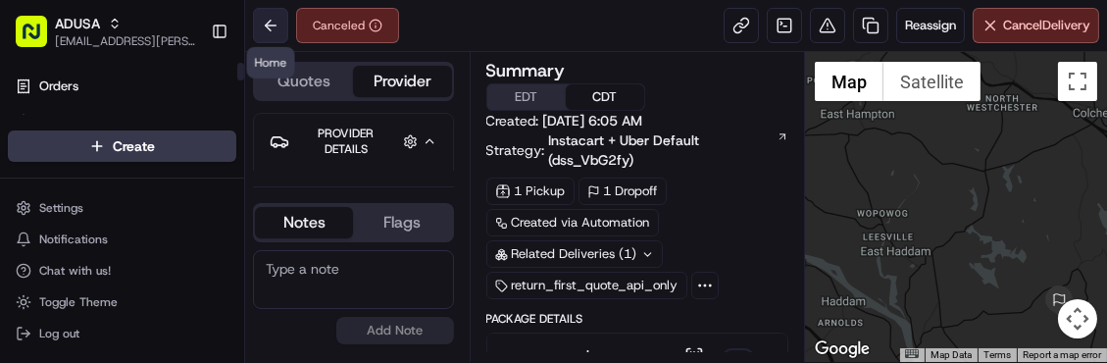
click at [273, 21] on button at bounding box center [270, 25] width 35 height 35
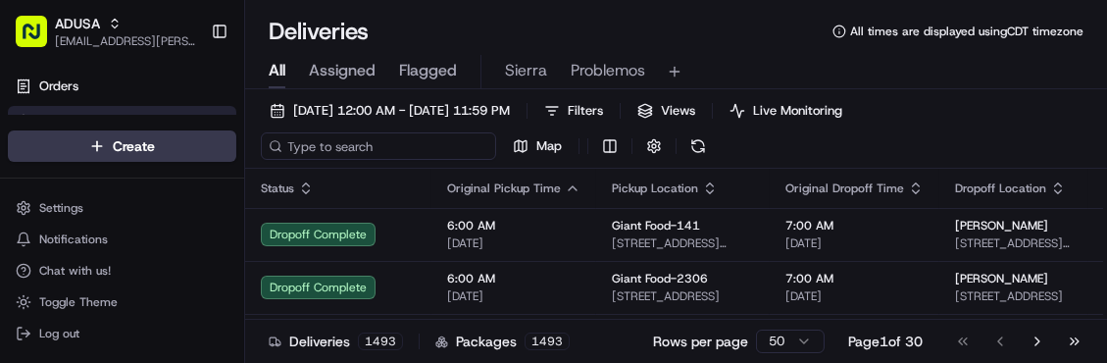
click at [346, 145] on input at bounding box center [378, 145] width 235 height 27
paste input "m707718000"
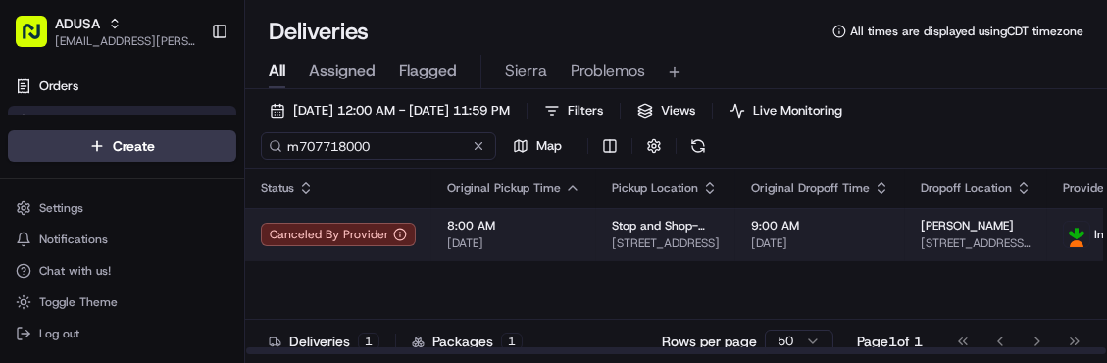
type input "m707718000"
click at [578, 230] on td "8:00 AM 09/16/2025" at bounding box center [513, 234] width 165 height 53
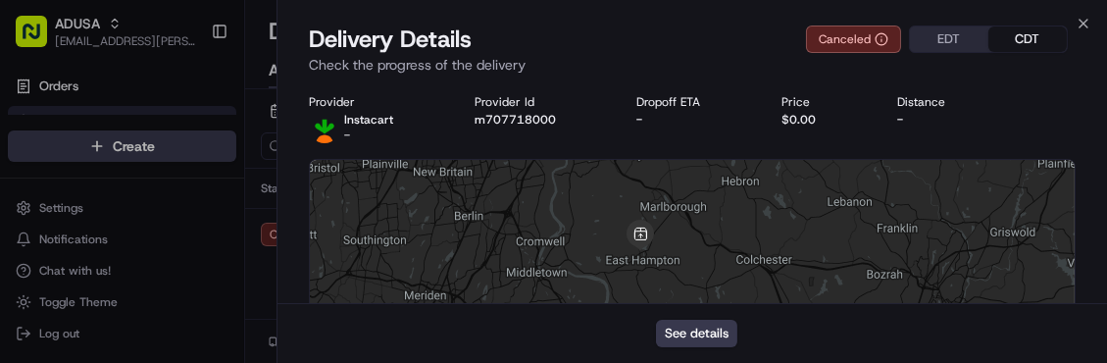
click at [1035, 333] on div "See details" at bounding box center [691, 333] width 829 height 60
click at [1085, 25] on icon "button" at bounding box center [1084, 24] width 16 height 16
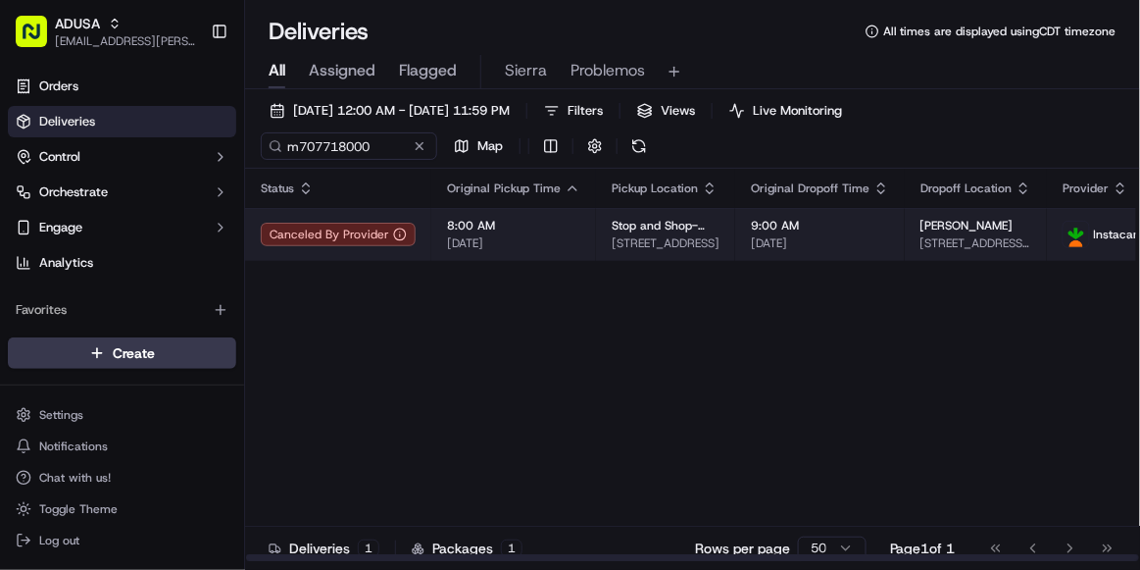
click at [567, 237] on span "[DATE]" at bounding box center [513, 243] width 133 height 16
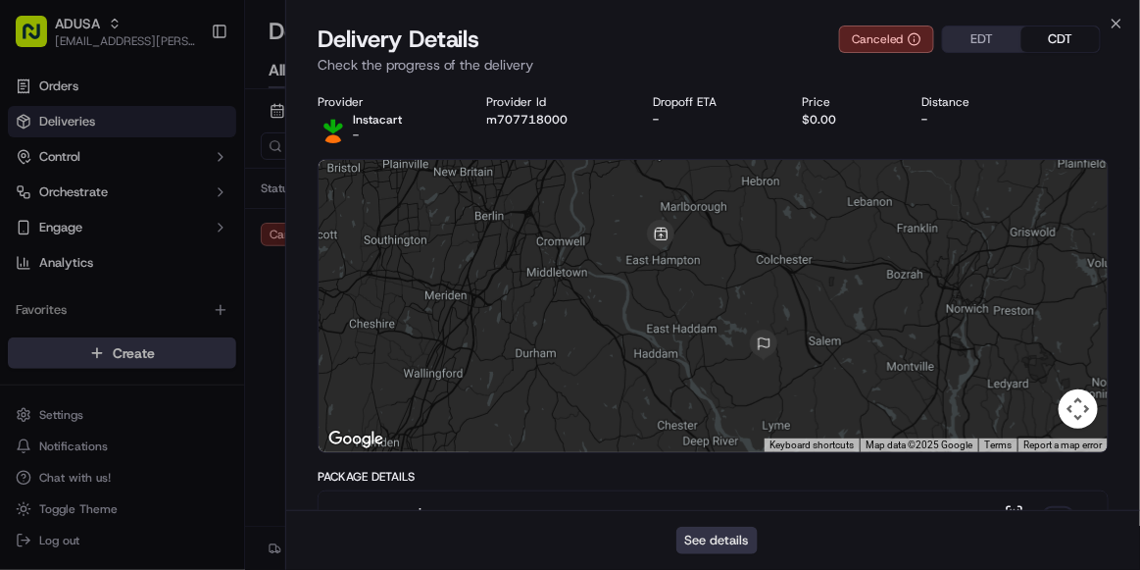
click at [710, 362] on button "See details" at bounding box center [717, 540] width 81 height 27
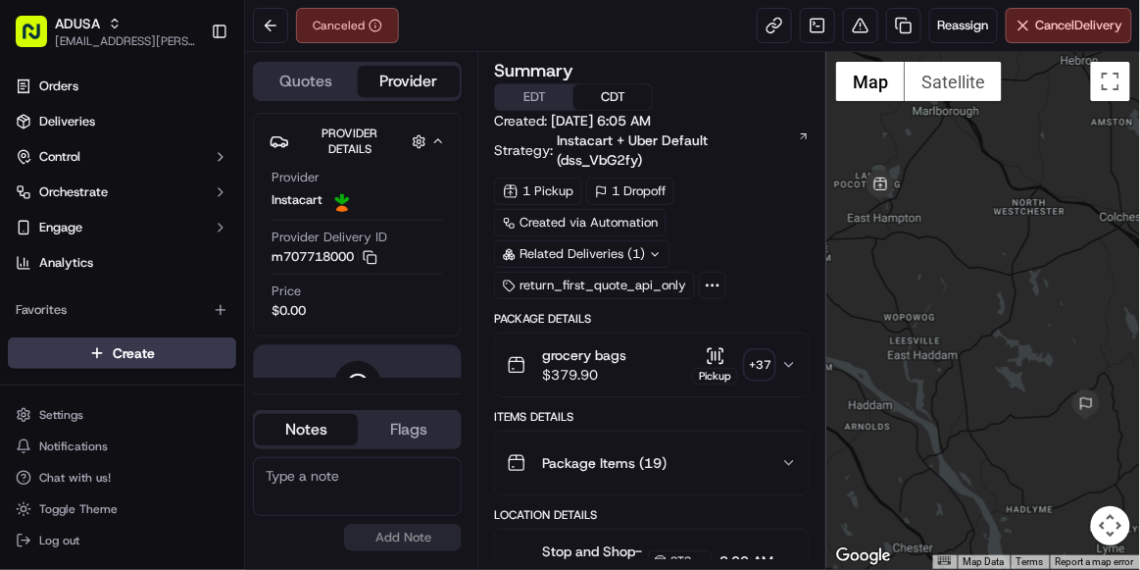
click at [332, 479] on textarea at bounding box center [357, 486] width 209 height 59
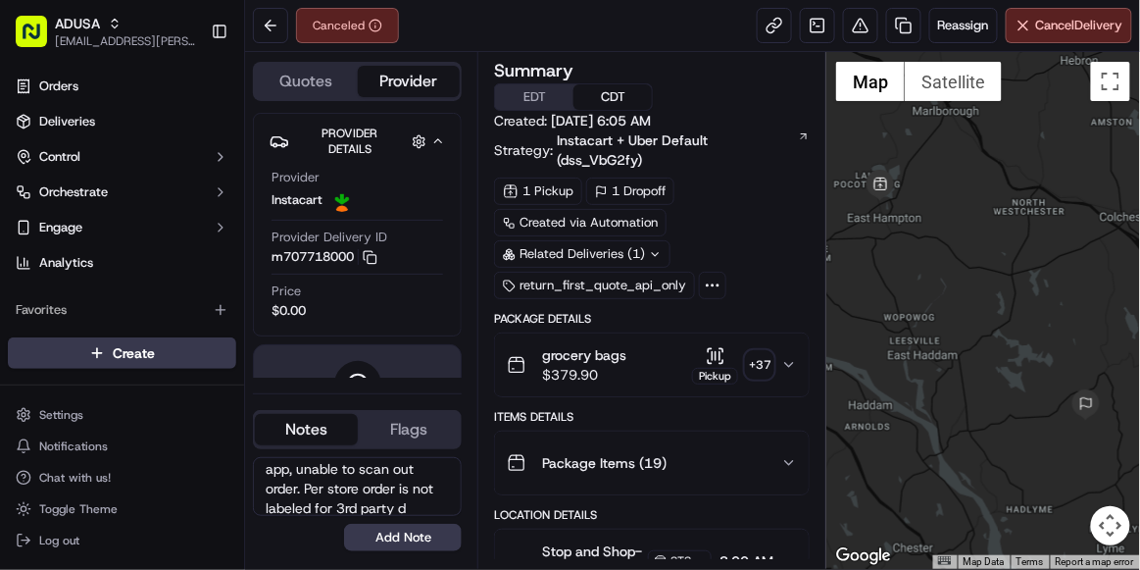
scroll to position [46, 0]
type textarea "per driver having issues with app, unable to scan out order. Per store order is…"
click at [416, 548] on button "Add Note" at bounding box center [403, 537] width 118 height 27
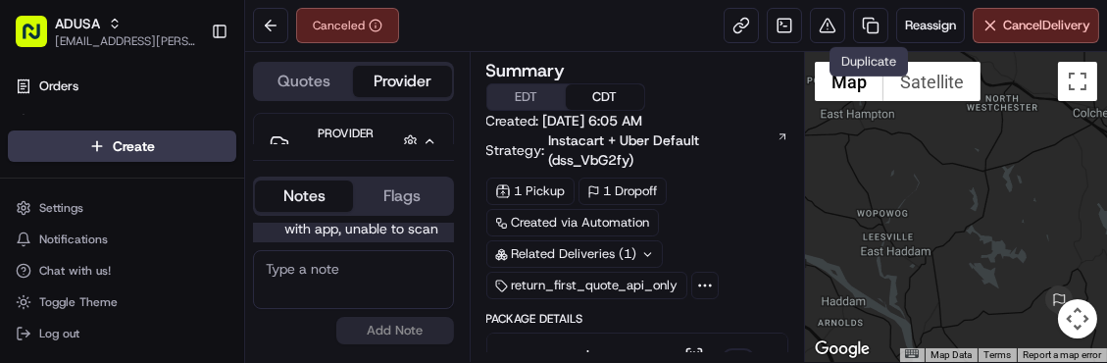
scroll to position [0, 0]
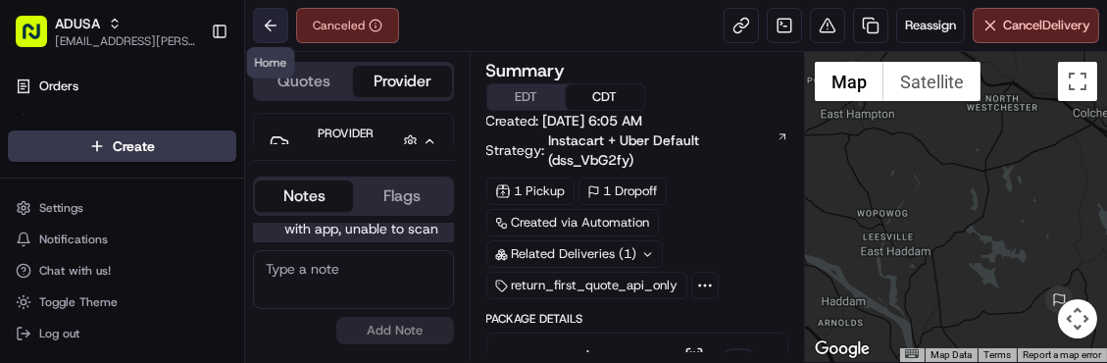
click at [280, 23] on button at bounding box center [270, 25] width 35 height 35
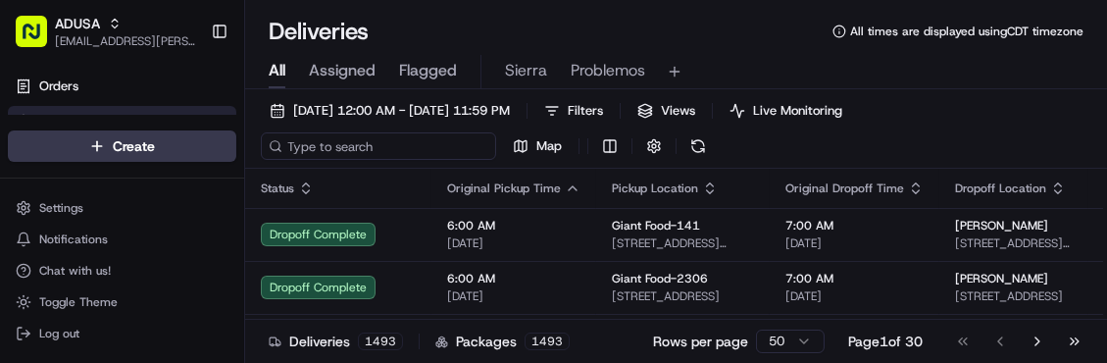
click at [326, 145] on input at bounding box center [378, 145] width 235 height 27
paste input "m711572775"
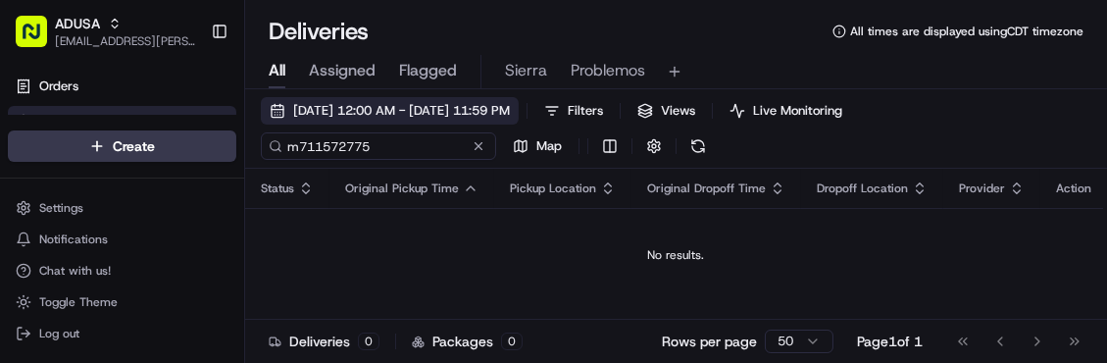
type input "m711572775"
click at [274, 114] on button "09/16/2025 12:00 AM - 09/16/2025 11:59 PM" at bounding box center [390, 110] width 258 height 27
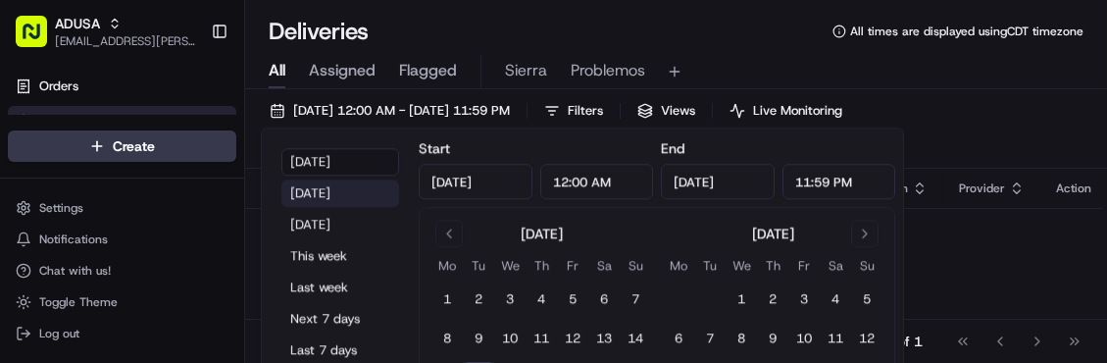
click at [342, 190] on button "Yesterday" at bounding box center [340, 192] width 118 height 27
type input "Sep 15, 2025"
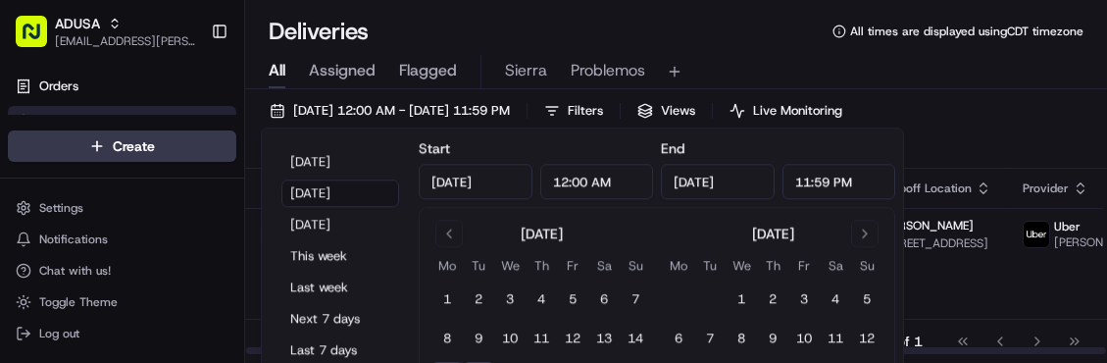
click at [976, 112] on div "09/15/2025 12:00 AM - 09/15/2025 11:59 PM Filters Views Live Monitoring m711572…" at bounding box center [676, 133] width 862 height 72
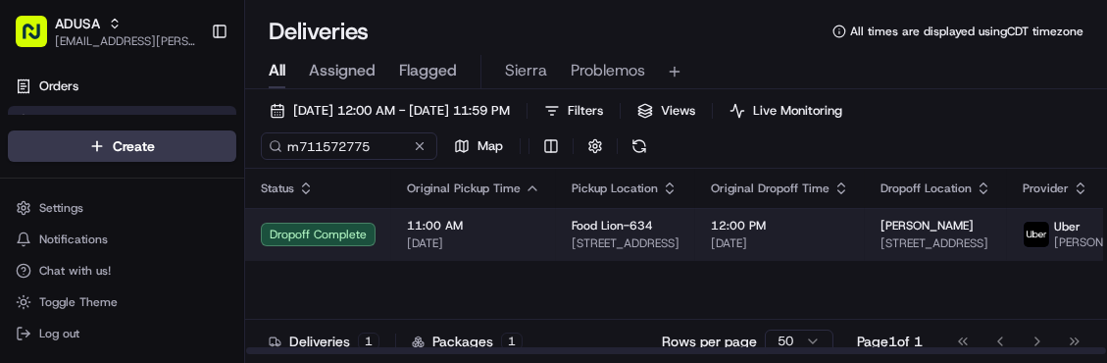
click at [501, 257] on td "11:00 AM 09/15/2025" at bounding box center [473, 234] width 165 height 53
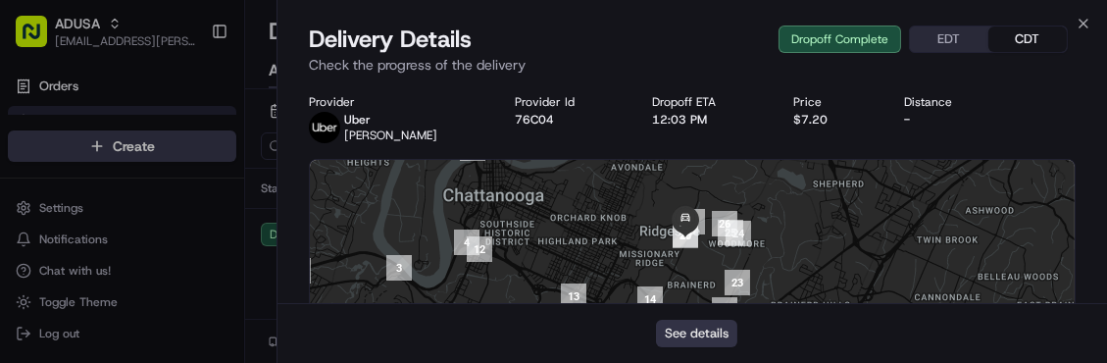
click at [691, 334] on button "See details" at bounding box center [696, 333] width 81 height 27
click at [1078, 25] on icon "button" at bounding box center [1084, 24] width 16 height 16
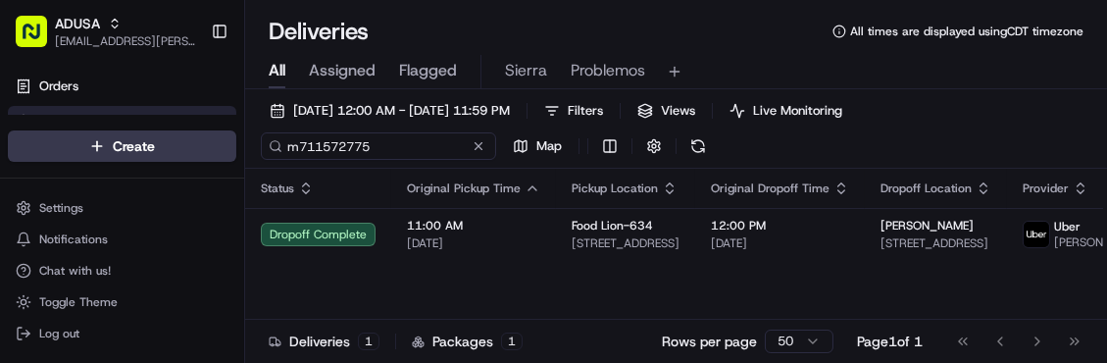
drag, startPoint x: 398, startPoint y: 154, endPoint x: 236, endPoint y: 132, distance: 163.2
click at [236, 132] on div "ADUSA sierra.centeno@adusa.com Toggle Sidebar Orders Deliveries Control Orchest…" at bounding box center [553, 181] width 1107 height 363
paste input "426381"
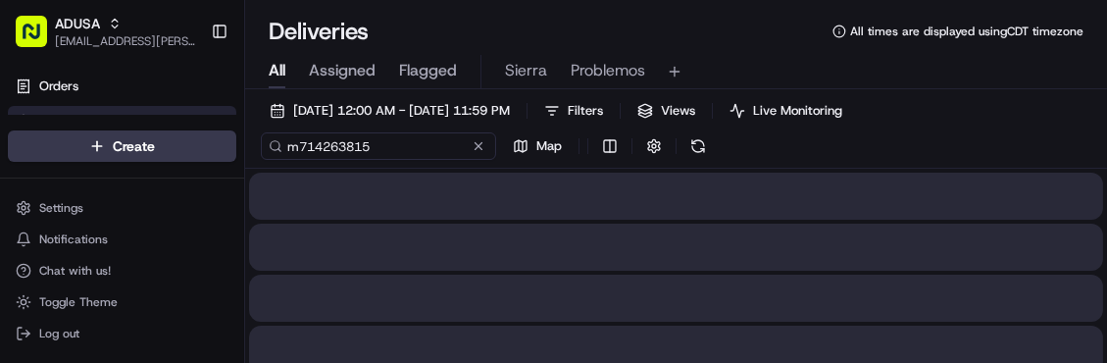
type input "m714263815"
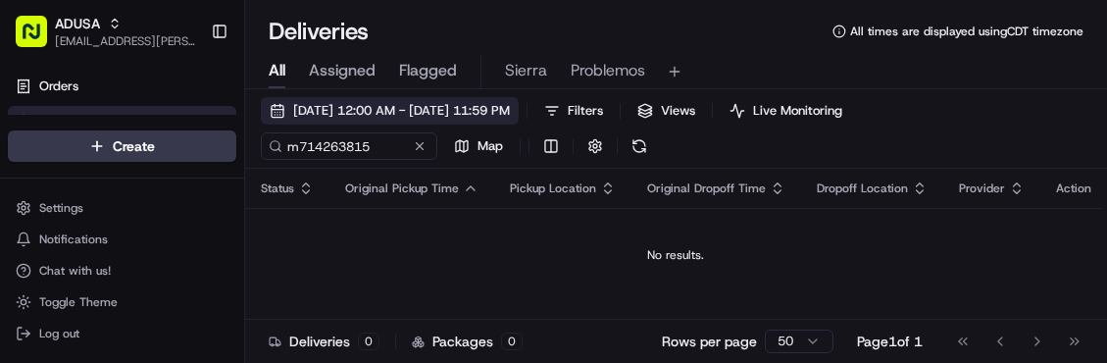
click at [318, 111] on span "09/15/2025 12:00 AM - 09/15/2025 11:59 PM" at bounding box center [401, 111] width 217 height 18
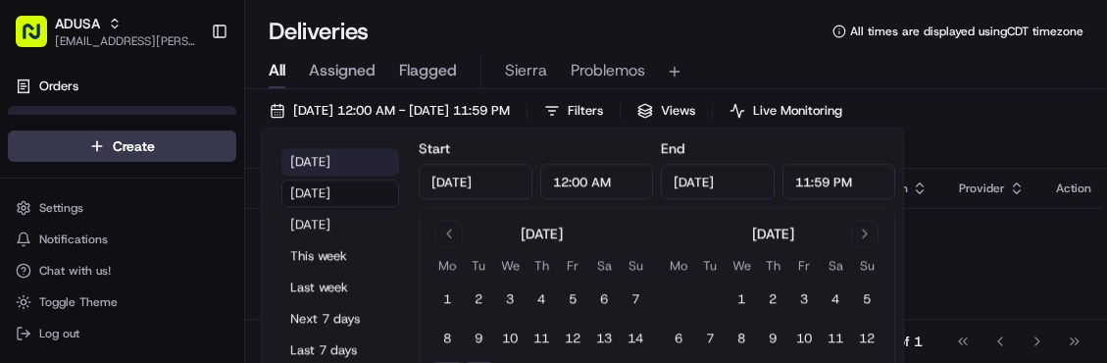
click at [322, 161] on button "Today" at bounding box center [340, 161] width 118 height 27
type input "Sep 16, 2025"
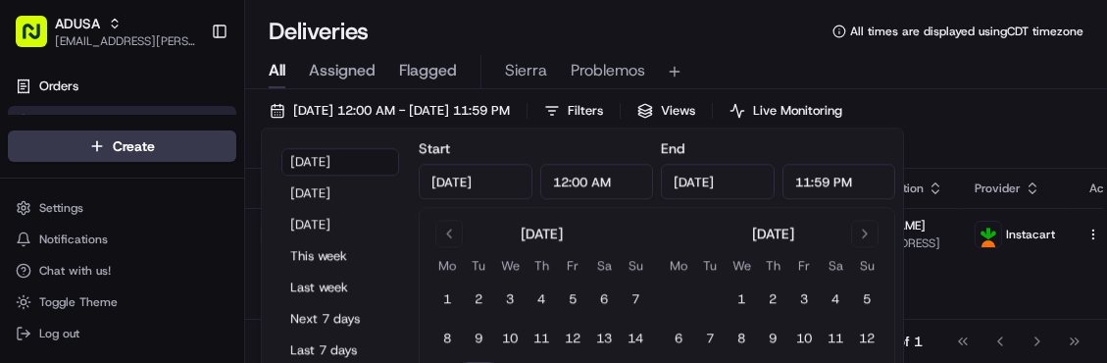
click at [956, 65] on div "All Assigned Flagged Sierra Problemos" at bounding box center [676, 72] width 862 height 34
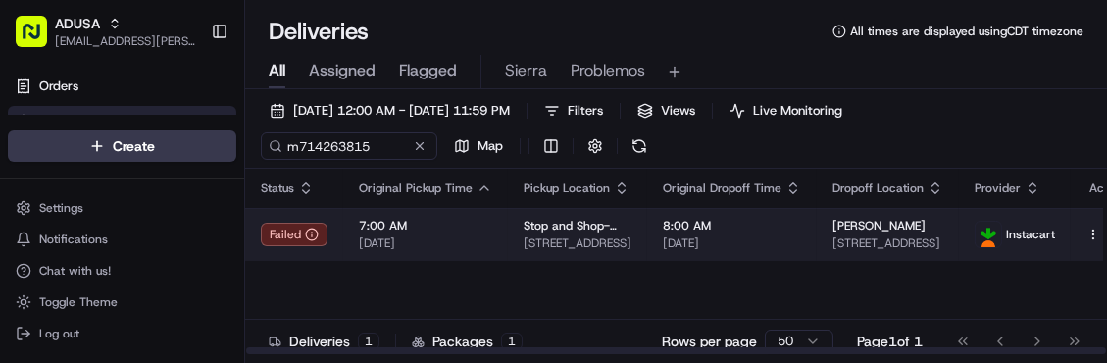
click at [457, 228] on span "7:00 AM" at bounding box center [425, 226] width 133 height 16
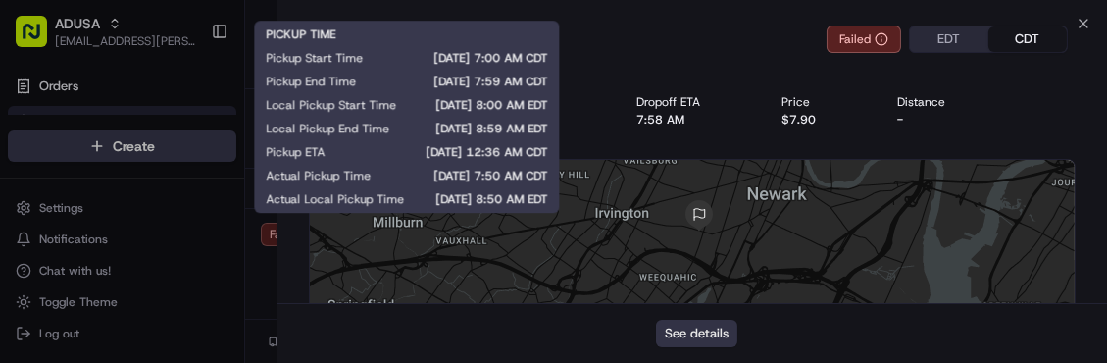
click at [696, 338] on button "See details" at bounding box center [696, 333] width 81 height 27
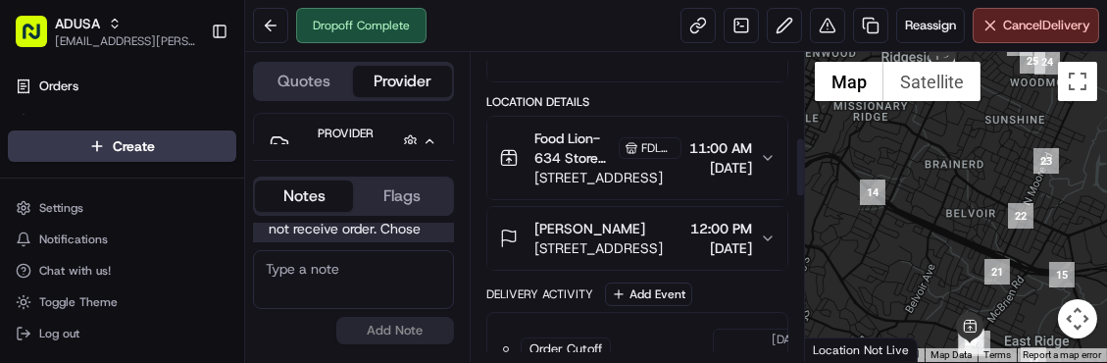
scroll to position [445, 0]
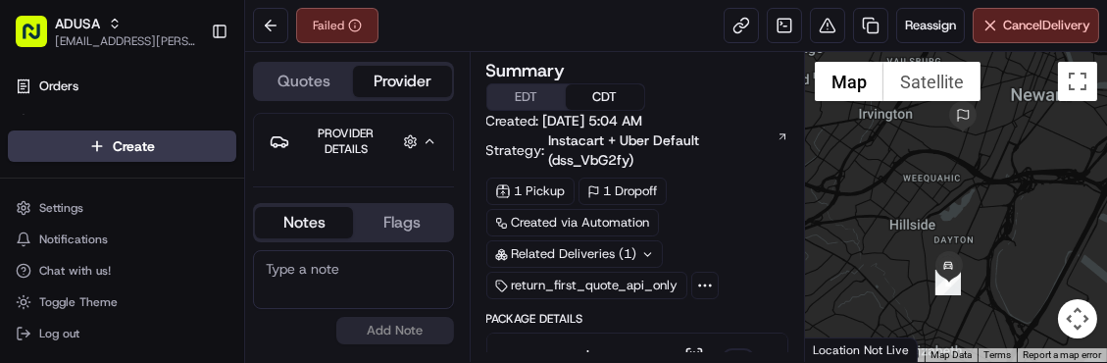
click at [965, 216] on div at bounding box center [956, 207] width 302 height 310
click at [276, 289] on textarea at bounding box center [353, 279] width 201 height 59
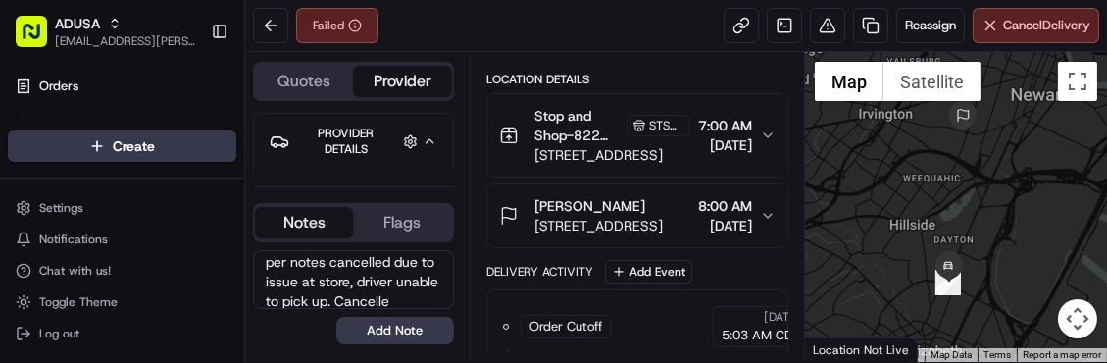
scroll to position [26, 0]
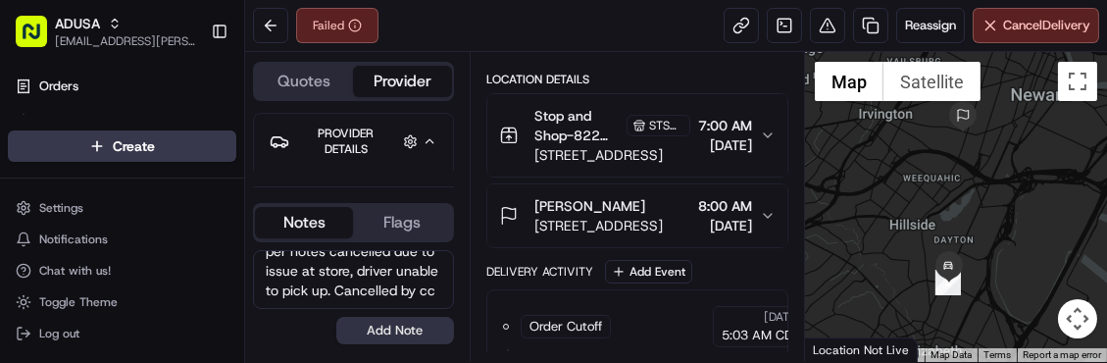
type textarea "per notes cancelled due to issue at store, driver unable to pick up. Cancelled …"
click at [396, 323] on button "Add Note" at bounding box center [395, 330] width 118 height 27
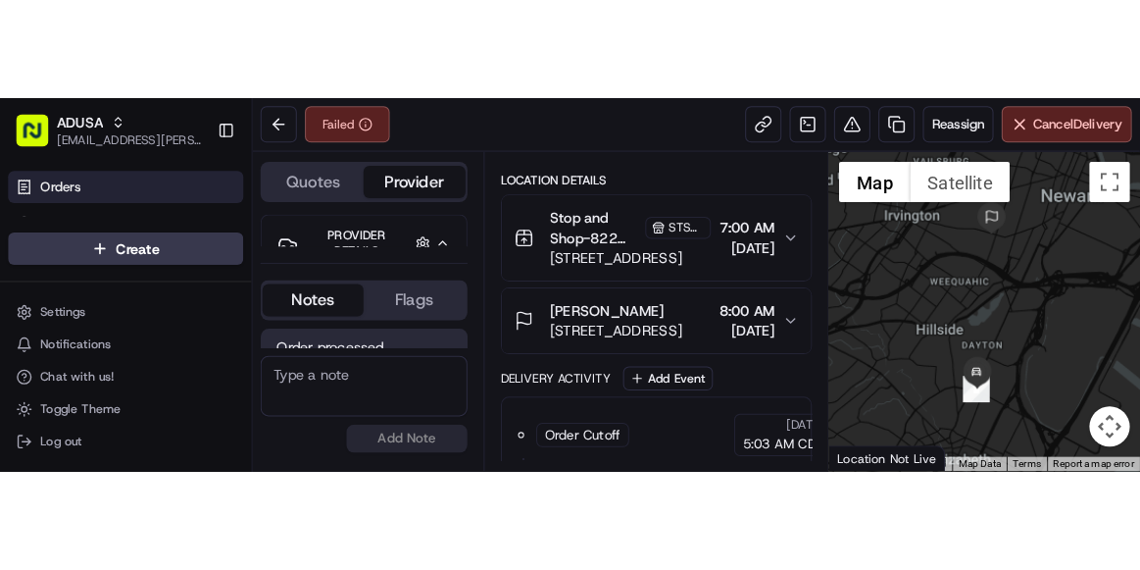
scroll to position [231, 0]
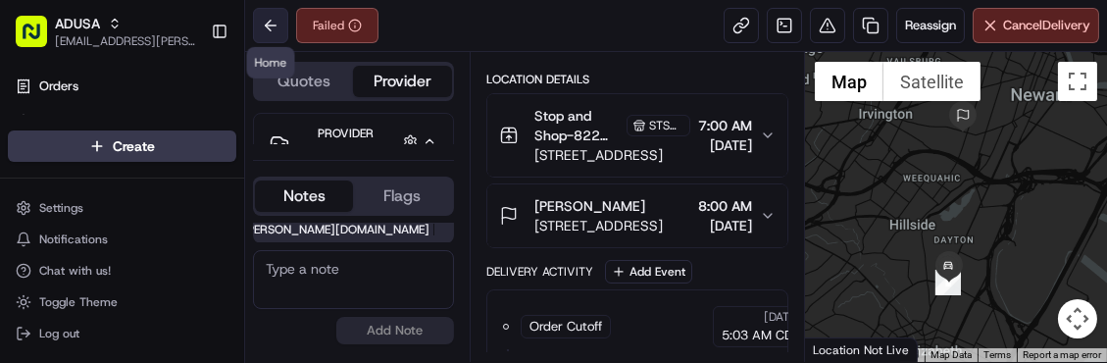
click at [274, 28] on button at bounding box center [270, 25] width 35 height 35
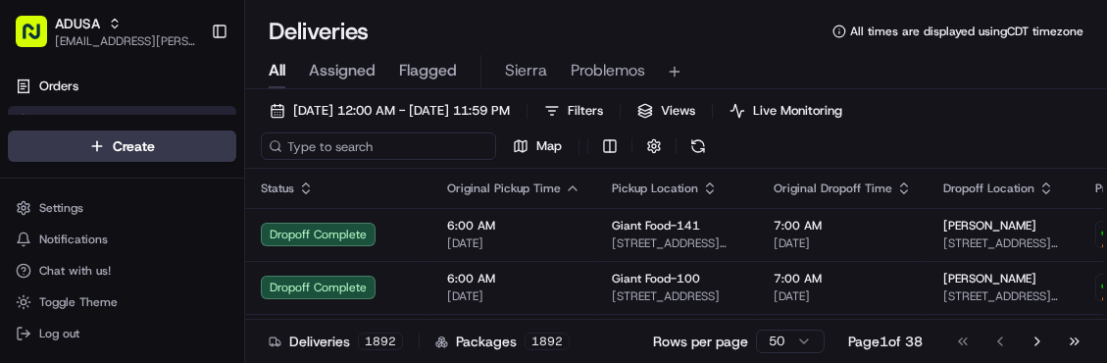
click at [299, 143] on input at bounding box center [378, 145] width 235 height 27
paste input "m714606641"
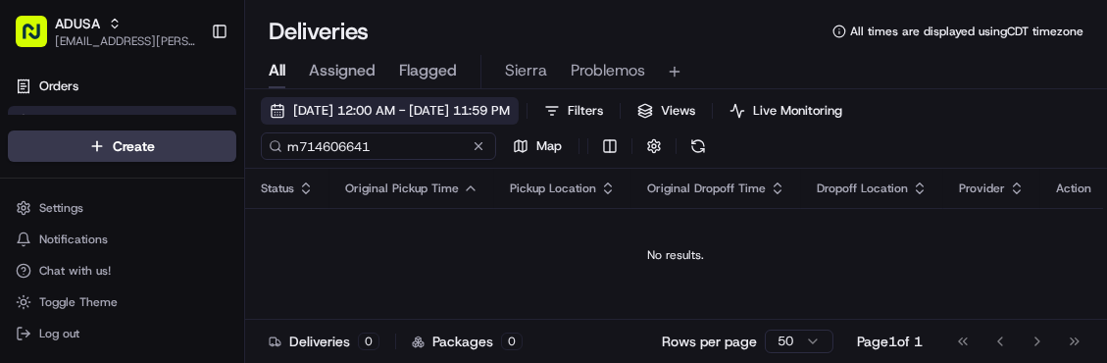
type input "m714606641"
click at [320, 111] on span "09/16/2025 12:00 AM - 09/16/2025 11:59 PM" at bounding box center [401, 111] width 217 height 18
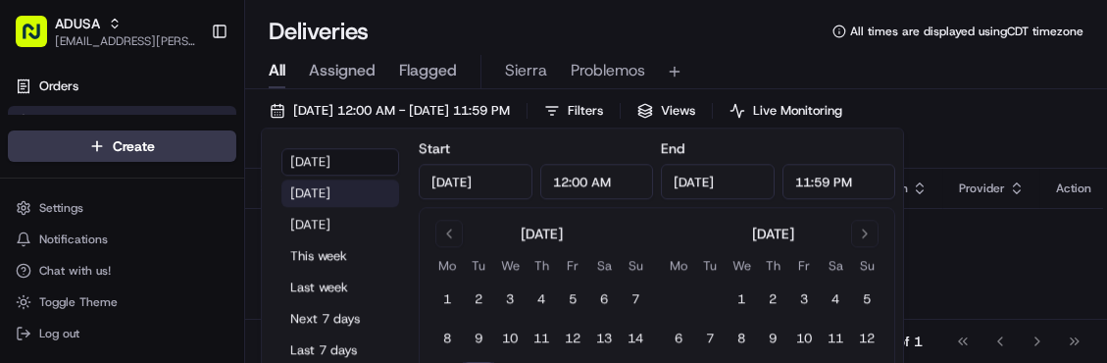
click at [327, 191] on button "Yesterday" at bounding box center [340, 192] width 118 height 27
type input "Sep 15, 2025"
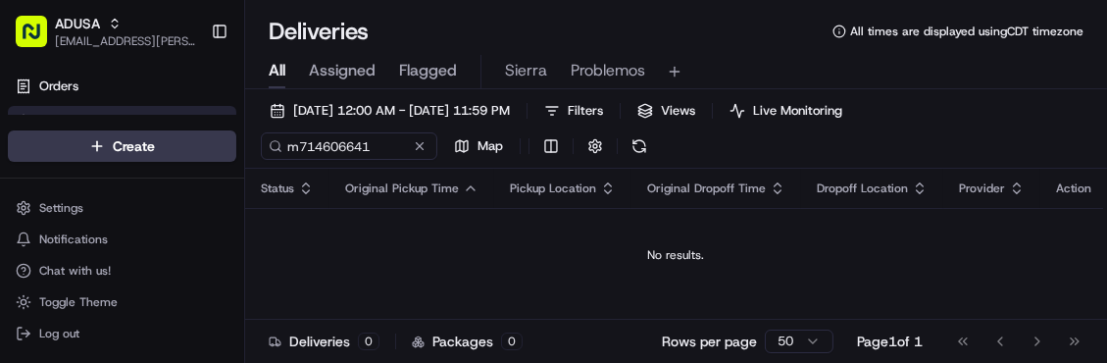
click at [847, 73] on div "All Assigned Flagged Sierra Problemos" at bounding box center [676, 72] width 862 height 34
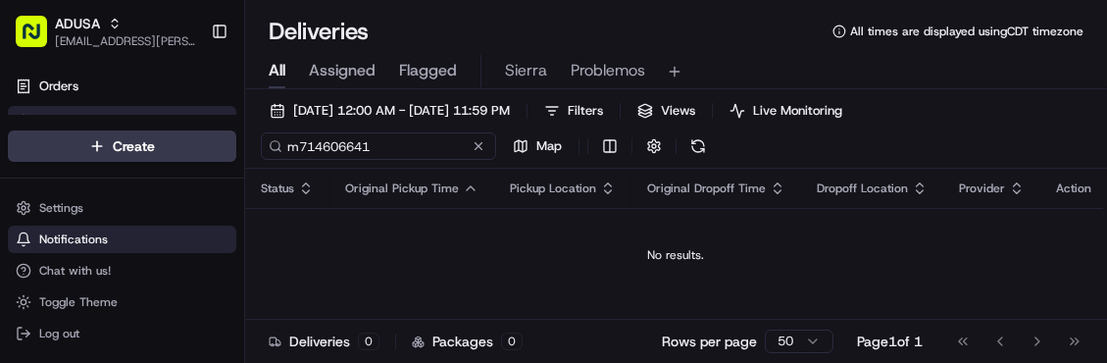
drag, startPoint x: 389, startPoint y: 144, endPoint x: 175, endPoint y: 226, distance: 230.0
click at [175, 226] on div "ADUSA sierra.centeno@adusa.com Toggle Sidebar Orders Deliveries Control Orchest…" at bounding box center [553, 181] width 1107 height 363
paste input "1243808"
type input "m711243808"
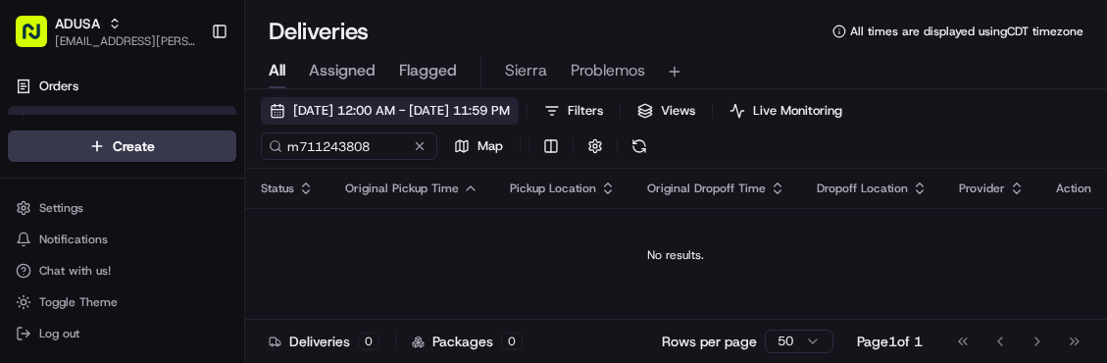
click at [280, 102] on button "09/15/2025 12:00 AM - 09/15/2025 11:59 PM" at bounding box center [390, 110] width 258 height 27
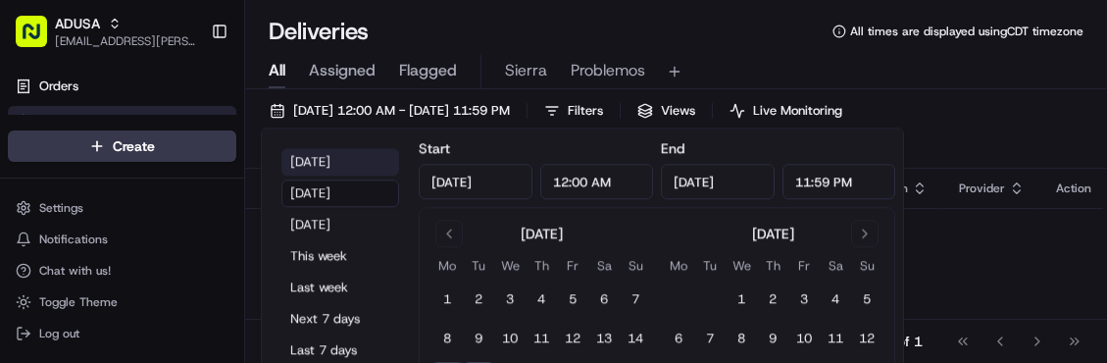
click at [323, 159] on button "Today" at bounding box center [340, 161] width 118 height 27
type input "Sep 16, 2025"
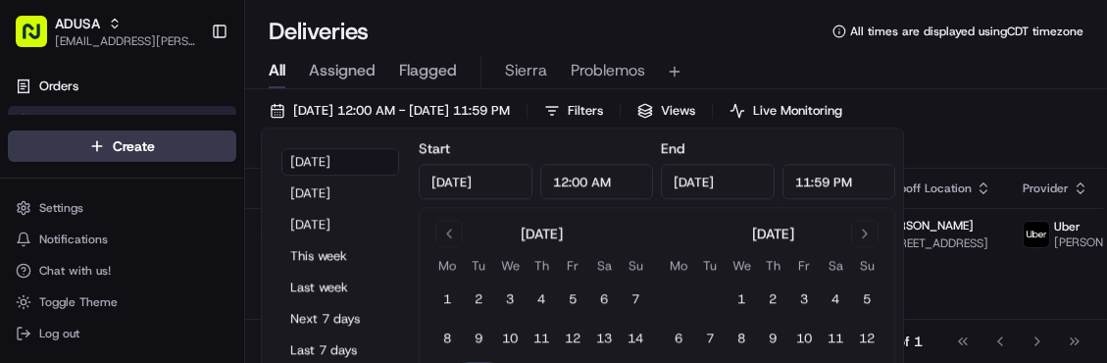
click at [947, 137] on div "09/16/2025 12:00 AM - 09/16/2025 11:59 PM Filters Views Live Monitoring m711243…" at bounding box center [676, 133] width 862 height 72
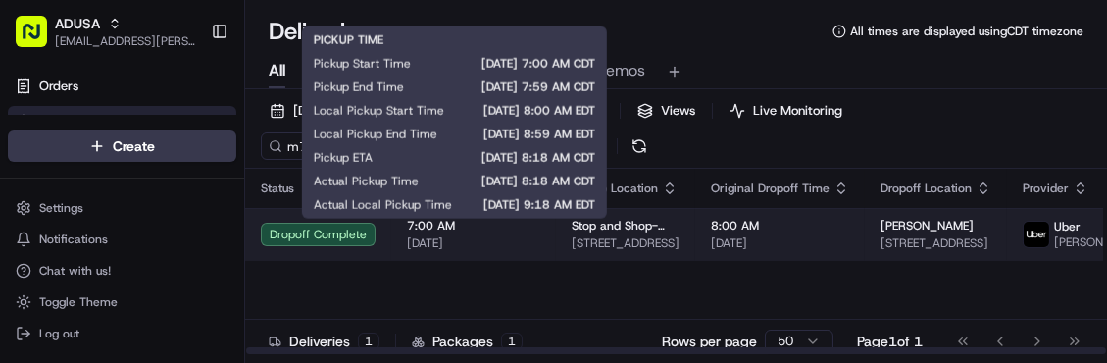
click at [519, 222] on span "7:00 AM" at bounding box center [473, 226] width 133 height 16
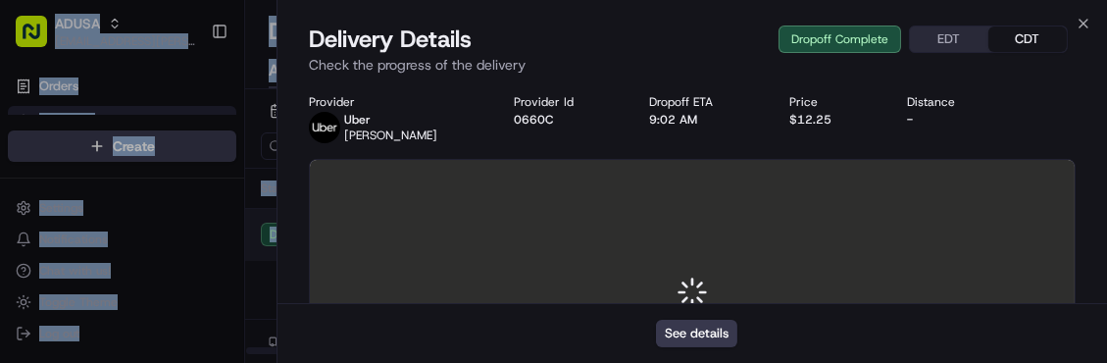
click at [519, 222] on div at bounding box center [553, 181] width 1107 height 363
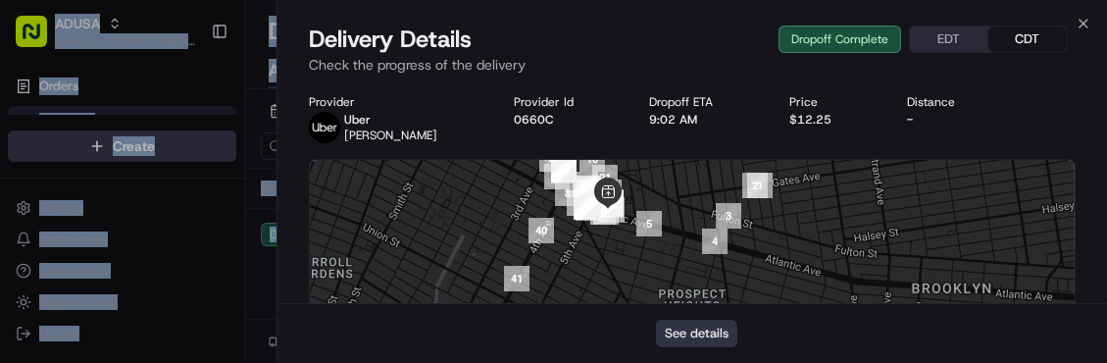
click at [697, 336] on button "See details" at bounding box center [696, 333] width 81 height 27
click at [1084, 20] on icon "button" at bounding box center [1084, 24] width 16 height 16
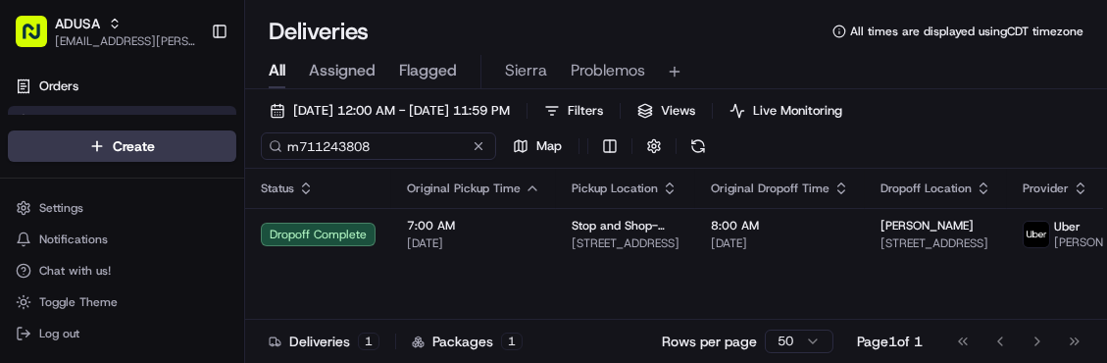
drag, startPoint x: 382, startPoint y: 143, endPoint x: 125, endPoint y: 123, distance: 258.7
click at [125, 123] on div "ADUSA sierra.centeno@adusa.com Toggle Sidebar Orders Deliveries Control Orchest…" at bounding box center [553, 181] width 1107 height 363
paste input "5767784"
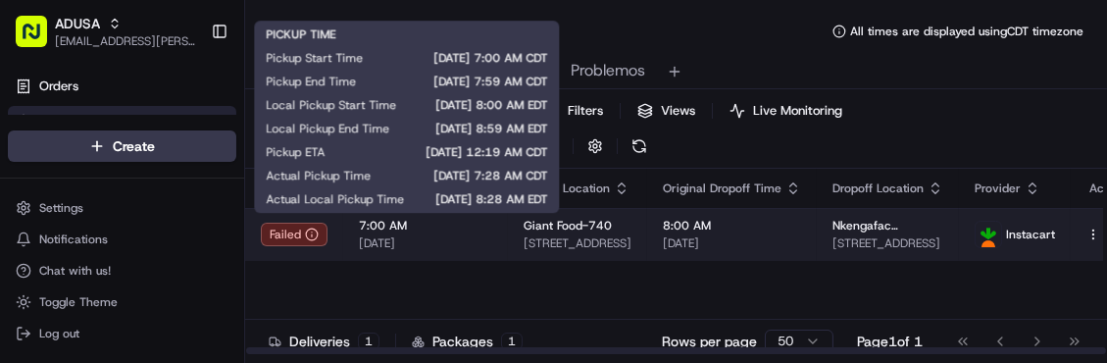
click at [438, 228] on span "7:00 AM" at bounding box center [425, 226] width 133 height 16
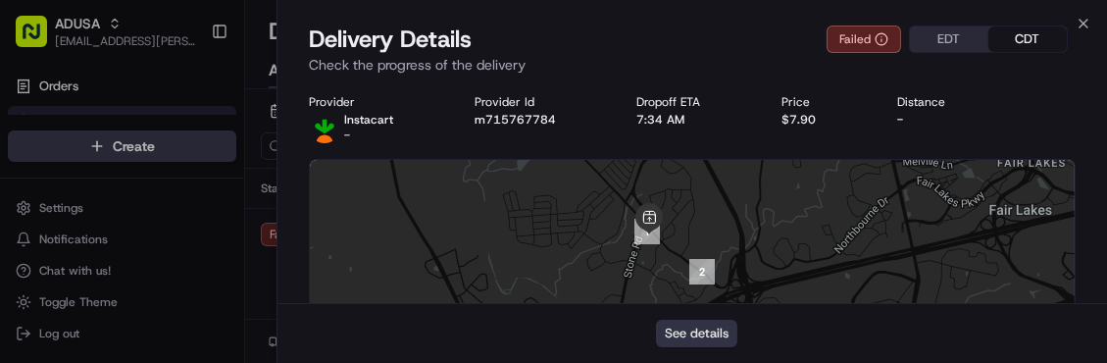
click at [674, 326] on button "See details" at bounding box center [696, 333] width 81 height 27
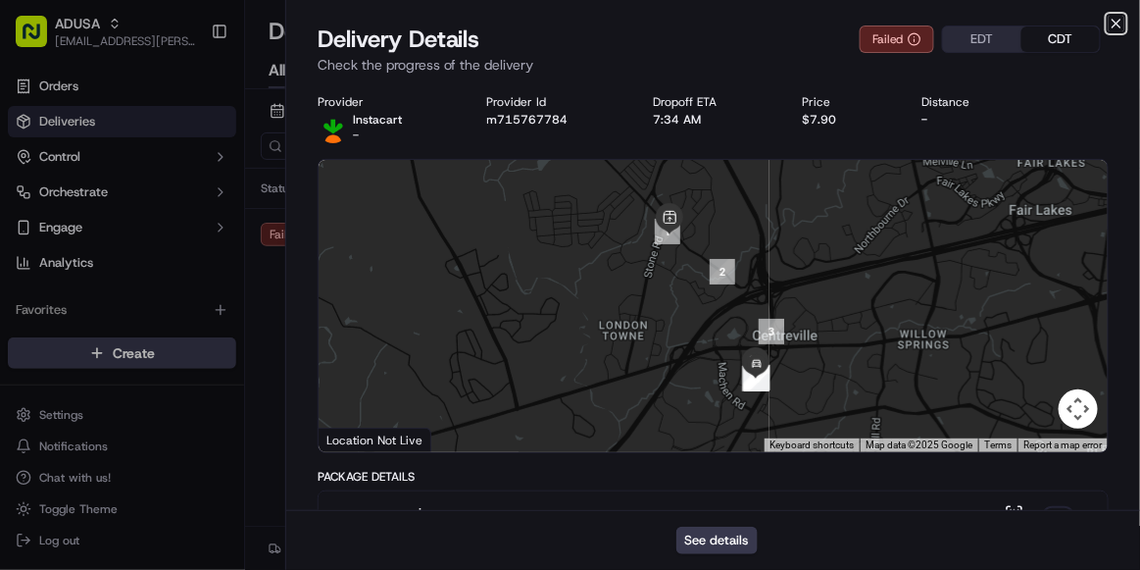
click at [1106, 25] on icon "button" at bounding box center [1117, 24] width 16 height 16
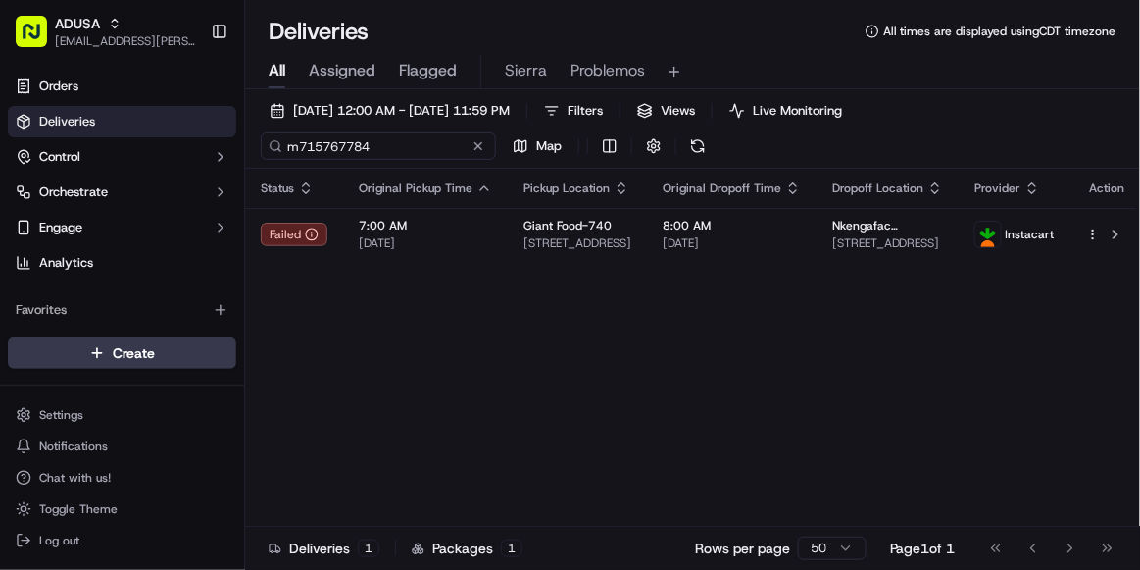
drag, startPoint x: 388, startPoint y: 147, endPoint x: 174, endPoint y: 124, distance: 216.0
click at [174, 124] on div "ADUSA sierra.centeno@adusa.com Toggle Sidebar Orders Deliveries Control Orchest…" at bounding box center [570, 285] width 1140 height 570
paste input "817511"
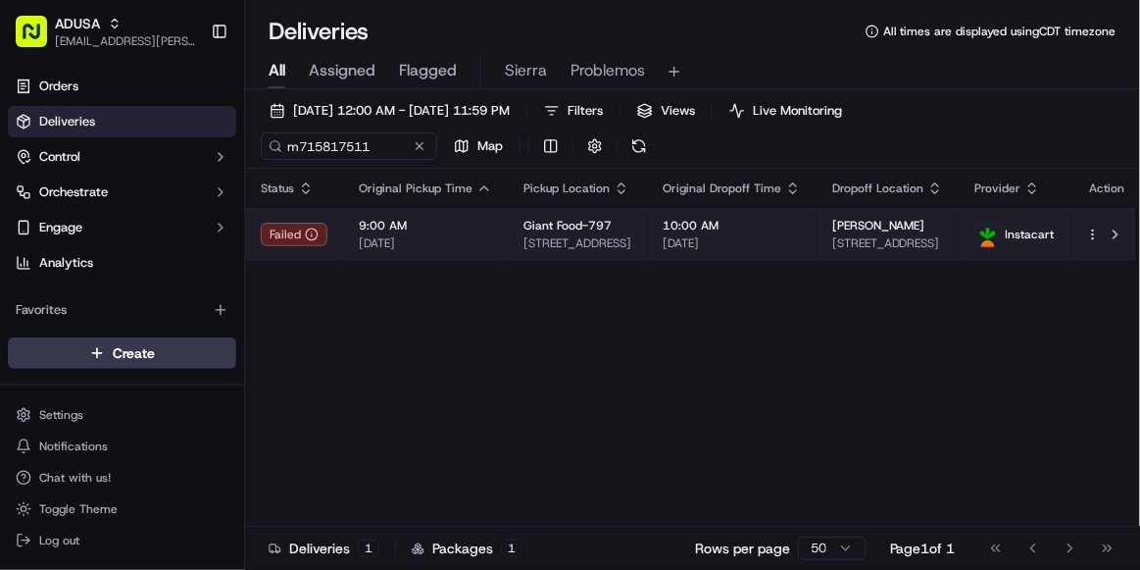
click at [480, 232] on span "9:00 AM" at bounding box center [425, 226] width 133 height 16
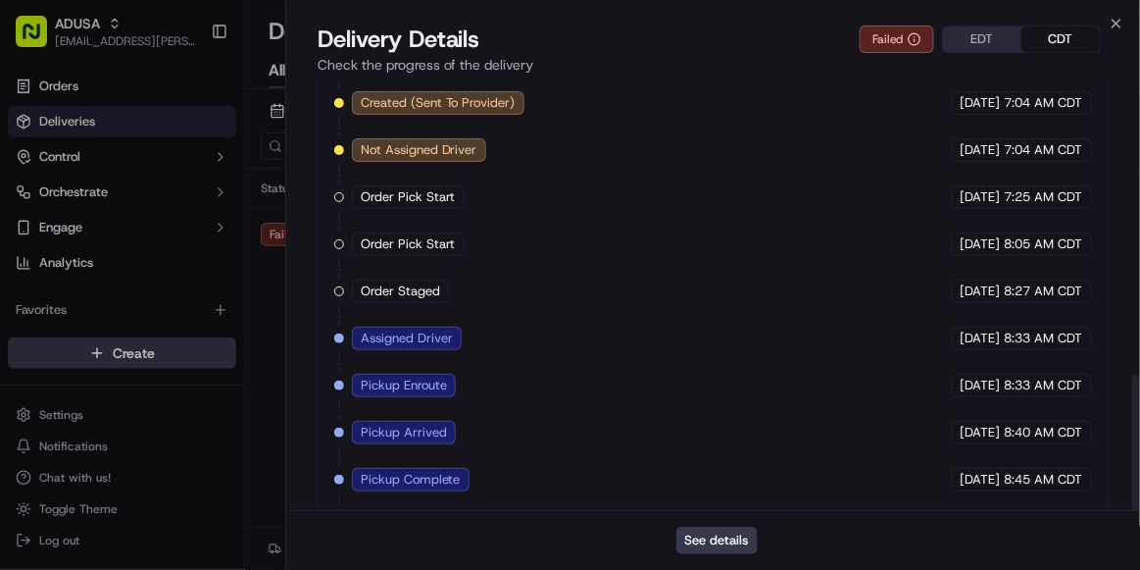
scroll to position [926, 0]
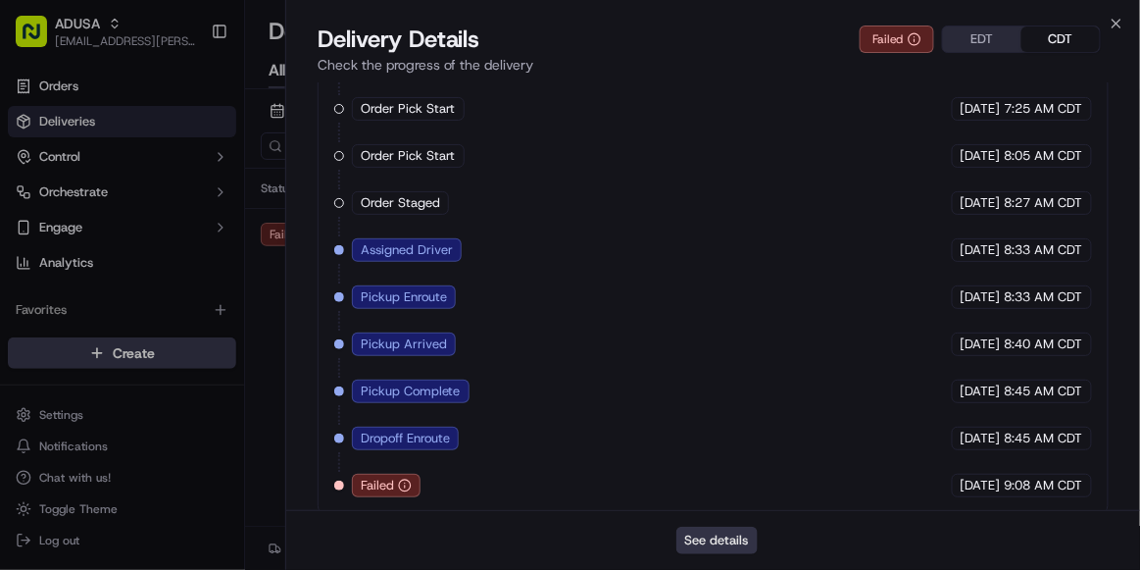
click at [712, 362] on button "See details" at bounding box center [717, 540] width 81 height 27
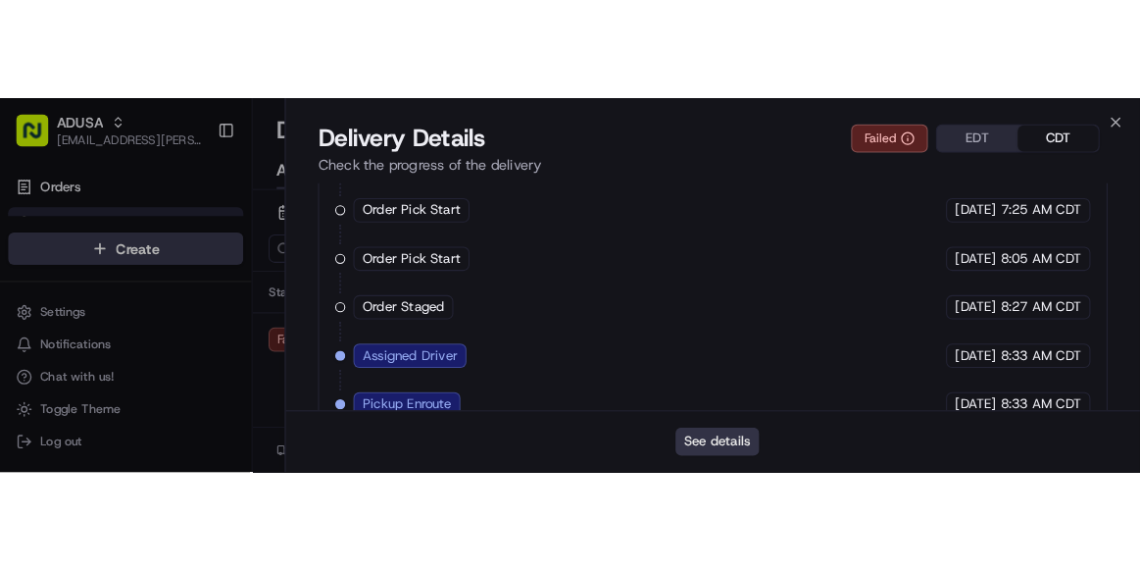
scroll to position [0, 0]
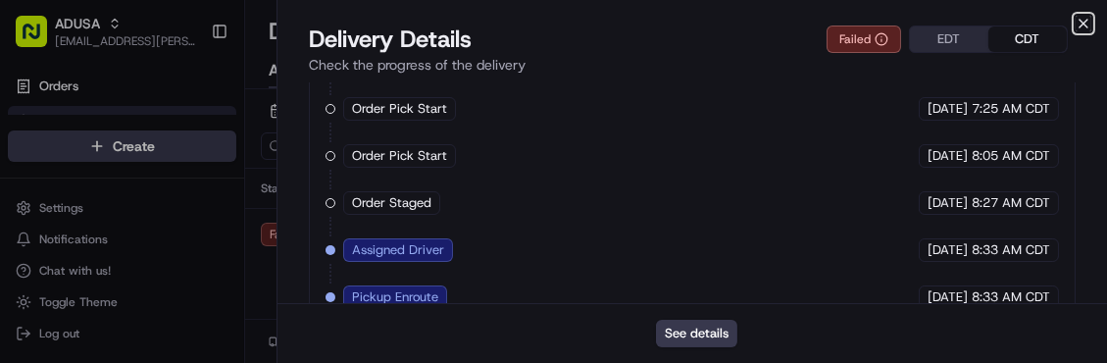
click at [1080, 28] on icon "button" at bounding box center [1084, 24] width 16 height 16
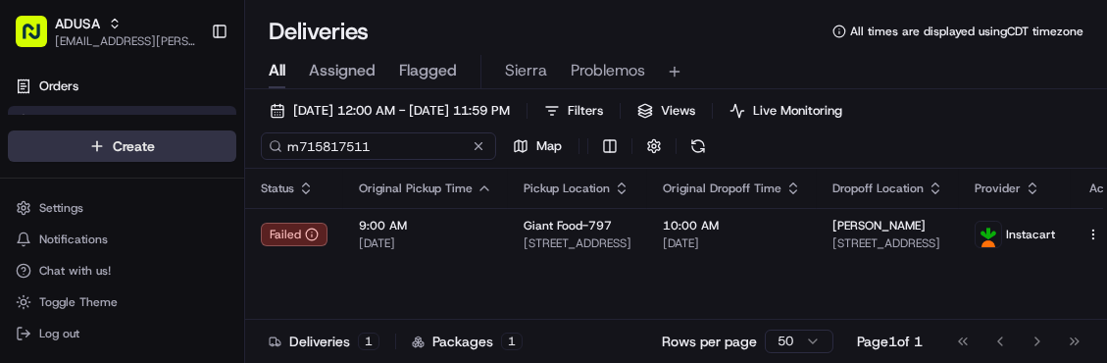
drag, startPoint x: 382, startPoint y: 154, endPoint x: 201, endPoint y: 139, distance: 182.0
click at [201, 139] on div "ADUSA sierra.centeno@adusa.com Toggle Sidebar Orders Deliveries Control Orchest…" at bounding box center [553, 181] width 1107 height 363
paste input "4254243"
type input "m714254243"
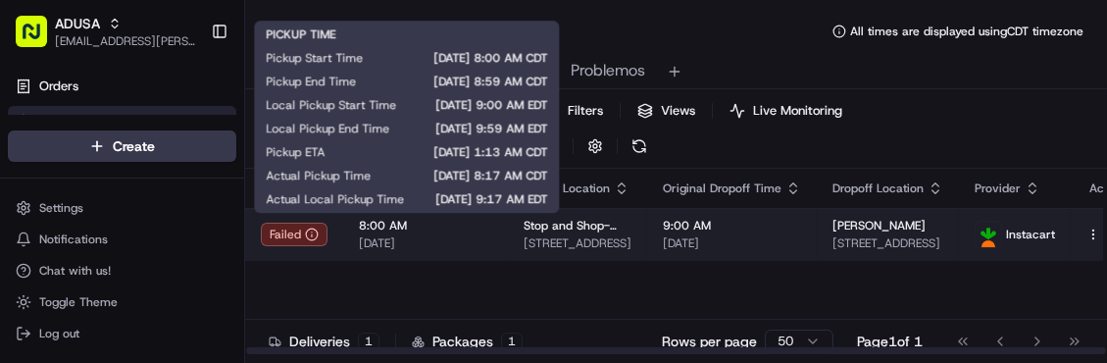
click at [451, 232] on div "8:00 AM 09/16/2025" at bounding box center [425, 234] width 133 height 33
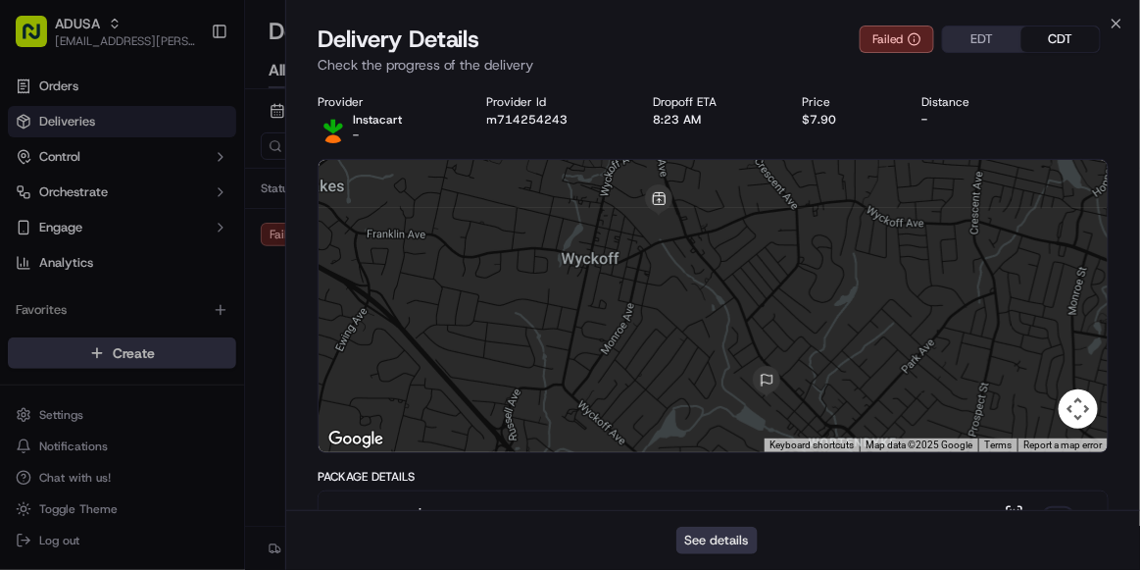
click at [714, 362] on button "See details" at bounding box center [717, 540] width 81 height 27
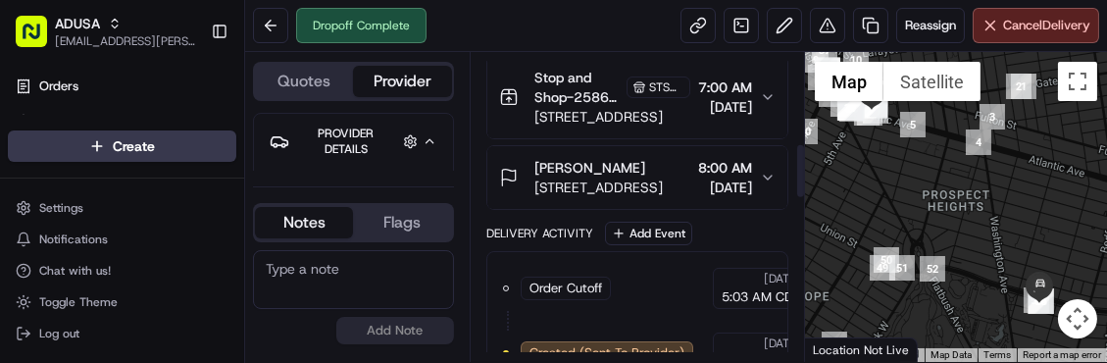
scroll to position [536, 0]
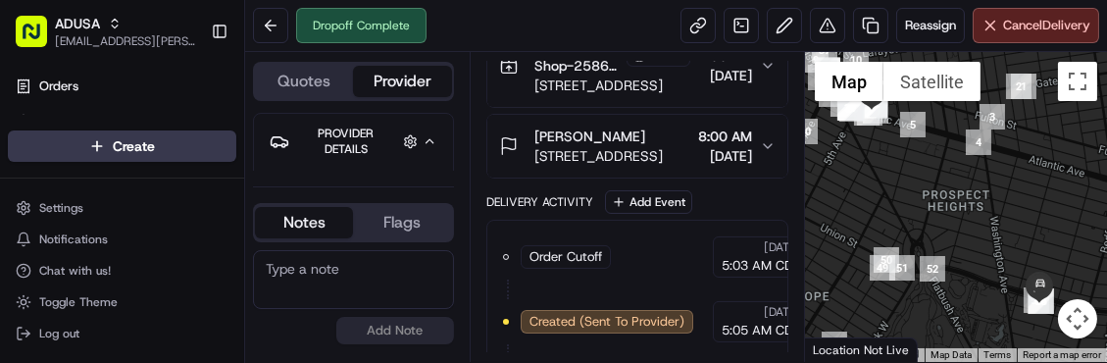
click at [377, 263] on textarea at bounding box center [353, 279] width 201 height 59
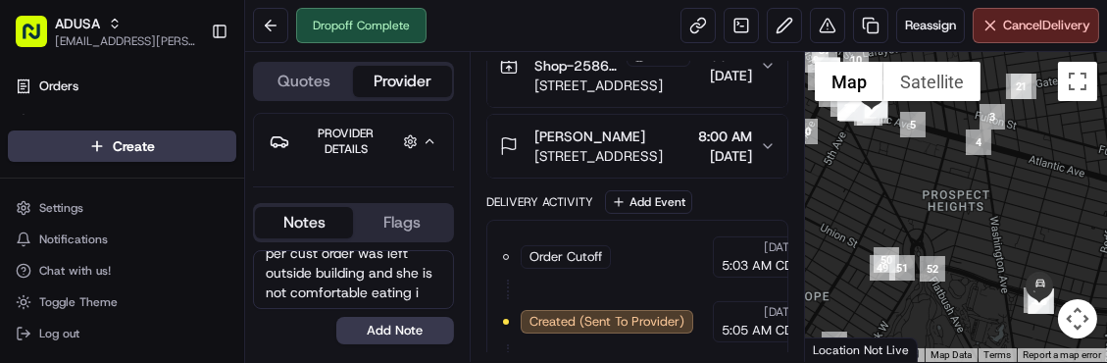
scroll to position [26, 0]
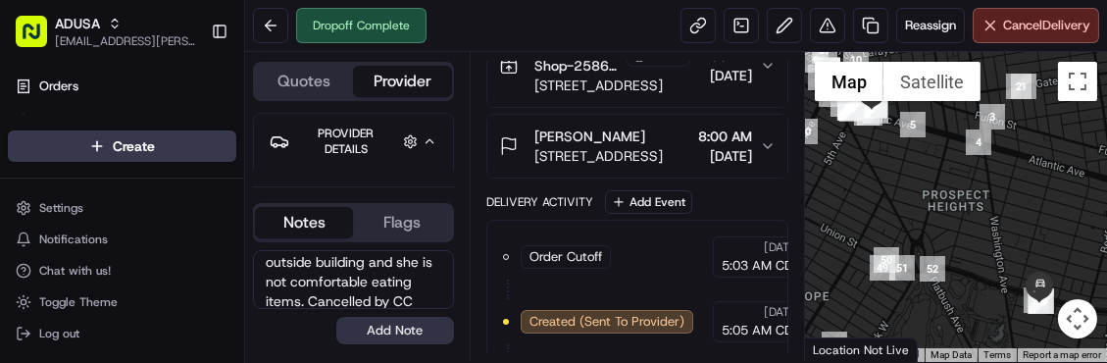
type textarea "per cust order was left outside building and she is not comfortable eating item…"
click at [384, 332] on button "Add Note" at bounding box center [395, 330] width 118 height 27
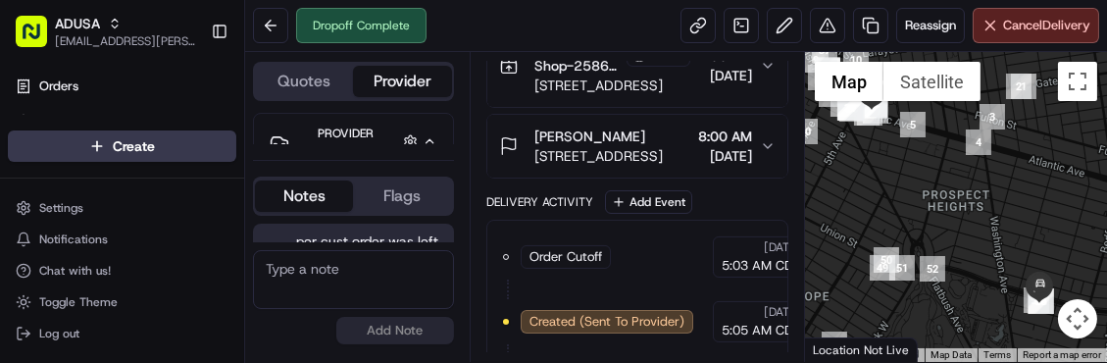
scroll to position [91, 0]
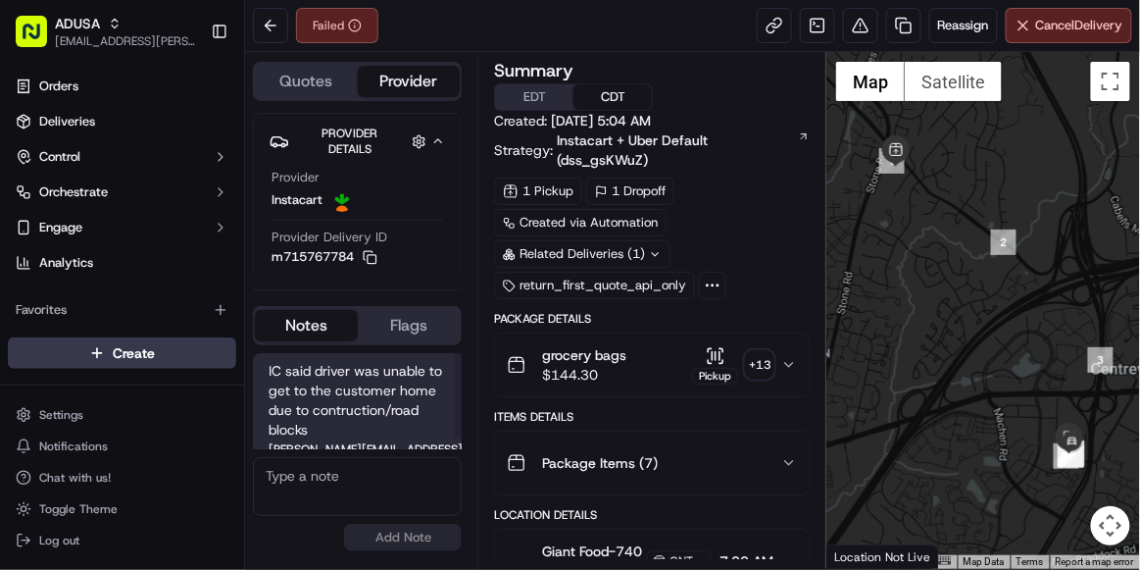
scroll to position [13, 0]
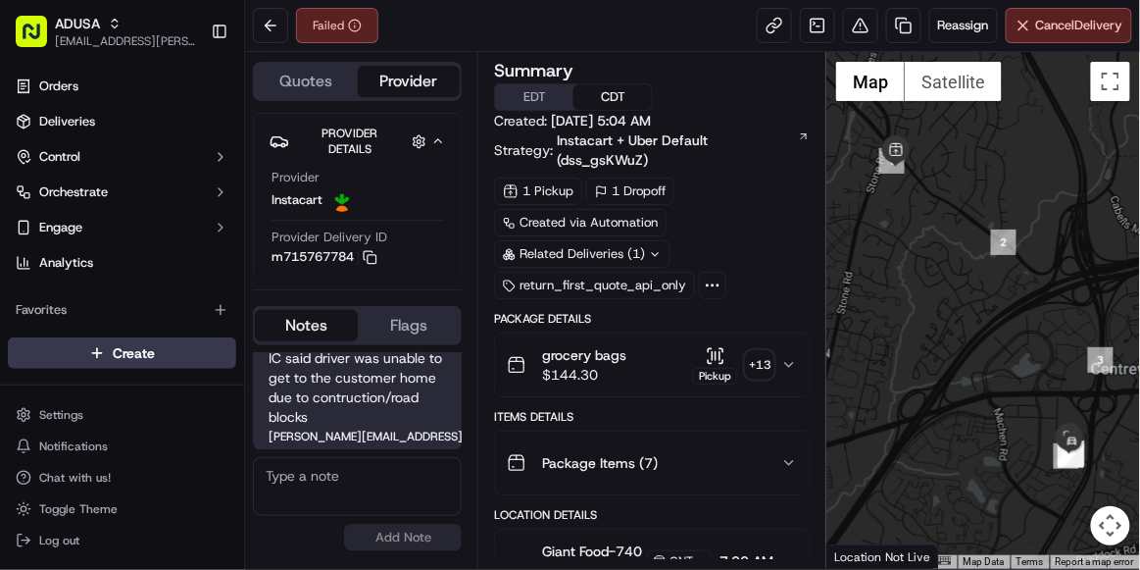
click at [315, 483] on textarea at bounding box center [357, 486] width 209 height 59
type textarea "cancelled/refunded by CC"
click at [421, 538] on button "Add Note" at bounding box center [403, 537] width 118 height 27
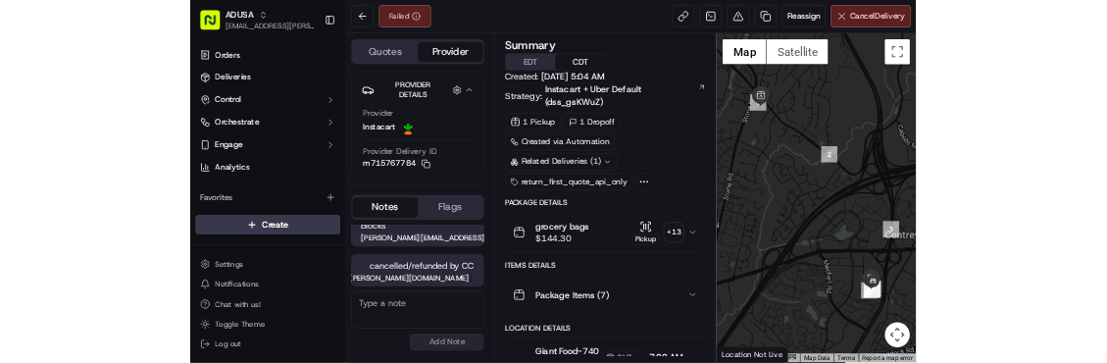
scroll to position [0, 0]
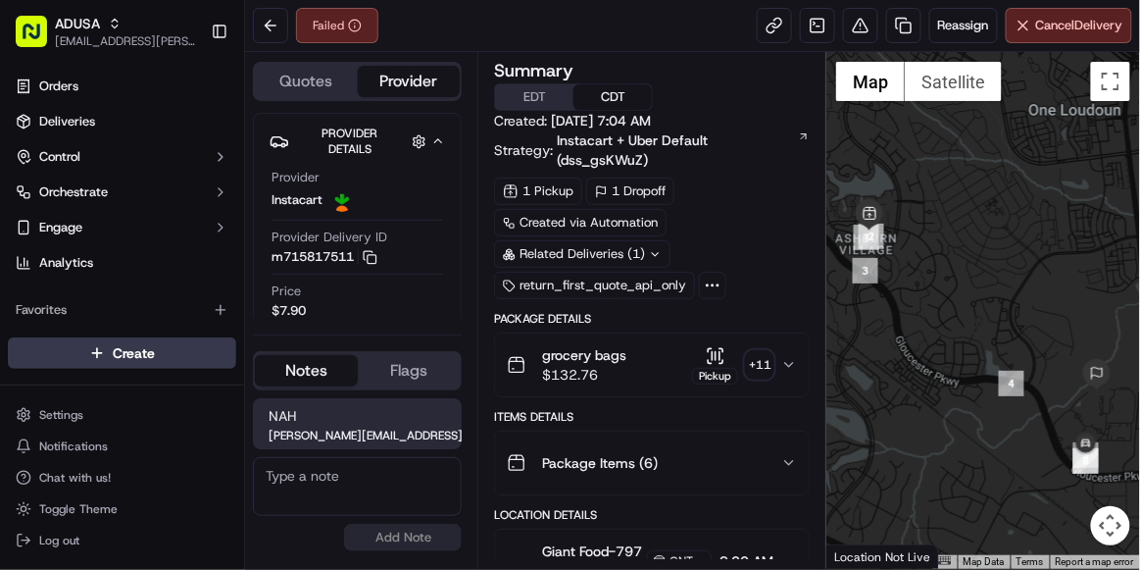
click at [347, 479] on textarea at bounding box center [357, 486] width 209 height 59
type textarea "cancelled/refunded by CC"
click at [422, 531] on button "Add Note" at bounding box center [403, 537] width 118 height 27
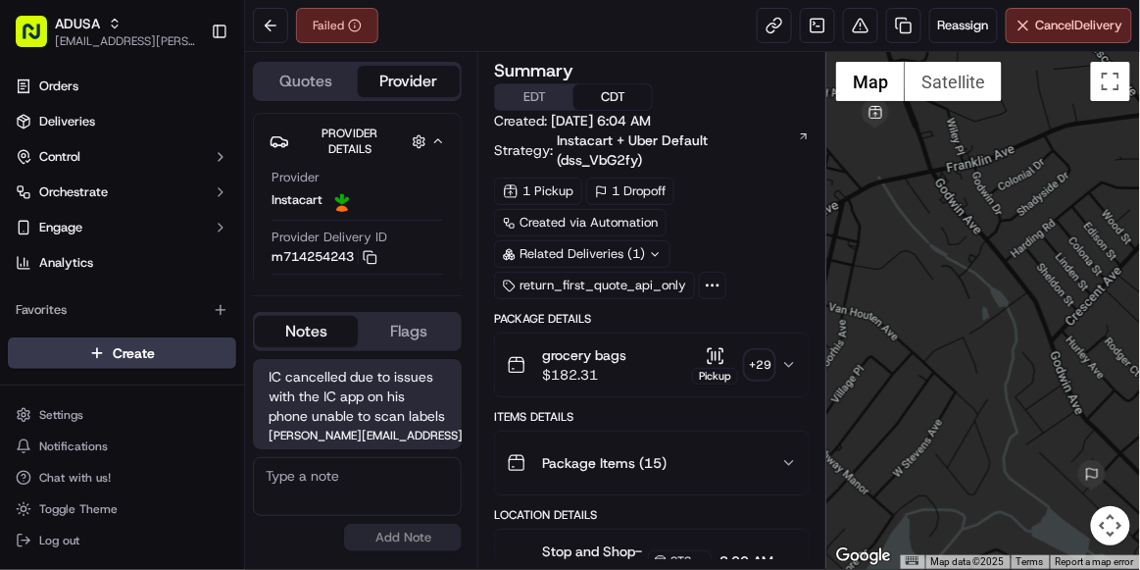
click at [352, 492] on textarea at bounding box center [357, 486] width 209 height 59
type textarea "cancelled/refunded by CC"
click at [443, 528] on button "Add Note" at bounding box center [403, 537] width 118 height 27
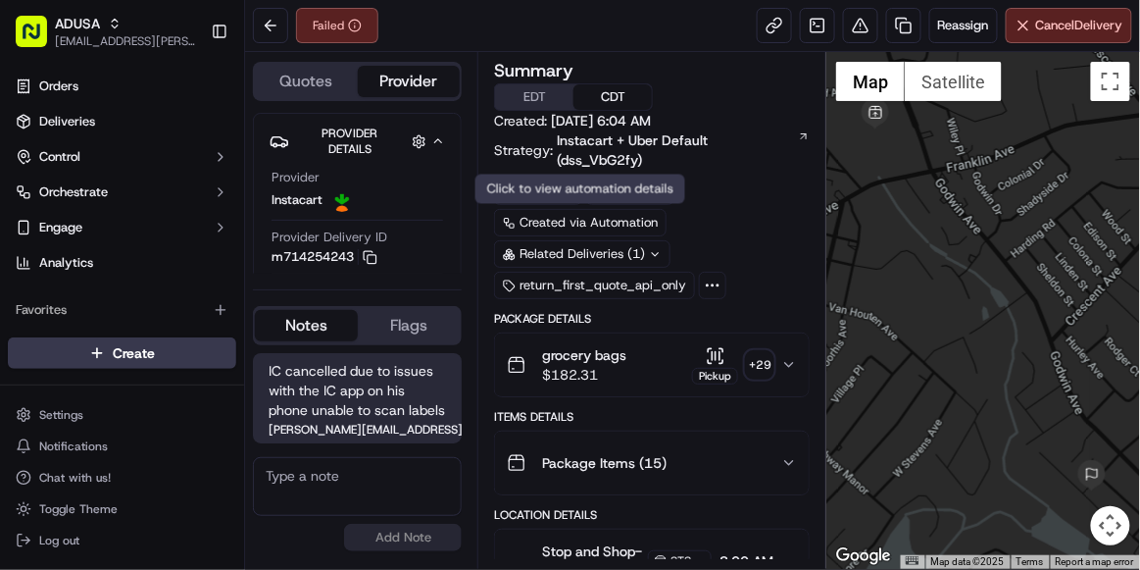
scroll to position [56, 0]
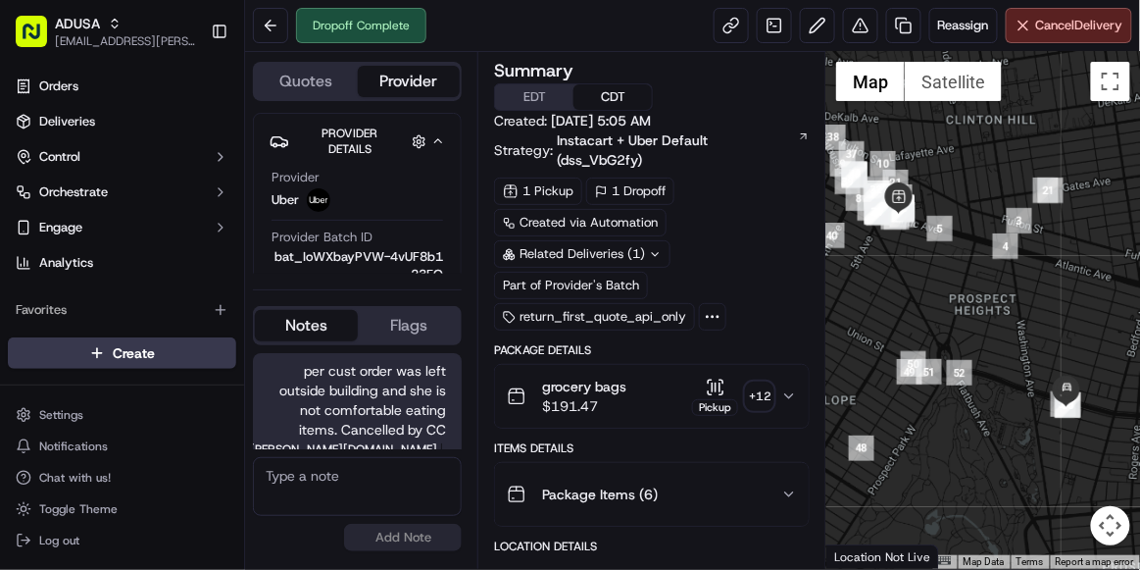
scroll to position [536, 0]
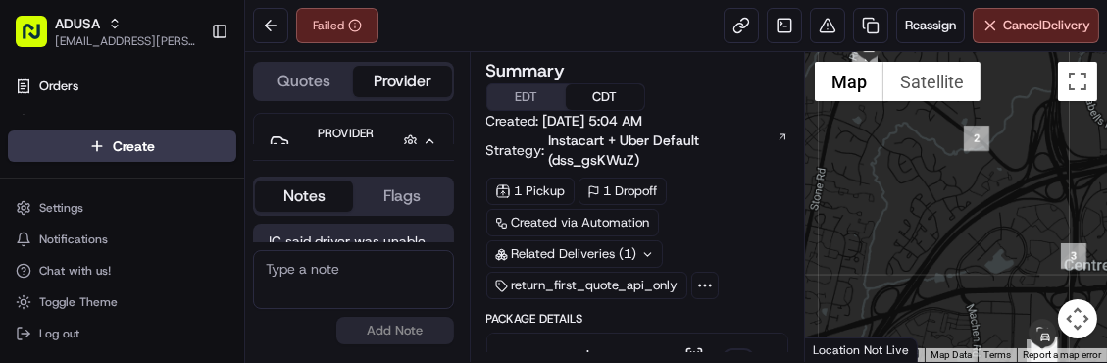
scroll to position [75, 0]
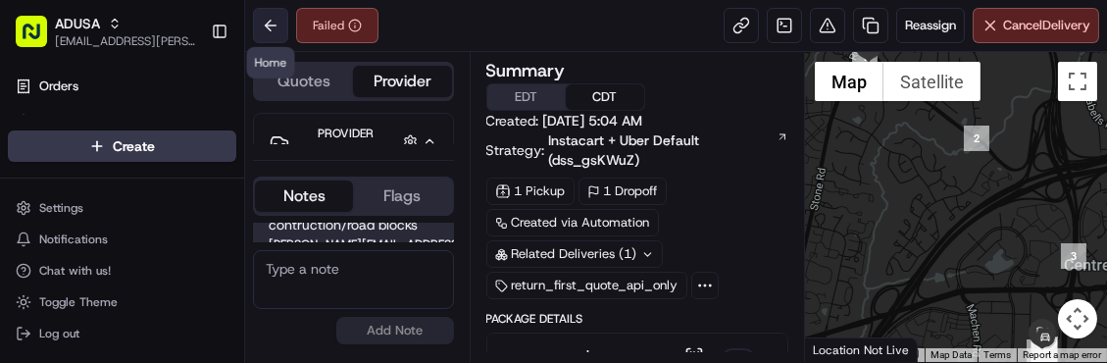
click at [270, 29] on button at bounding box center [270, 25] width 35 height 35
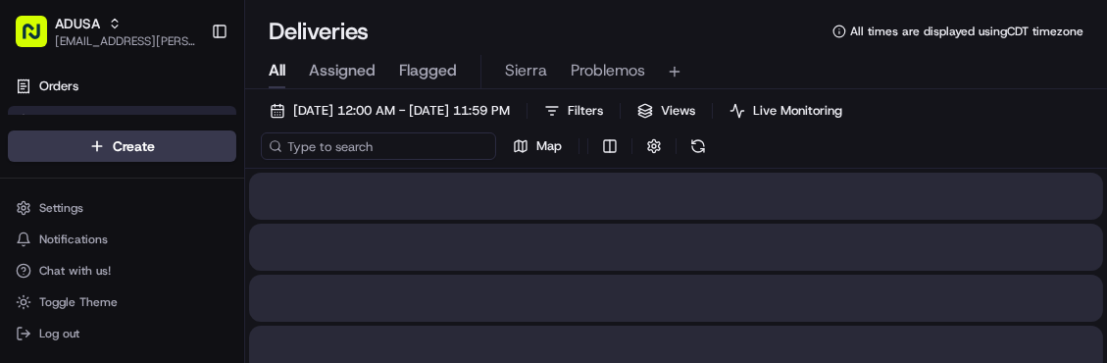
click at [391, 153] on input at bounding box center [378, 145] width 235 height 27
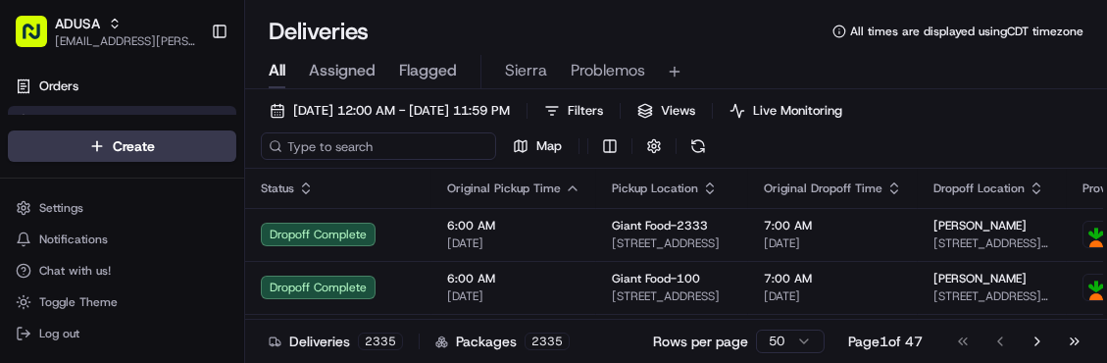
paste input "m715846482"
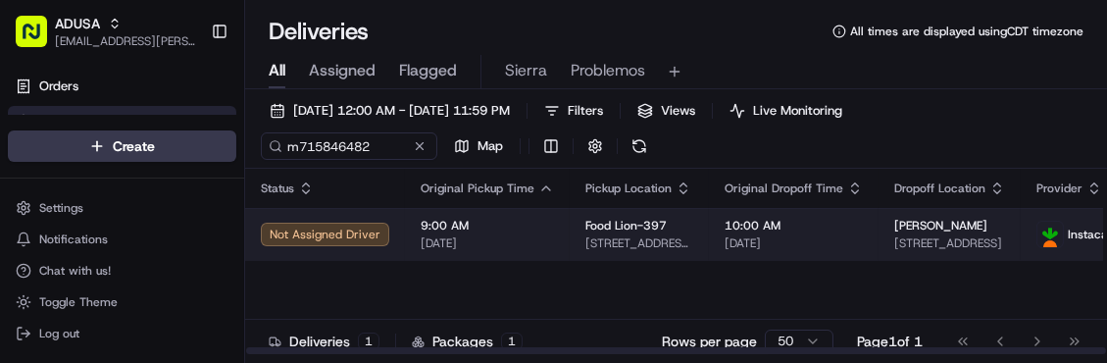
click at [503, 235] on span "[DATE]" at bounding box center [487, 243] width 133 height 16
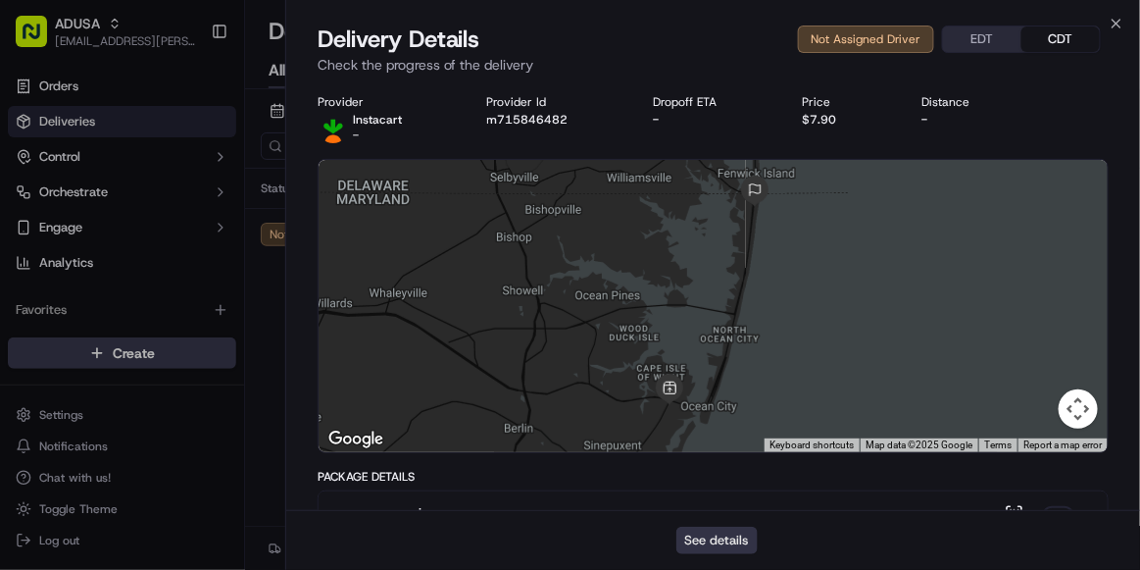
click at [715, 362] on button "See details" at bounding box center [717, 540] width 81 height 27
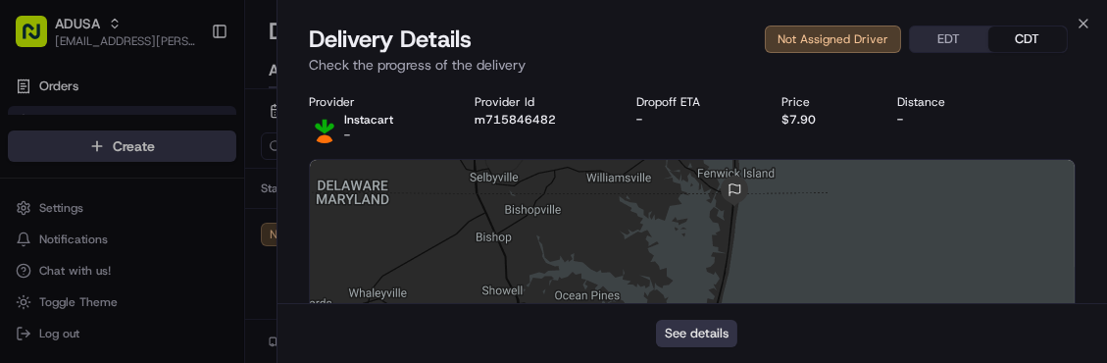
click at [681, 335] on button "See details" at bounding box center [696, 333] width 81 height 27
click at [1080, 24] on icon "button" at bounding box center [1084, 24] width 16 height 16
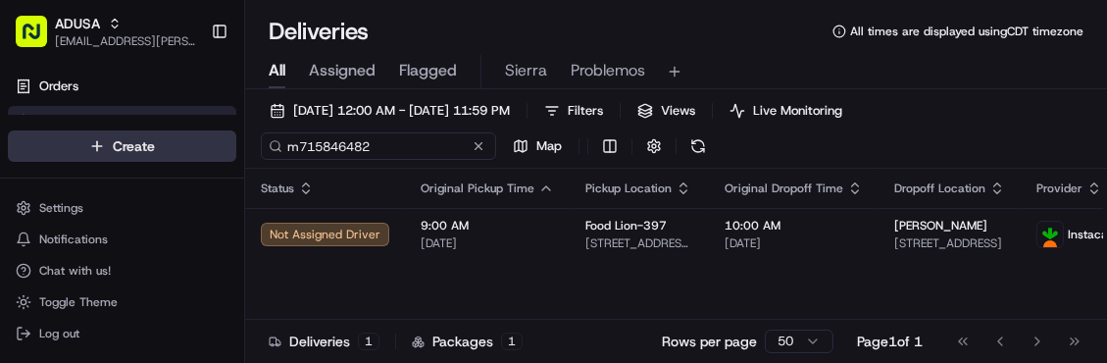
drag, startPoint x: 382, startPoint y: 147, endPoint x: 189, endPoint y: 151, distance: 193.2
click at [189, 151] on div "ADUSA sierra.centeno@adusa.com Toggle Sidebar Orders Deliveries Control Orchest…" at bounding box center [553, 181] width 1107 height 363
paste input "71243"
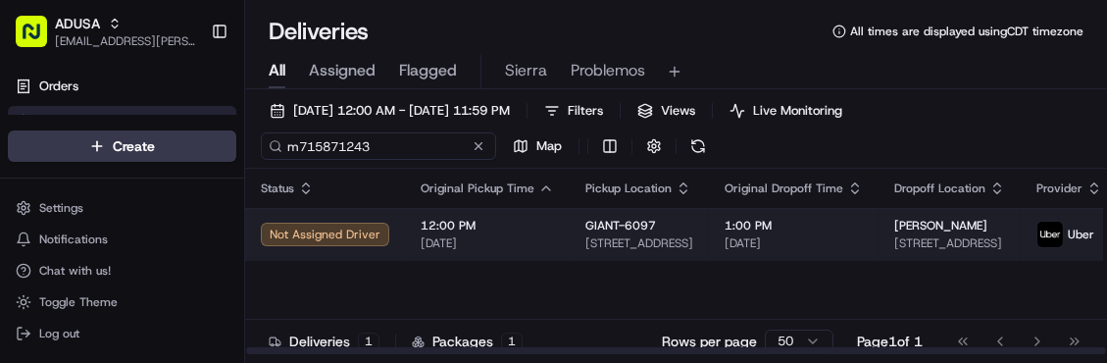
type input "m715871243"
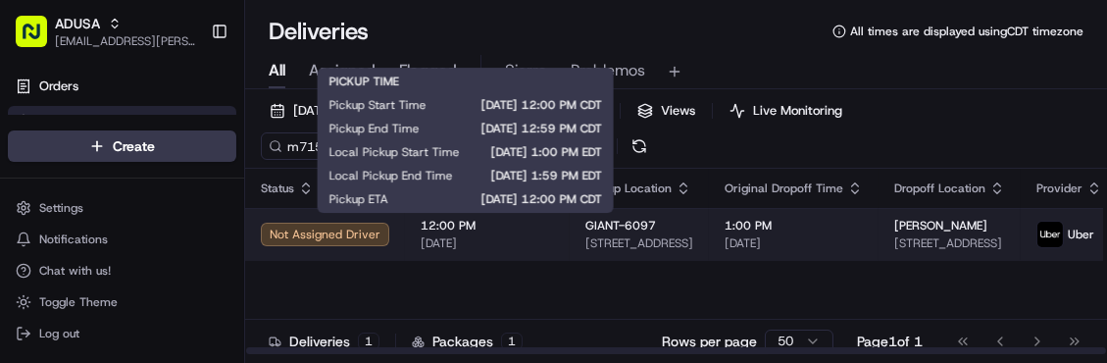
click at [497, 242] on span "[DATE]" at bounding box center [487, 243] width 133 height 16
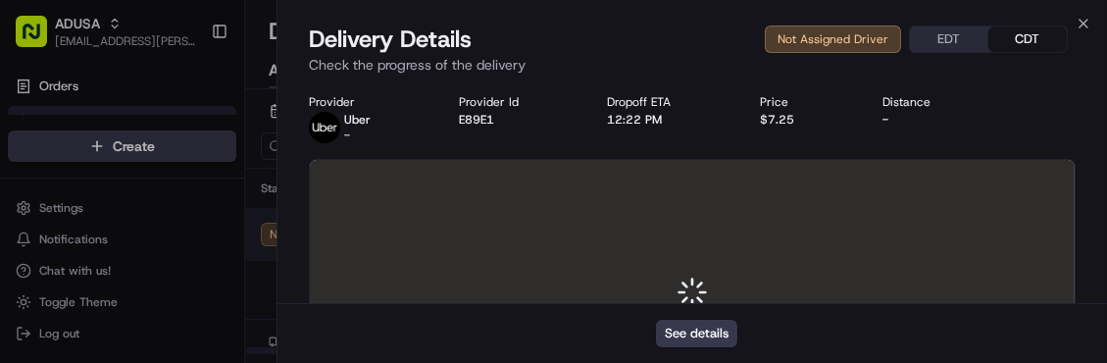
click at [497, 242] on div at bounding box center [553, 181] width 1107 height 363
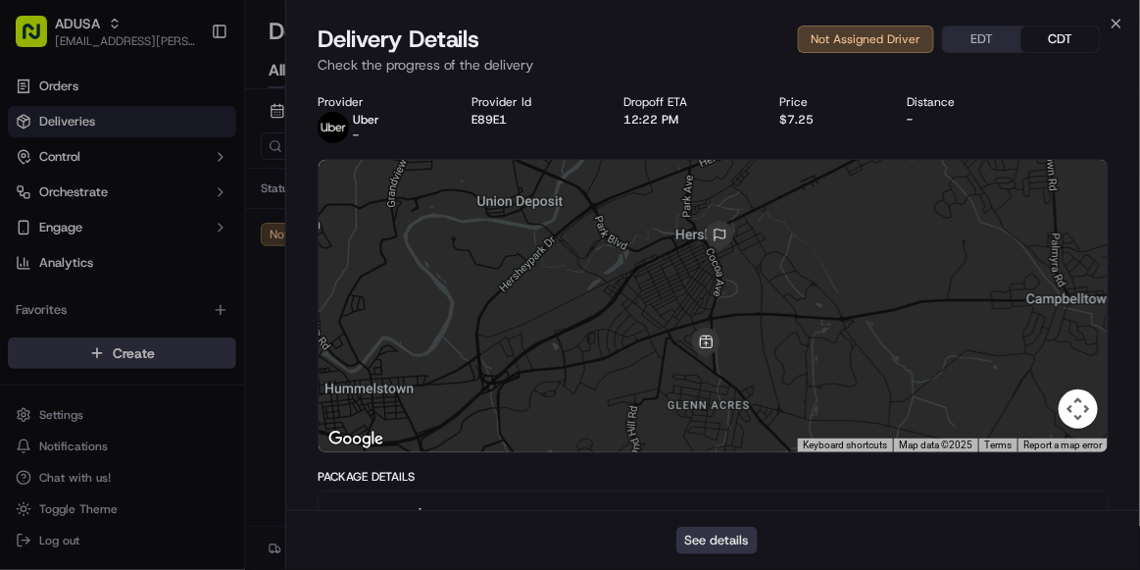
click at [730, 362] on button "See details" at bounding box center [717, 540] width 81 height 27
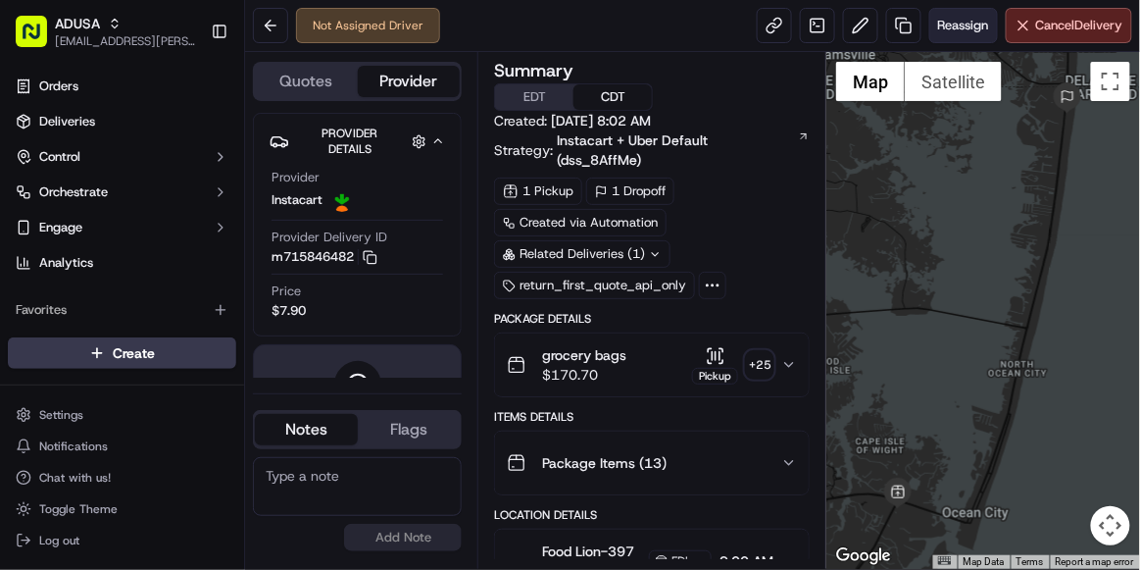
click at [970, 25] on span "Reassign" at bounding box center [963, 26] width 51 height 18
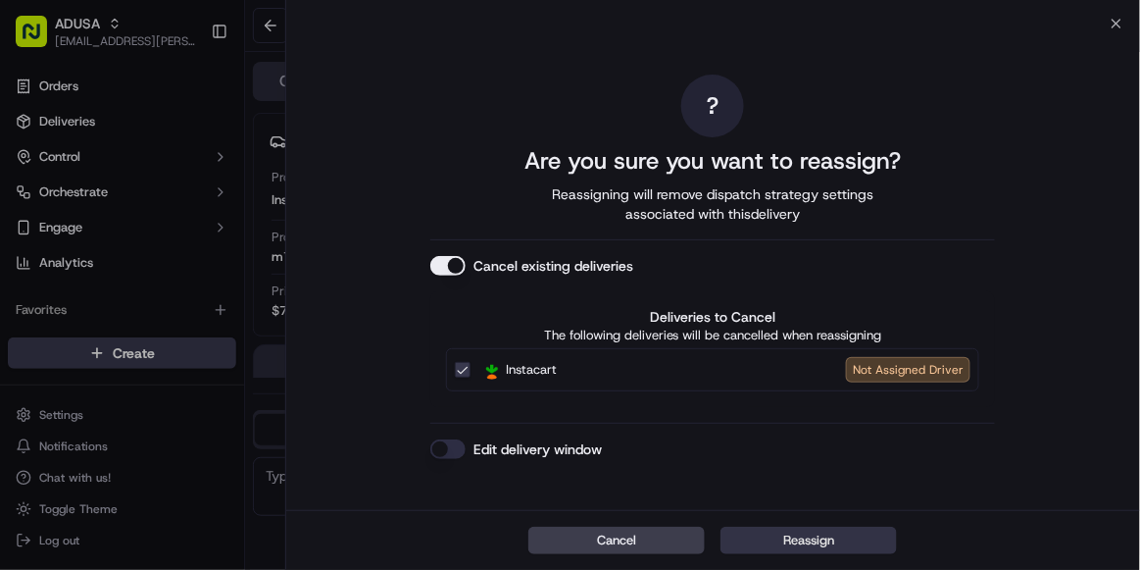
click at [747, 546] on button "Reassign" at bounding box center [809, 540] width 176 height 27
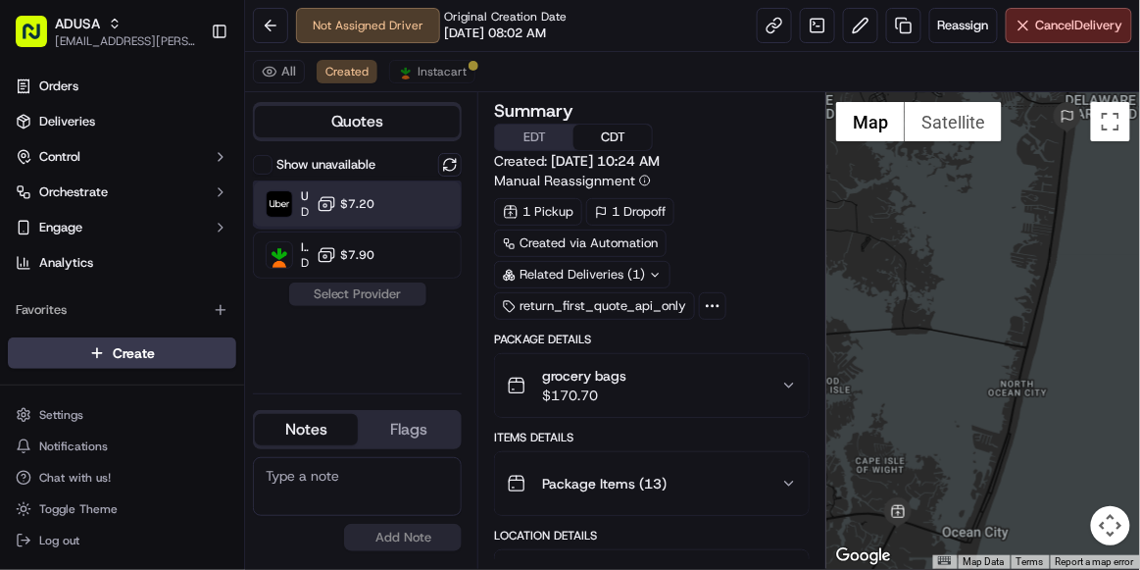
click at [396, 202] on div "Uber Dropoff ETA 1 hour $7.20" at bounding box center [357, 203] width 209 height 47
click at [357, 293] on button "Assign Provider" at bounding box center [357, 294] width 139 height 24
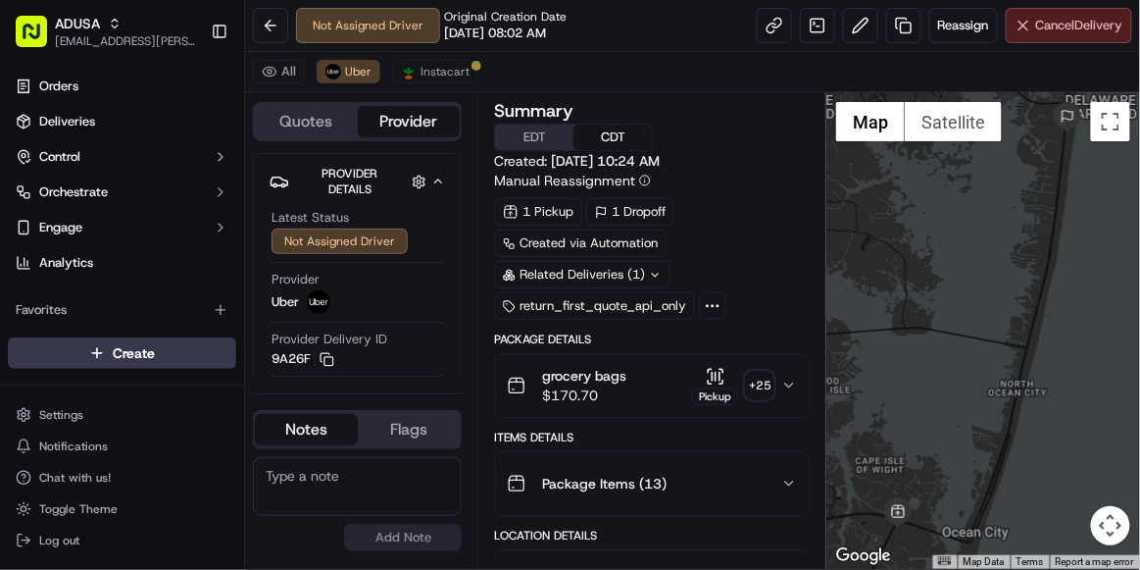
click at [1080, 21] on span "Cancel Delivery" at bounding box center [1079, 26] width 87 height 18
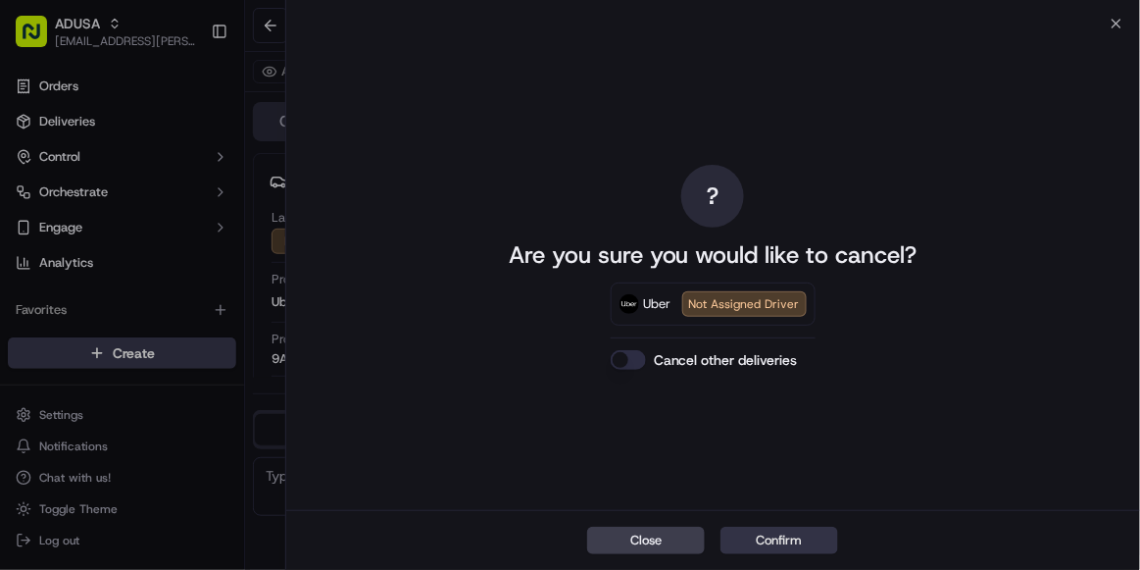
click at [799, 538] on button "Confirm" at bounding box center [780, 540] width 118 height 27
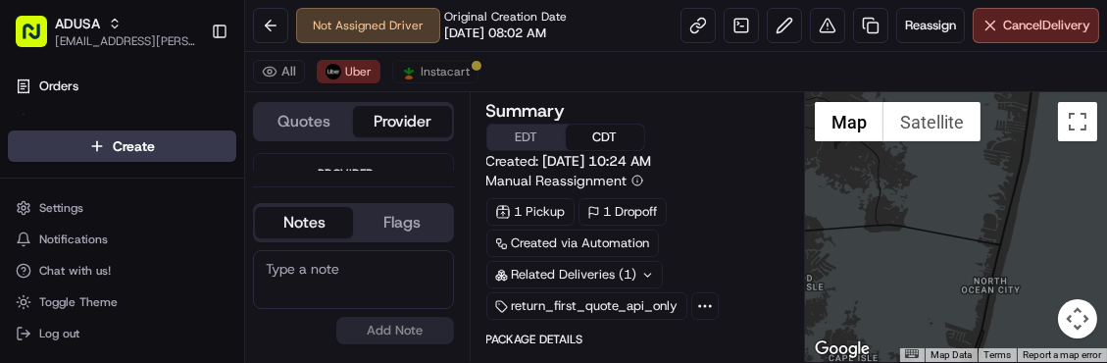
click at [970, 255] on div at bounding box center [956, 227] width 302 height 270
click at [292, 282] on textarea at bounding box center [353, 279] width 201 height 59
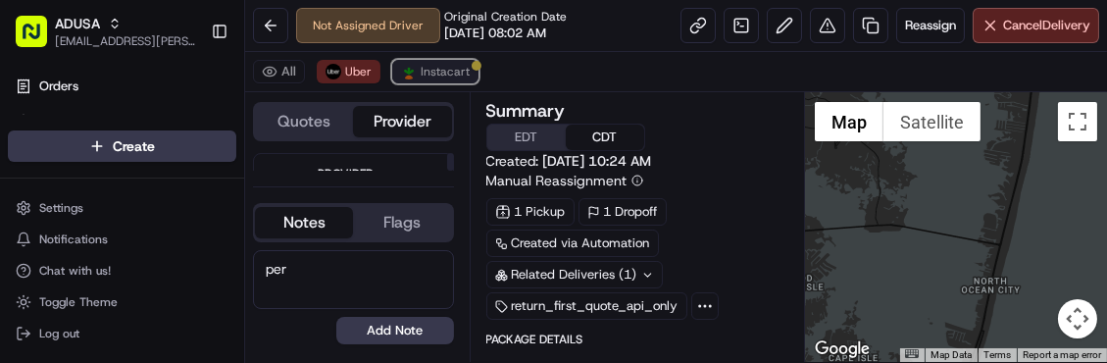
click at [426, 73] on span "Instacart" at bounding box center [445, 72] width 49 height 16
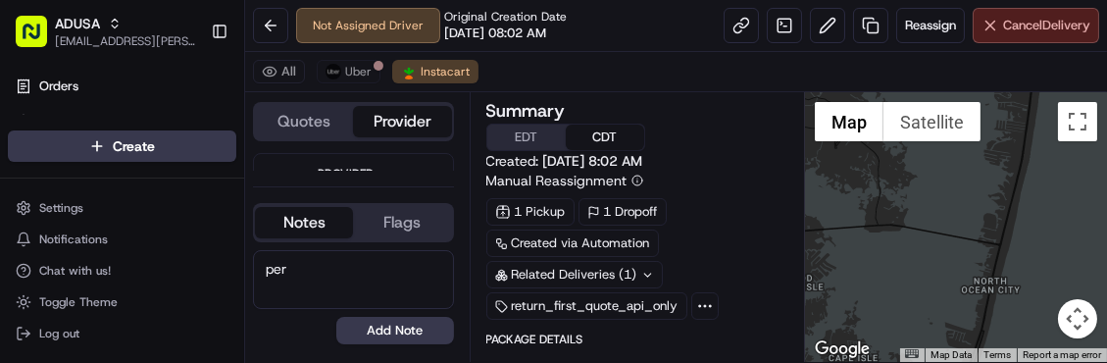
click at [1046, 21] on span "Cancel Delivery" at bounding box center [1046, 26] width 87 height 18
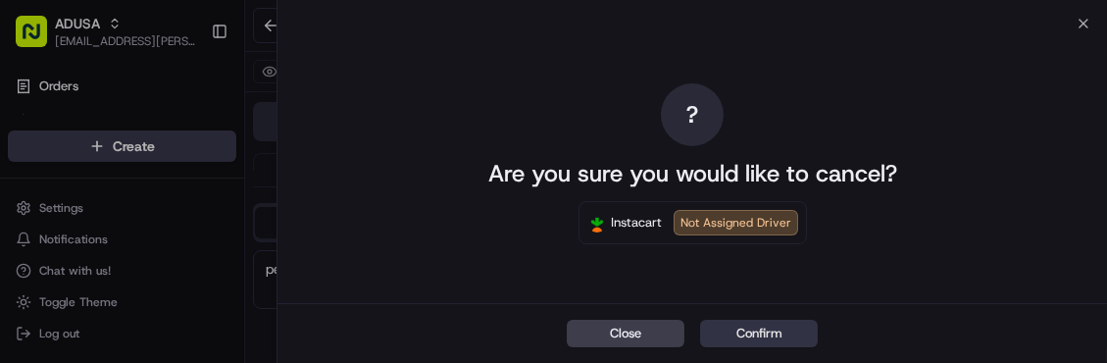
click at [729, 346] on button "Confirm" at bounding box center [759, 333] width 118 height 27
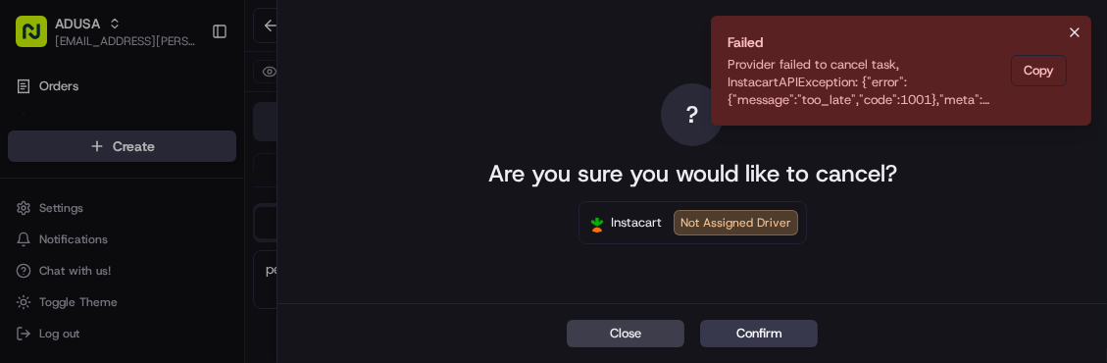
click at [1075, 25] on icon "Notifications (F8)" at bounding box center [1075, 33] width 16 height 16
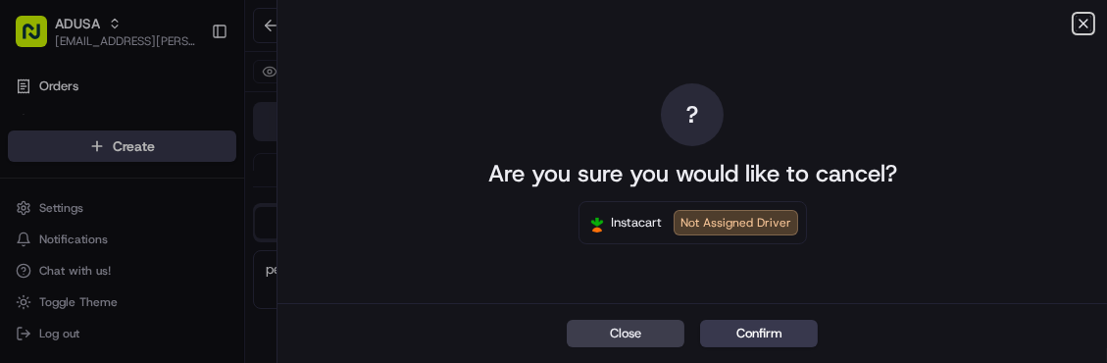
click at [1084, 20] on icon "button" at bounding box center [1084, 24] width 16 height 16
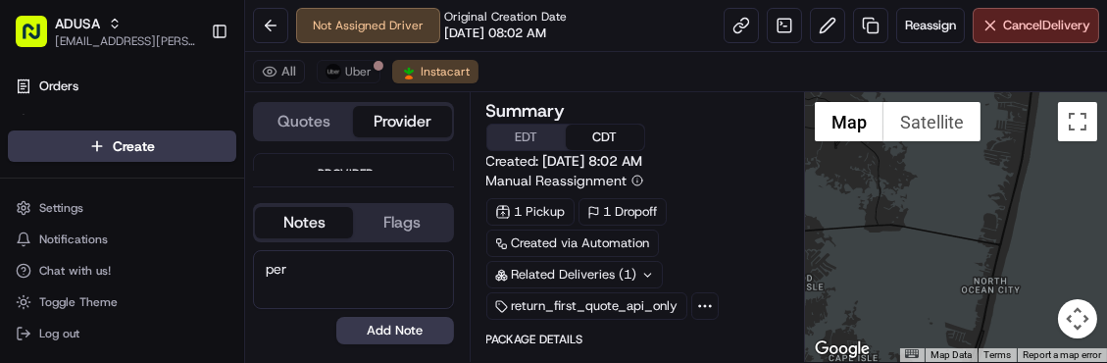
click at [392, 267] on textarea "per" at bounding box center [353, 279] width 201 height 59
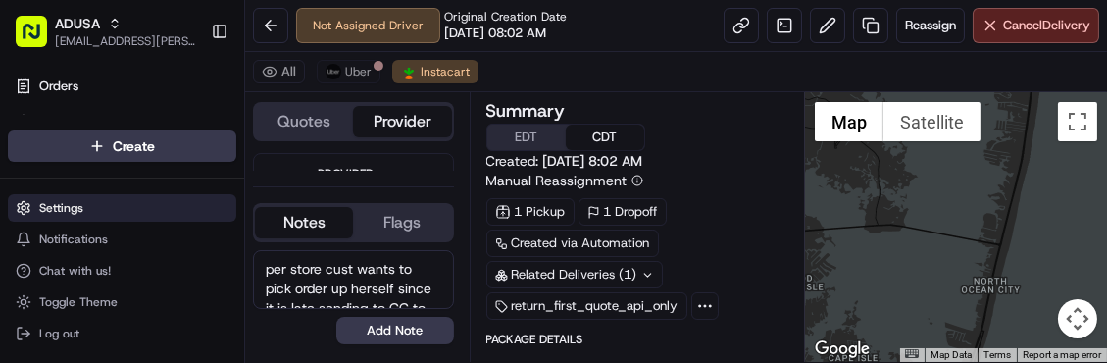
drag, startPoint x: 324, startPoint y: 293, endPoint x: 188, endPoint y: 211, distance: 158.4
click at [188, 211] on div "ADUSA sierra.centeno@adusa.com Toggle Sidebar Orders Deliveries Control Orchest…" at bounding box center [553, 181] width 1107 height 363
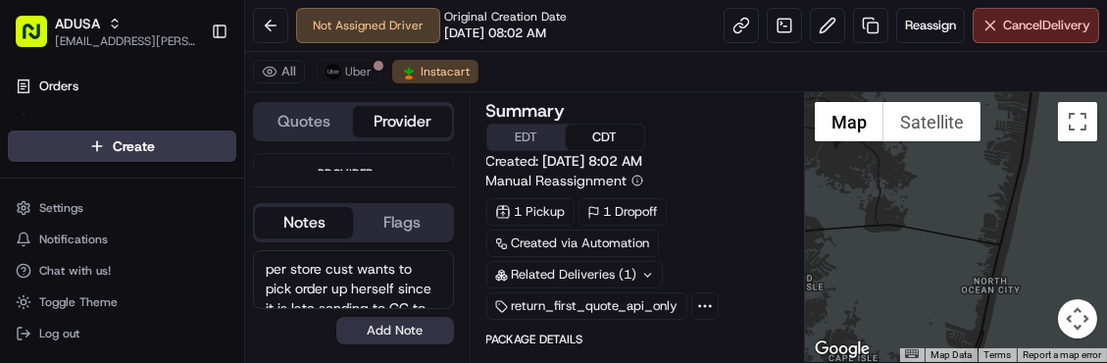
type textarea "per store cust wants to pick order up herself since it is late sending to CC to…"
click at [382, 326] on button "Add Note" at bounding box center [395, 330] width 118 height 27
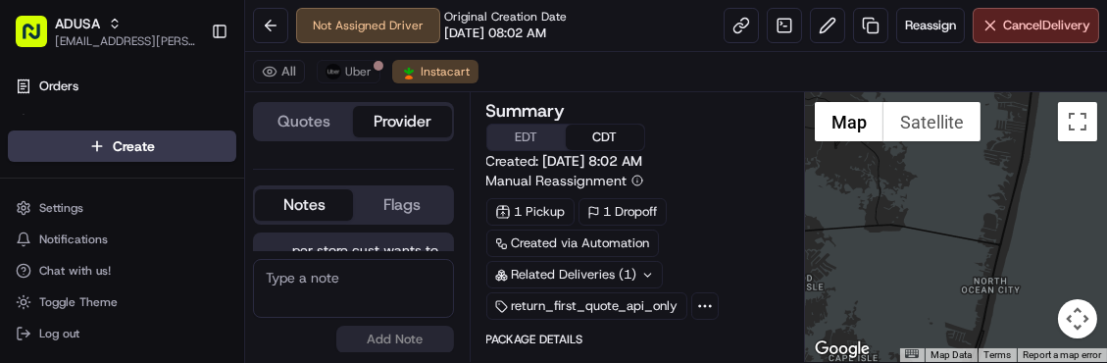
scroll to position [91, 0]
click at [966, 223] on div at bounding box center [956, 227] width 302 height 270
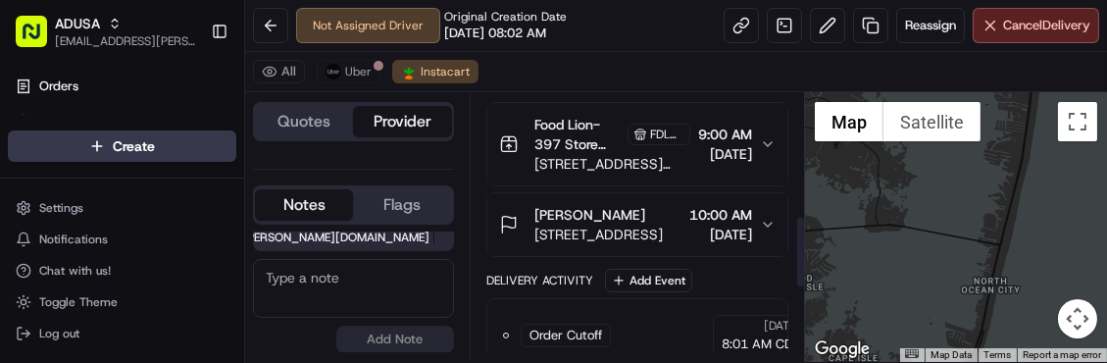
scroll to position [449, 0]
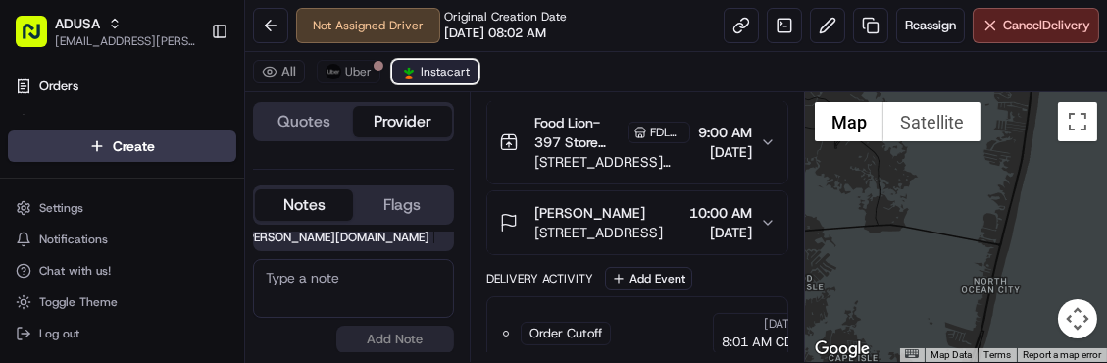
click at [424, 64] on span "Instacart" at bounding box center [445, 72] width 49 height 16
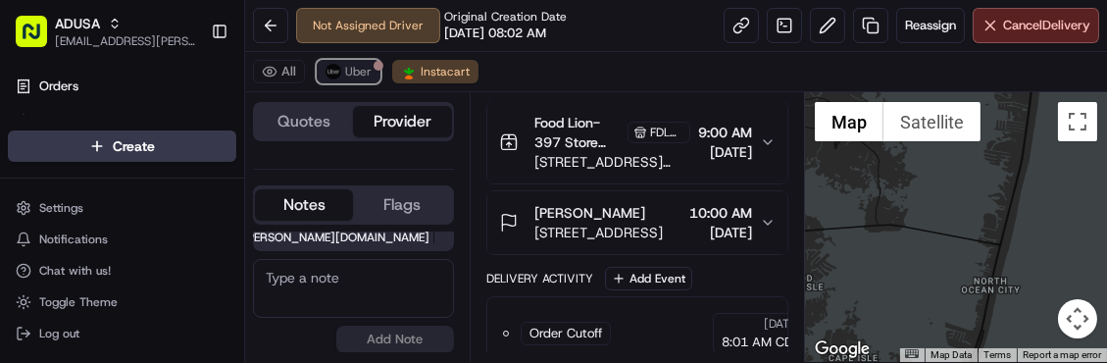
click at [345, 68] on span "Uber" at bounding box center [358, 72] width 26 height 16
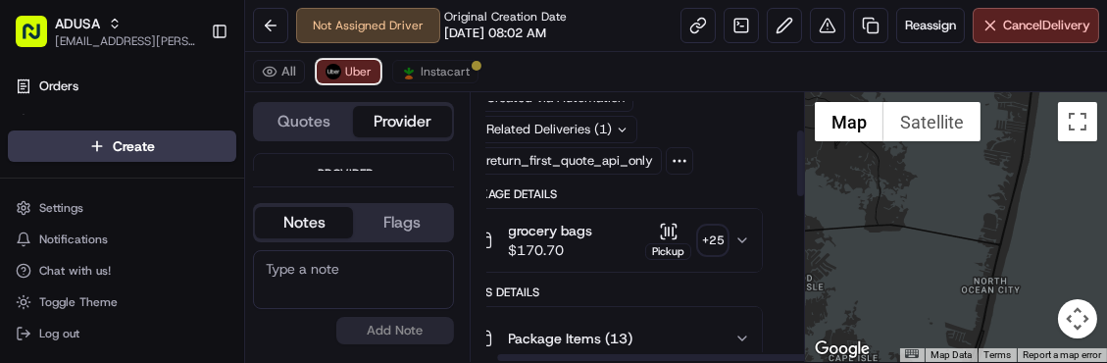
scroll to position [0, 25]
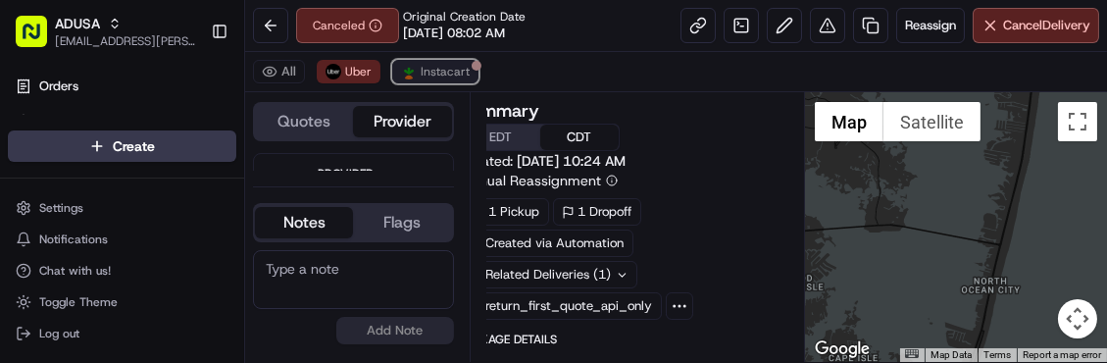
click at [461, 80] on button "Instacart" at bounding box center [435, 72] width 86 height 24
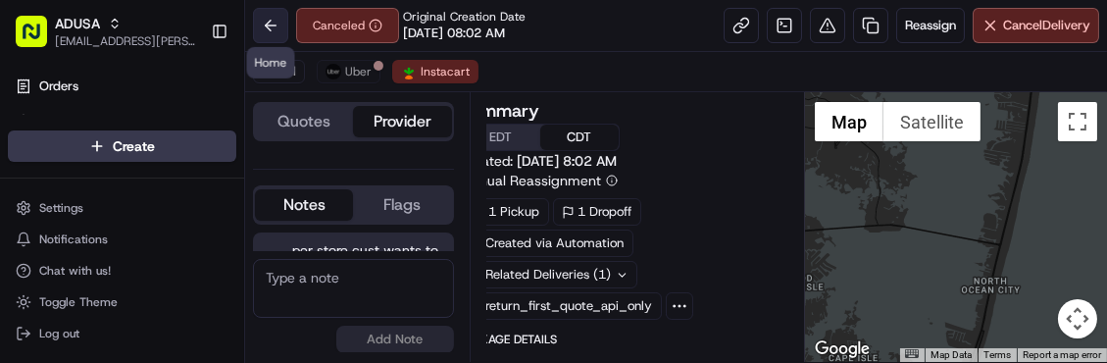
click at [267, 24] on button at bounding box center [270, 25] width 35 height 35
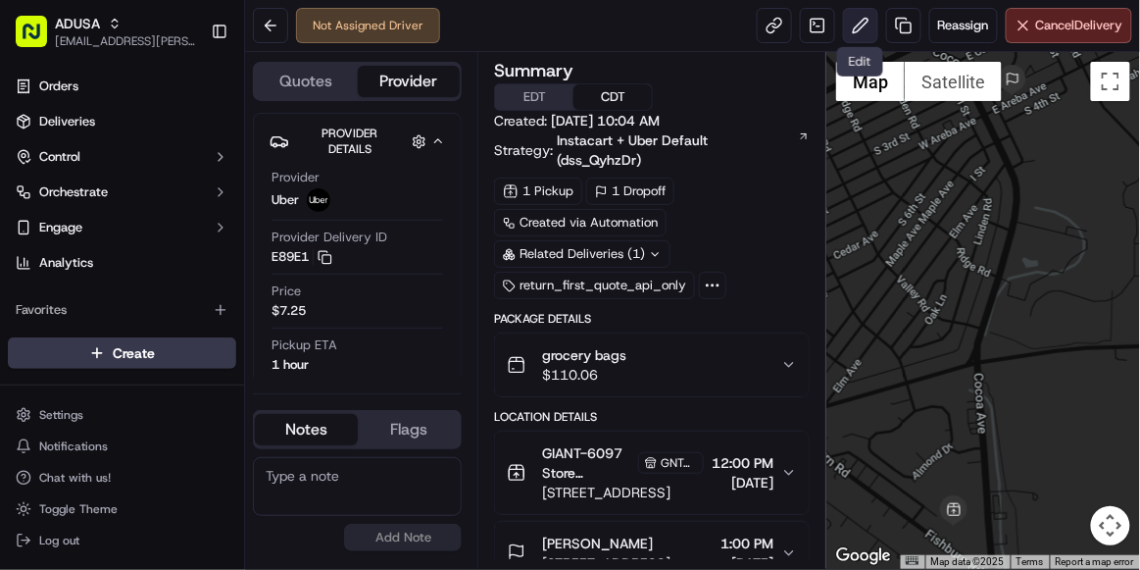
click at [853, 17] on button at bounding box center [860, 25] width 35 height 35
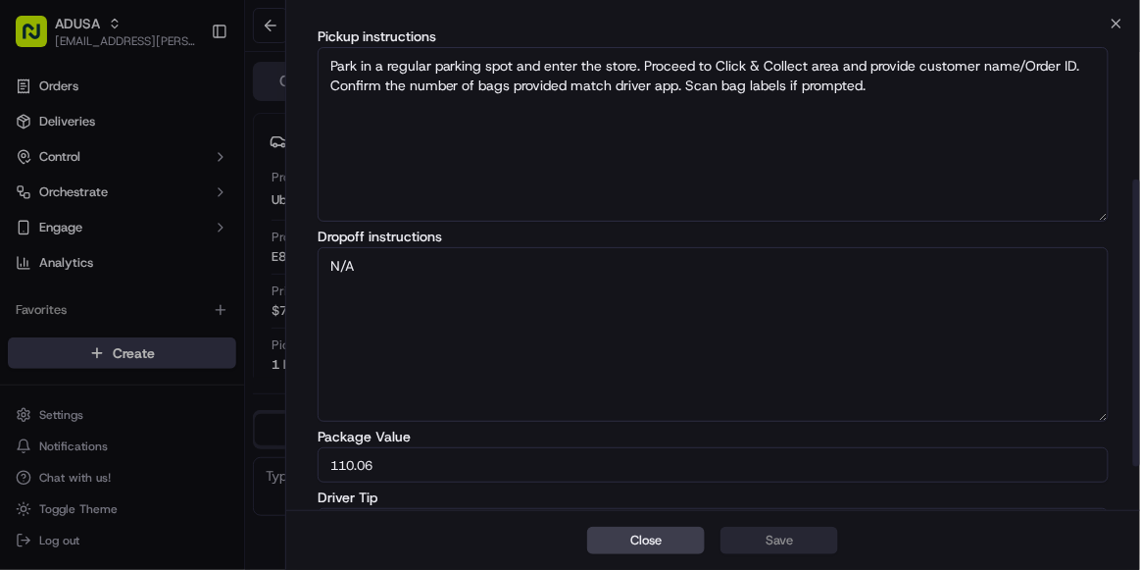
scroll to position [339, 0]
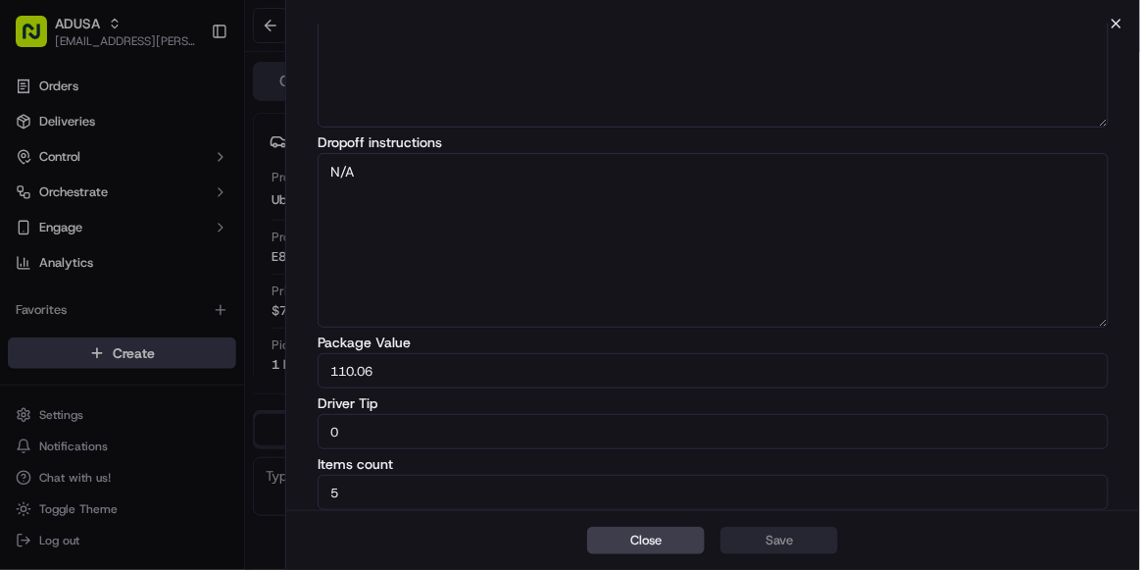
click at [1115, 16] on icon "button" at bounding box center [1117, 24] width 16 height 16
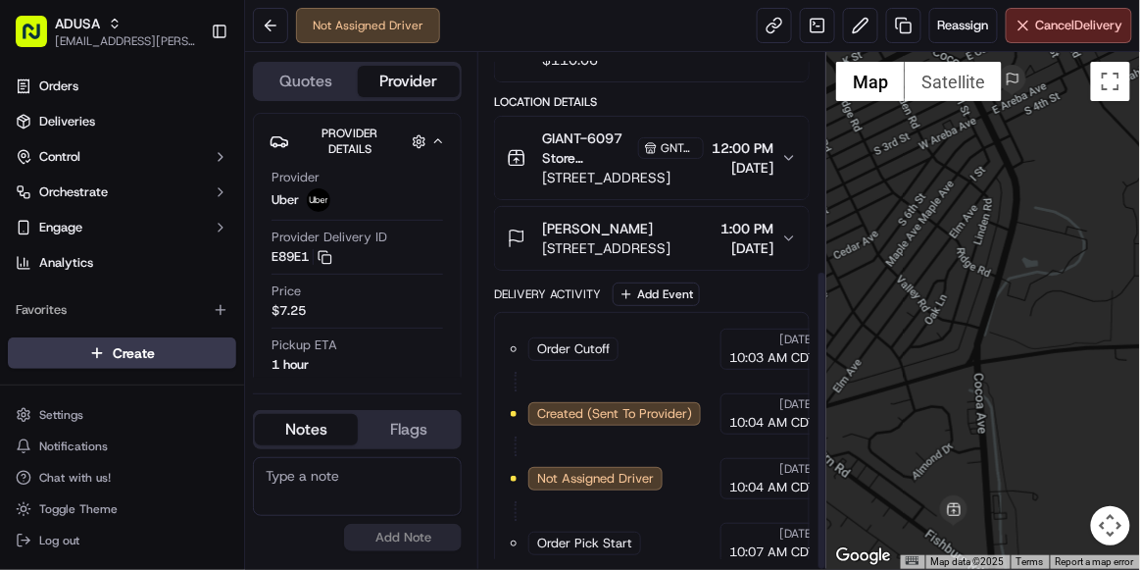
scroll to position [371, 0]
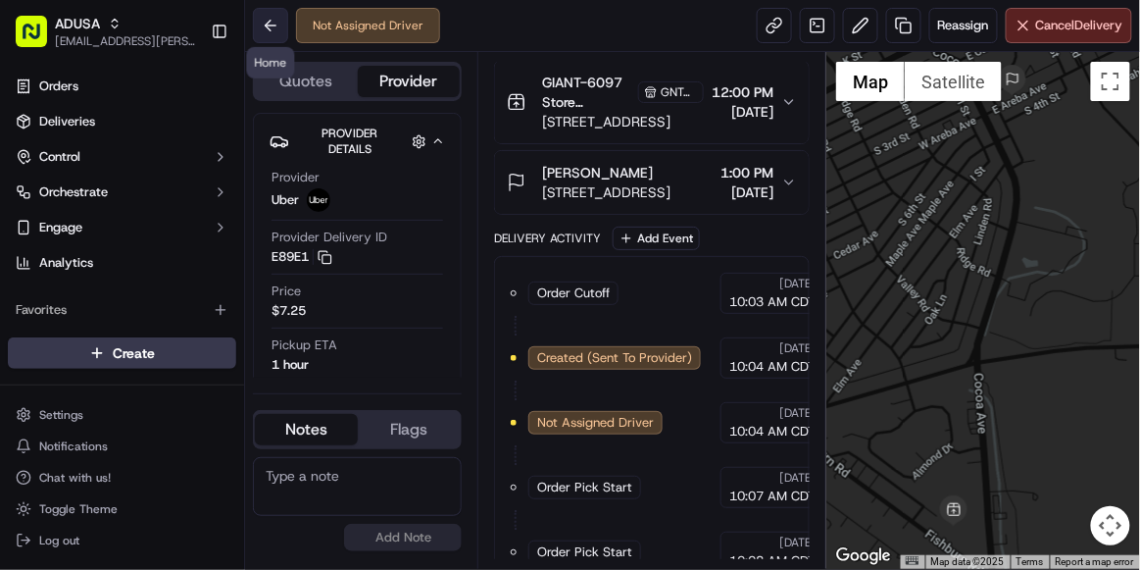
click at [278, 32] on button at bounding box center [270, 25] width 35 height 35
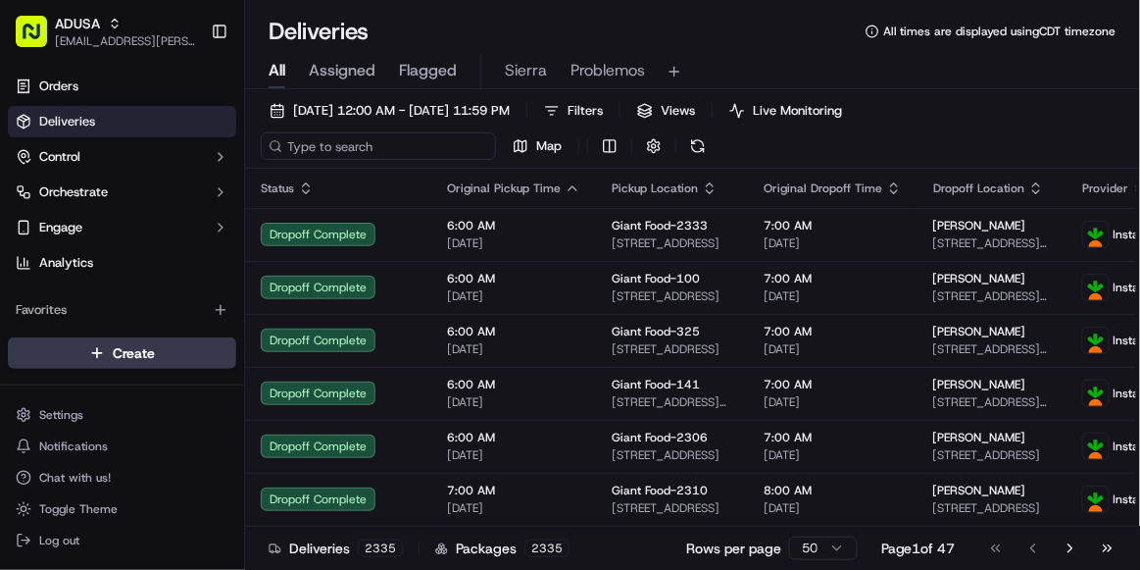
click at [312, 147] on input at bounding box center [378, 145] width 235 height 27
paste input "m715871243"
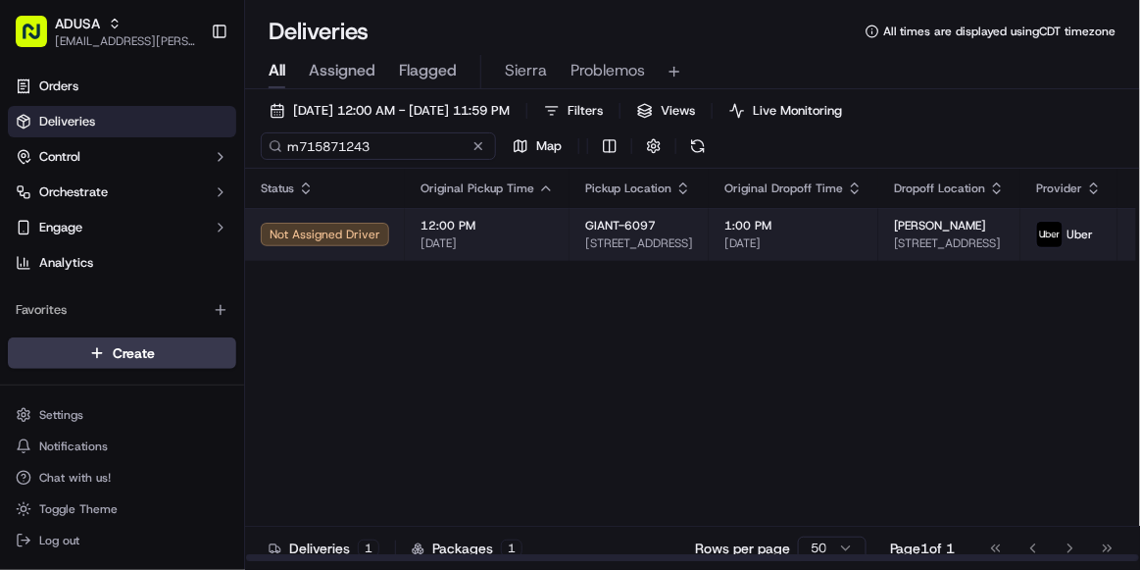
type input "m715871243"
click at [525, 243] on span "[DATE]" at bounding box center [487, 243] width 133 height 16
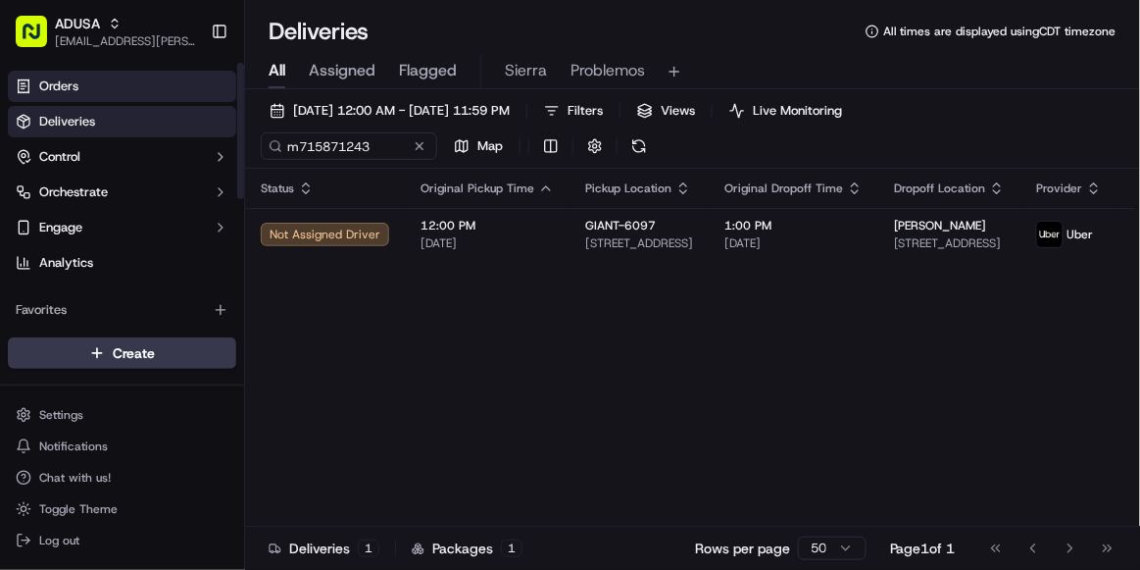
click at [171, 84] on link "Orders" at bounding box center [122, 86] width 228 height 31
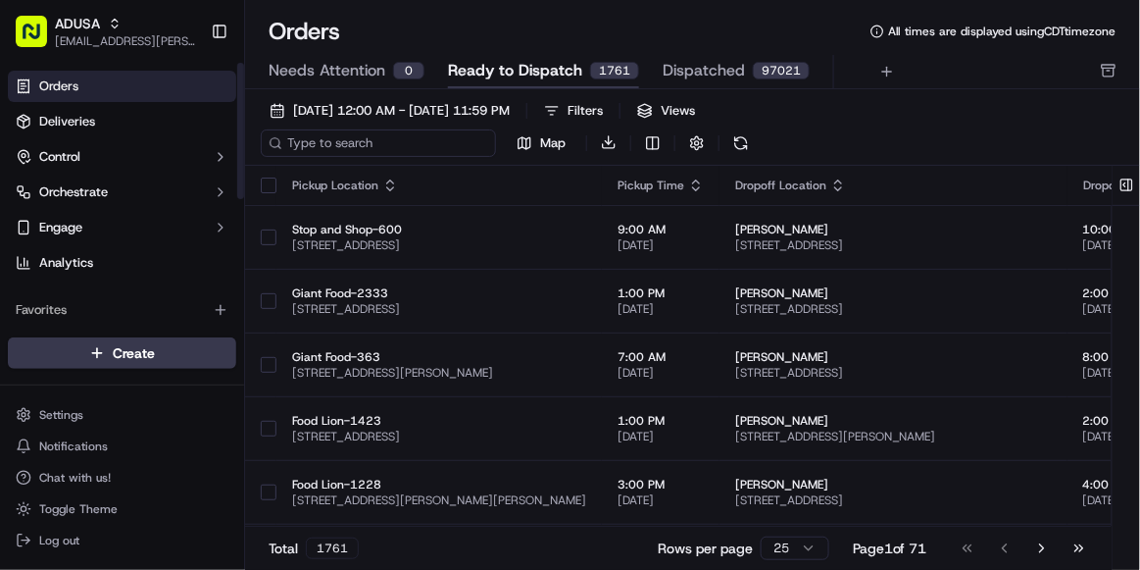
click at [298, 146] on input at bounding box center [378, 142] width 235 height 27
paste input "m715871243"
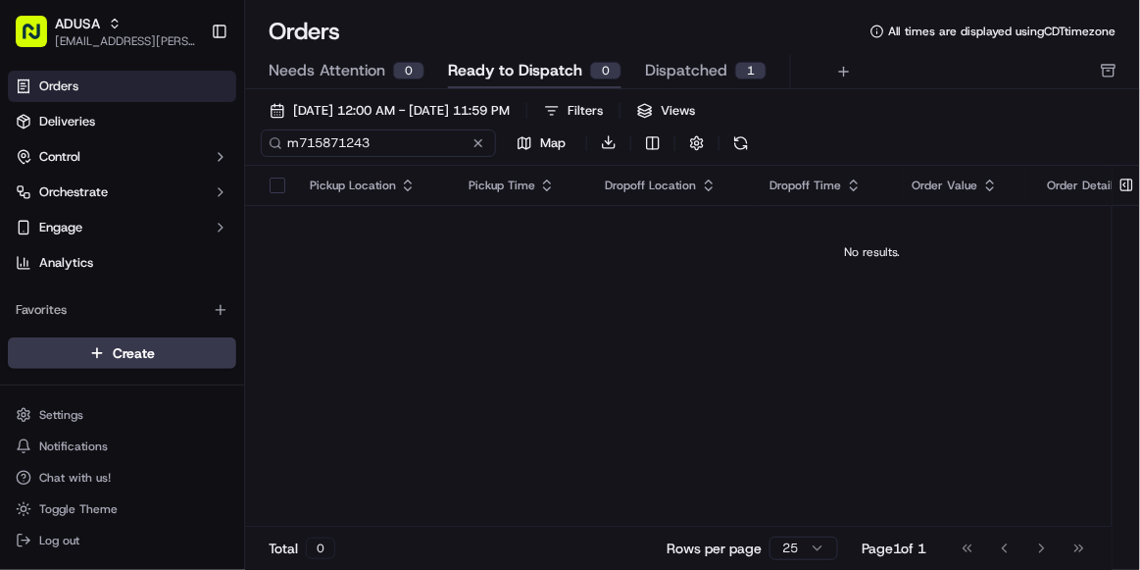
type input "m715871243"
click at [493, 70] on span "Ready to Dispatch" at bounding box center [515, 71] width 134 height 24
click at [389, 144] on input "m715871243" at bounding box center [378, 142] width 235 height 27
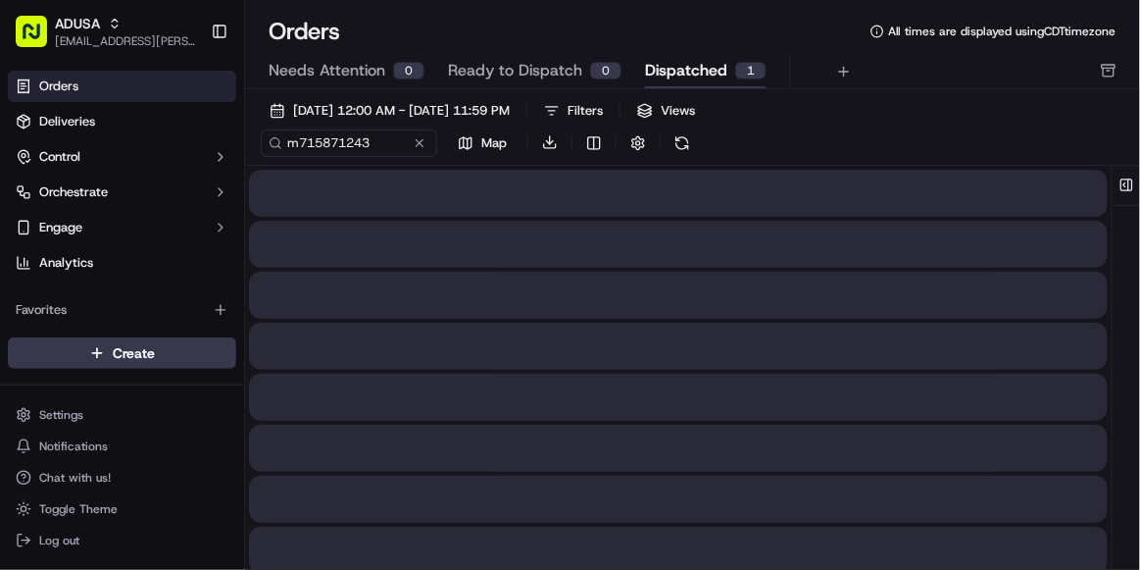
click at [689, 76] on span "Dispatched" at bounding box center [686, 71] width 82 height 24
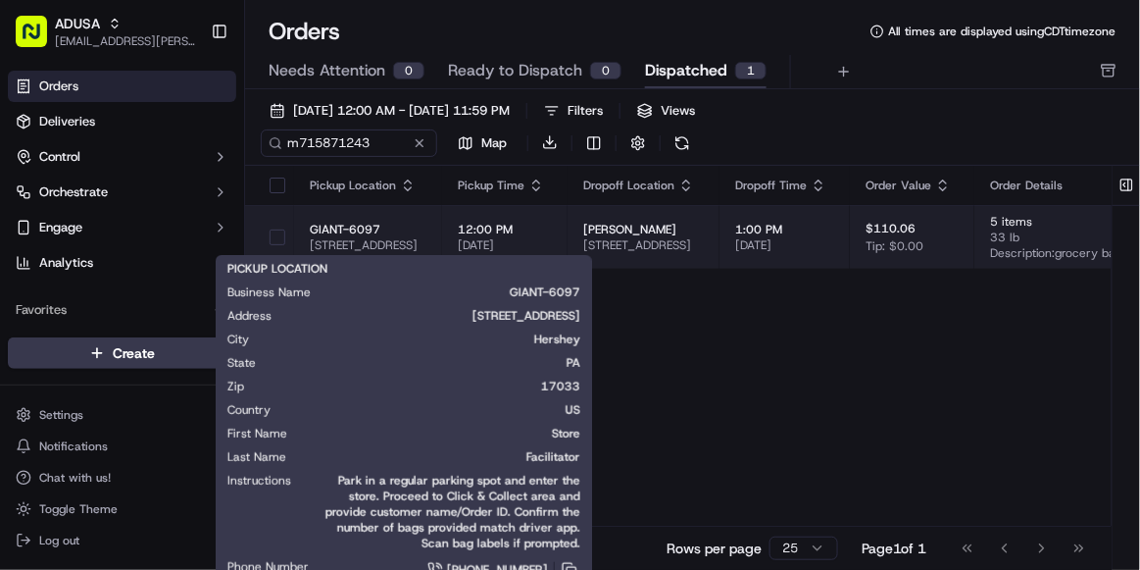
click at [427, 237] on span "1250 Cocoa Ave, Hershey, PA 17033, US" at bounding box center [368, 245] width 117 height 16
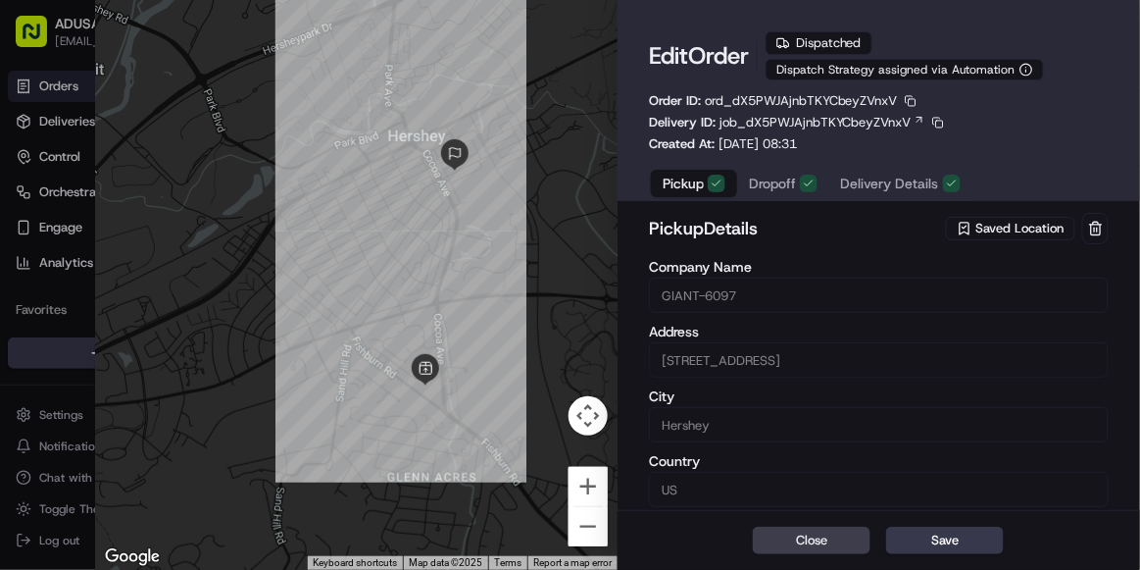
click at [791, 180] on span "Dropoff" at bounding box center [772, 184] width 47 height 20
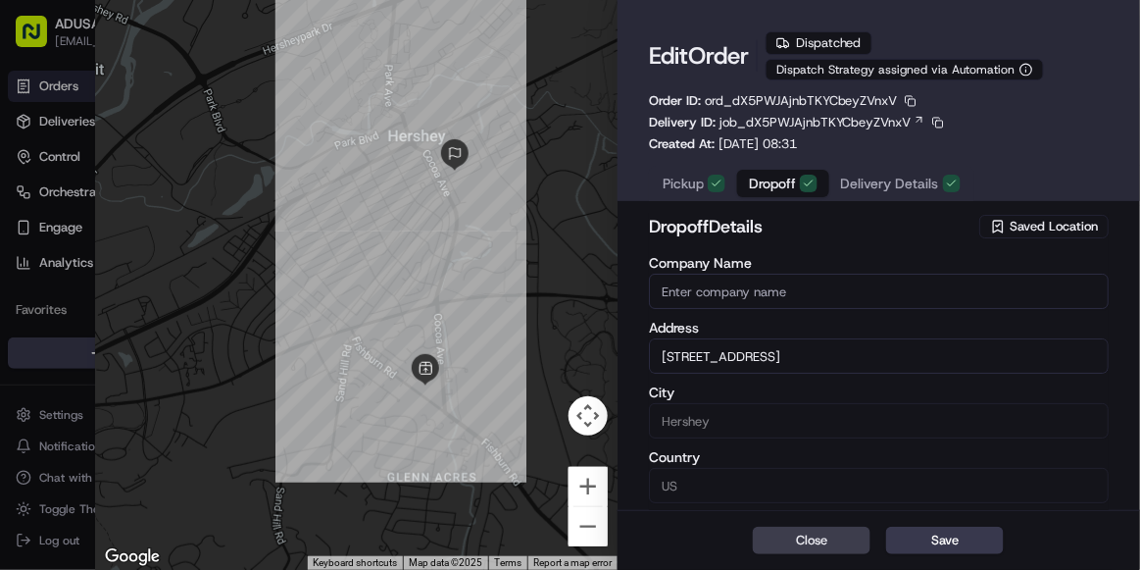
click at [849, 185] on span "Delivery Details" at bounding box center [890, 184] width 98 height 20
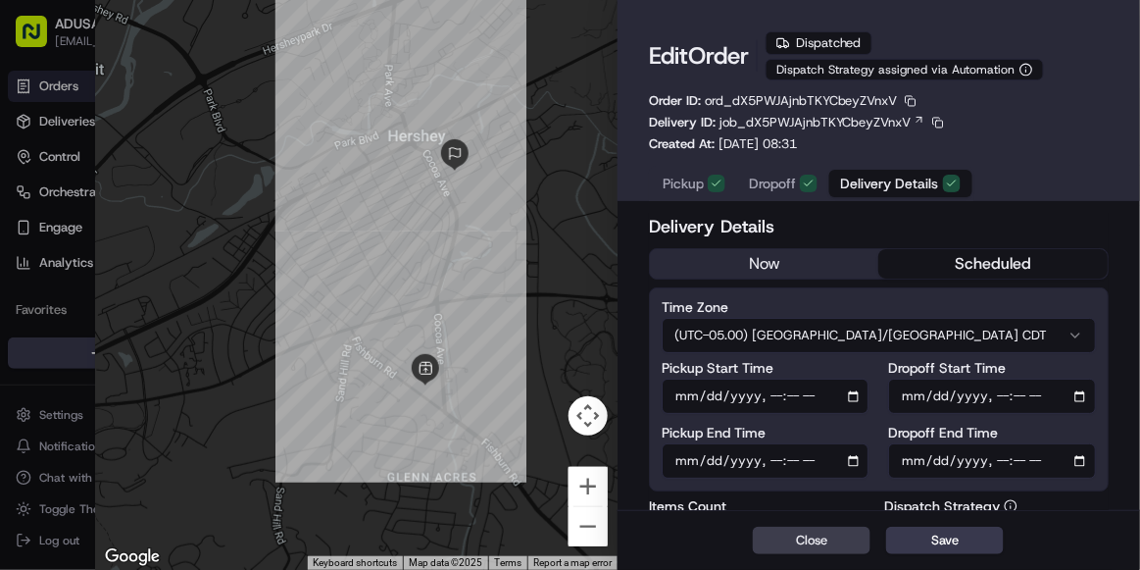
click at [882, 334] on button "(UTC-05.00) America/Chicago CDT" at bounding box center [879, 335] width 434 height 35
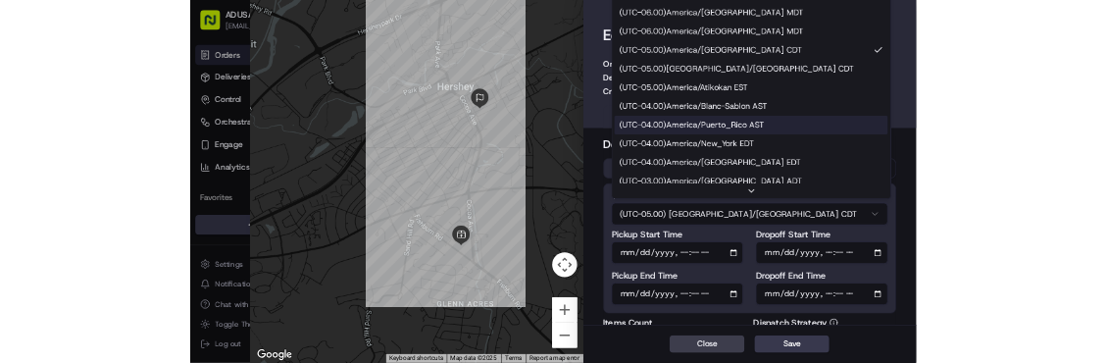
scroll to position [194, 0]
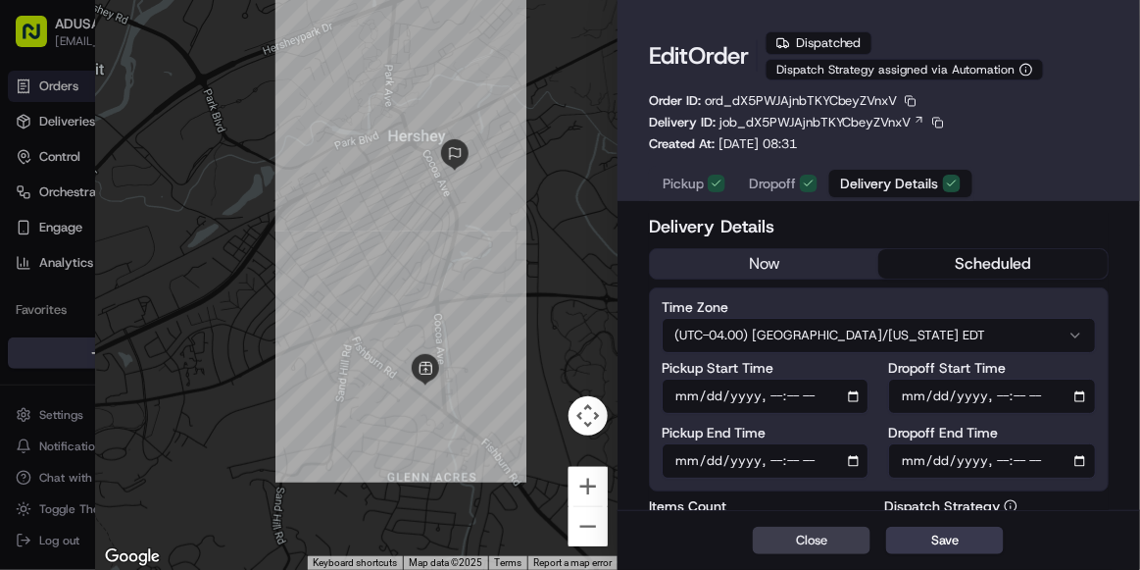
click at [771, 392] on input "Pickup Start Time" at bounding box center [766, 395] width 208 height 35
type input "2025-09-16T14:00"
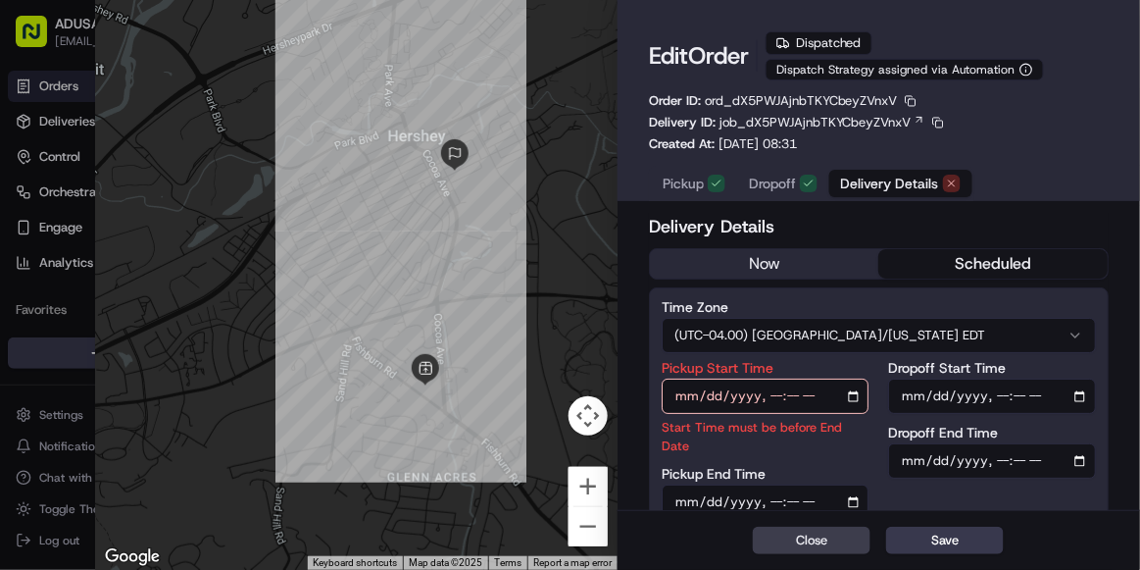
click at [774, 467] on div "Pickup End Time" at bounding box center [766, 493] width 208 height 53
click at [774, 484] on input "Pickup End Time" at bounding box center [766, 501] width 208 height 35
type input "2025-09-16T14:59"
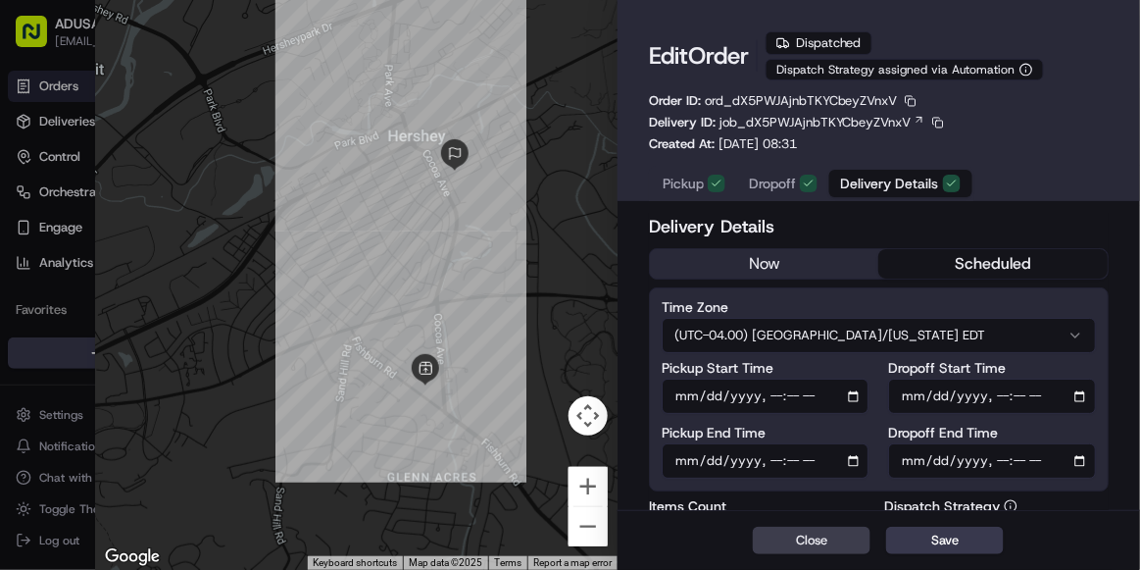
click at [996, 396] on input "Dropoff Start Time" at bounding box center [992, 395] width 208 height 35
click at [995, 388] on input "Dropoff Start Time" at bounding box center [992, 395] width 208 height 35
type input "2025-09-16T14:00"
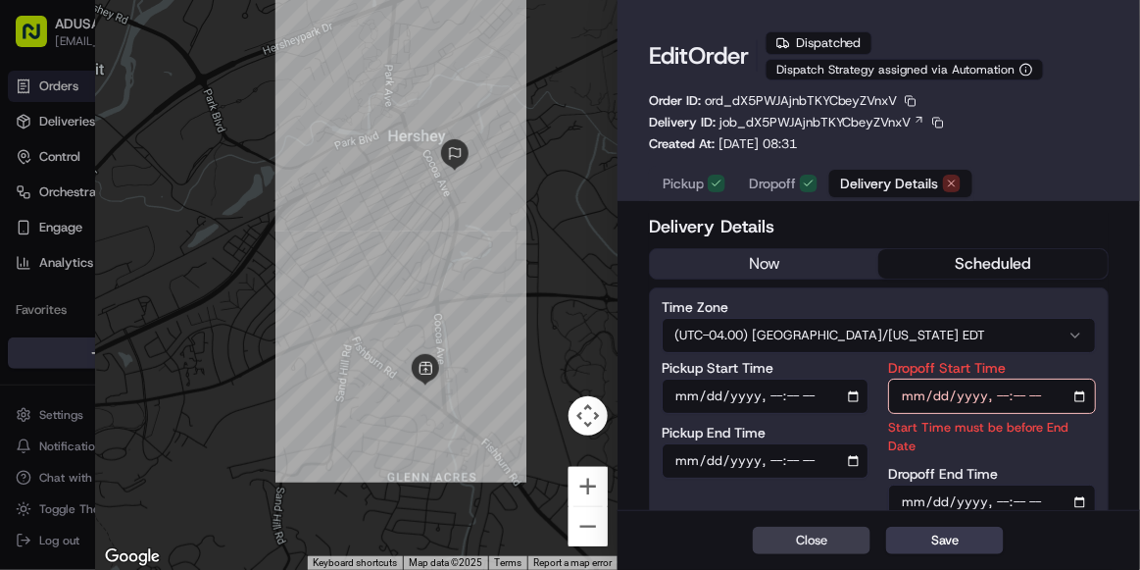
click at [996, 467] on div "Dropoff End Time" at bounding box center [992, 493] width 208 height 53
click at [1002, 484] on input "Dropoff End Time" at bounding box center [992, 501] width 208 height 35
type input "2025-09-16T15:00"
click at [1072, 532] on div "Close Save" at bounding box center [879, 540] width 523 height 60
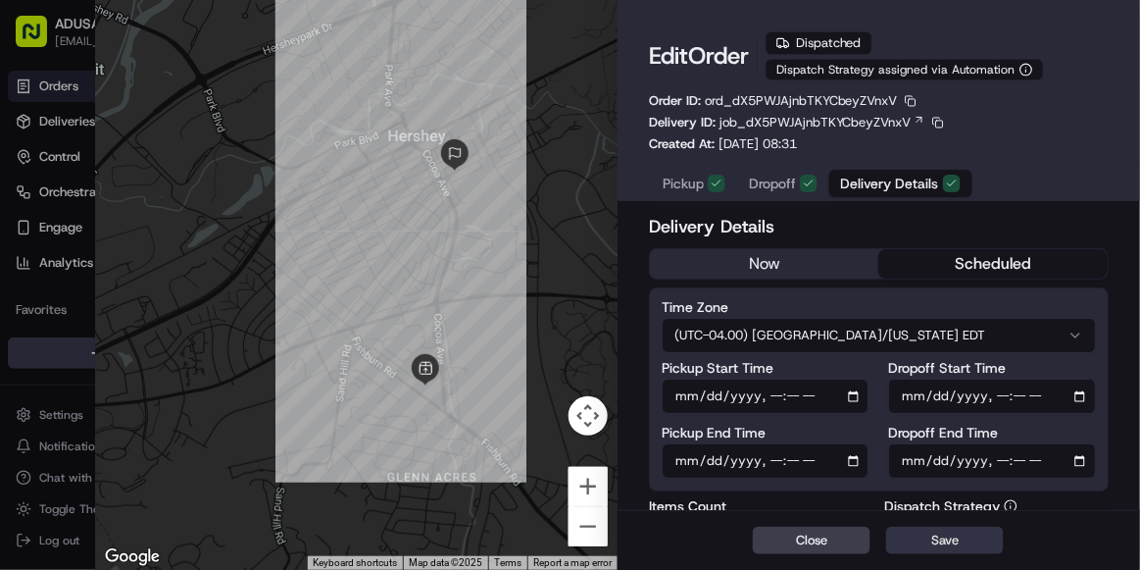
click at [964, 539] on button "Save" at bounding box center [945, 540] width 118 height 27
type input "1"
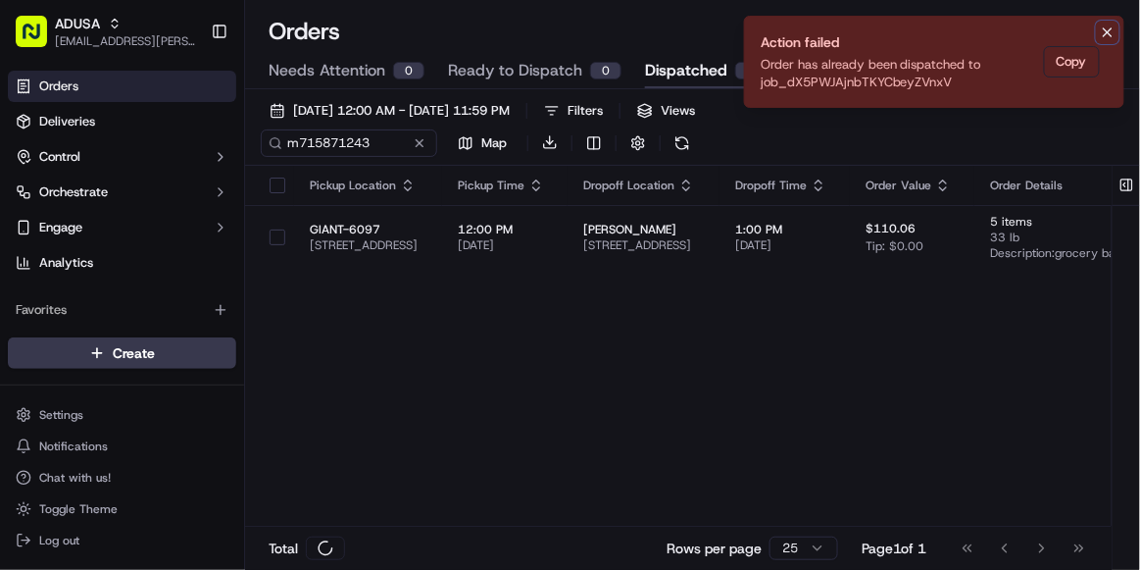
click at [1110, 23] on button "Notifications (F8)" at bounding box center [1108, 33] width 24 height 24
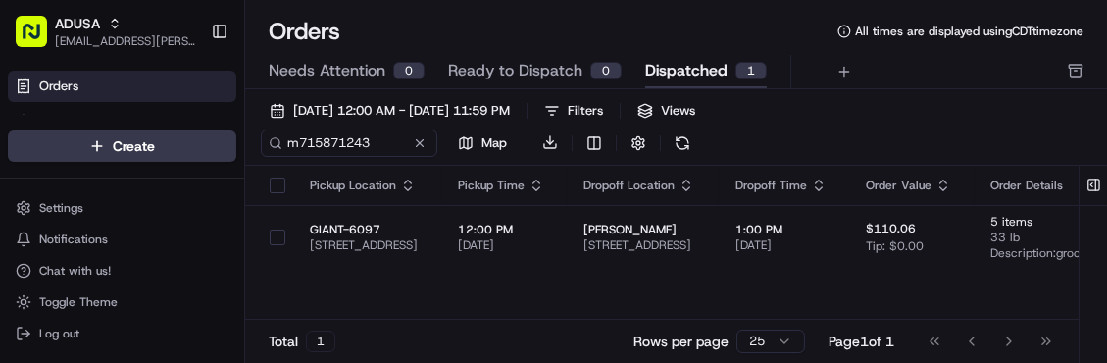
scroll to position [0, 0]
click at [760, 274] on div "Pickup Location Pickup Time Dropoff Location Dropoff Time Order Value Order Det…" at bounding box center [804, 259] width 1118 height 186
drag, startPoint x: 385, startPoint y: 136, endPoint x: 107, endPoint y: 127, distance: 278.6
click at [107, 127] on div "ADUSA sierra.centeno@adusa.com Toggle Sidebar Orders Deliveries Control Orchest…" at bounding box center [553, 181] width 1107 height 363
click at [150, 111] on link "Deliveries" at bounding box center [122, 121] width 228 height 31
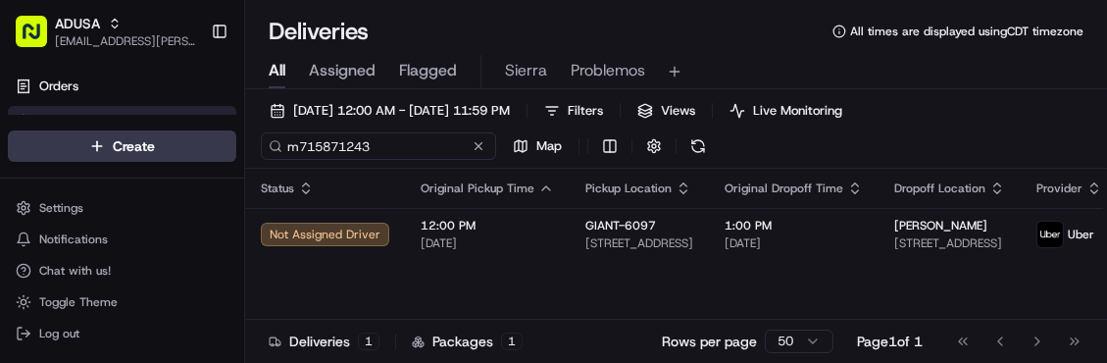
drag, startPoint x: 387, startPoint y: 149, endPoint x: 108, endPoint y: 168, distance: 280.1
click at [108, 168] on div "ADUSA sierra.centeno@adusa.com Toggle Sidebar Orders Deliveries Control Orchest…" at bounding box center [553, 181] width 1107 height 363
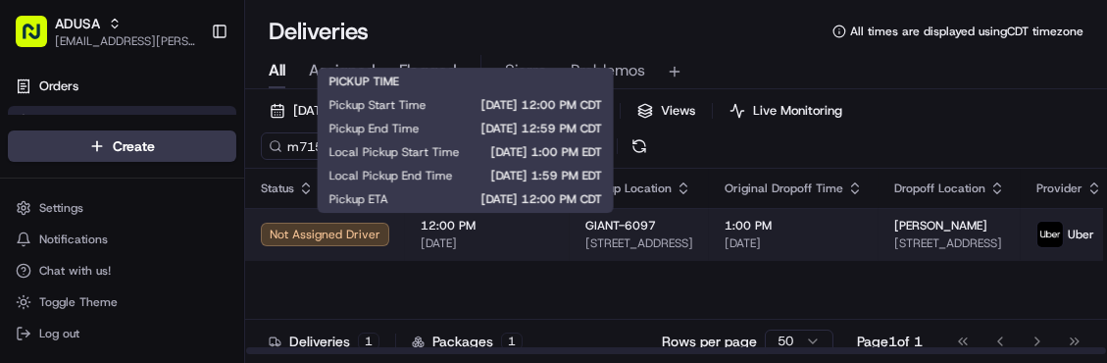
click at [533, 228] on span "12:00 PM" at bounding box center [487, 226] width 133 height 16
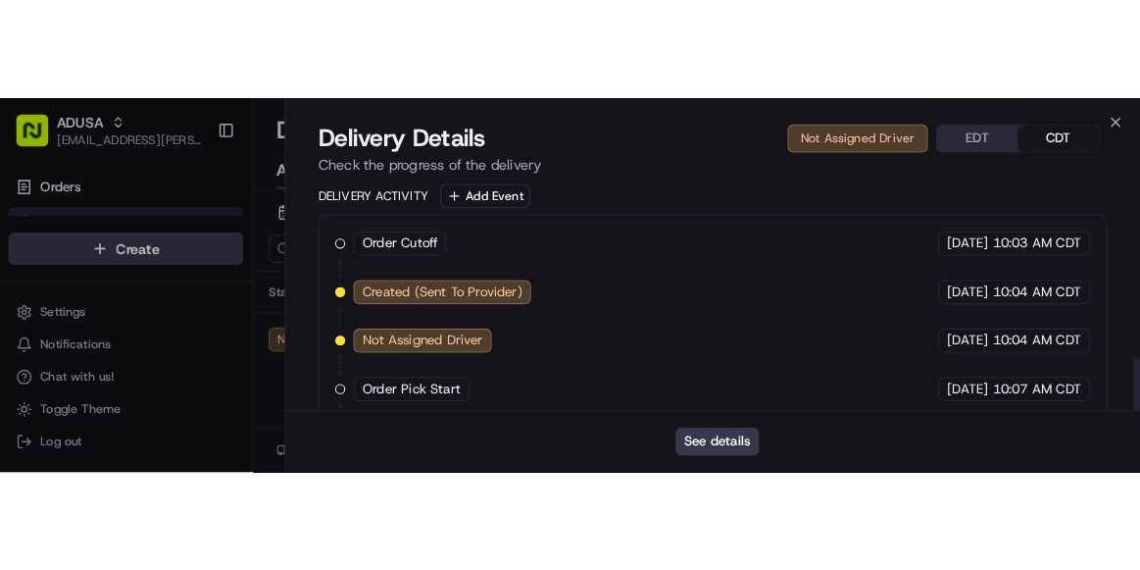
scroll to position [712, 0]
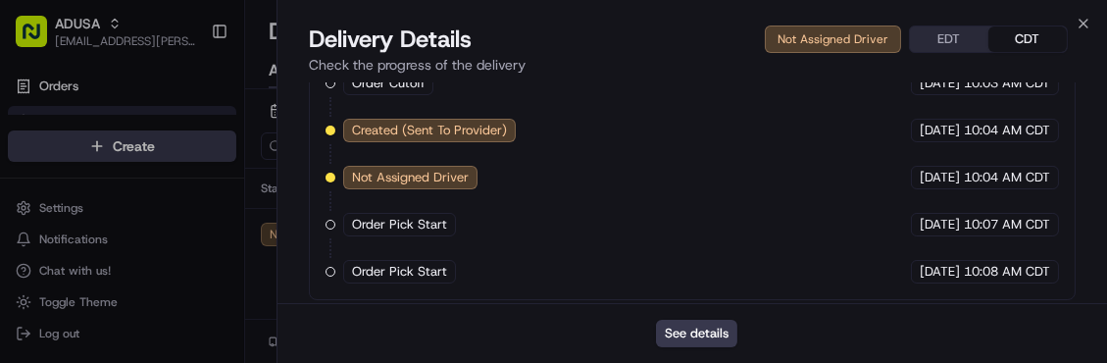
click at [706, 317] on div "See details" at bounding box center [691, 333] width 829 height 60
click at [704, 330] on button "See details" at bounding box center [696, 333] width 81 height 27
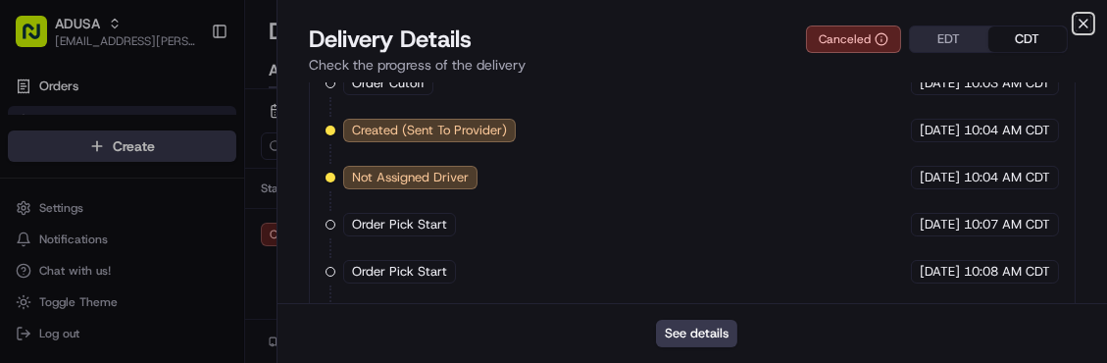
click at [1085, 27] on icon "button" at bounding box center [1084, 24] width 16 height 16
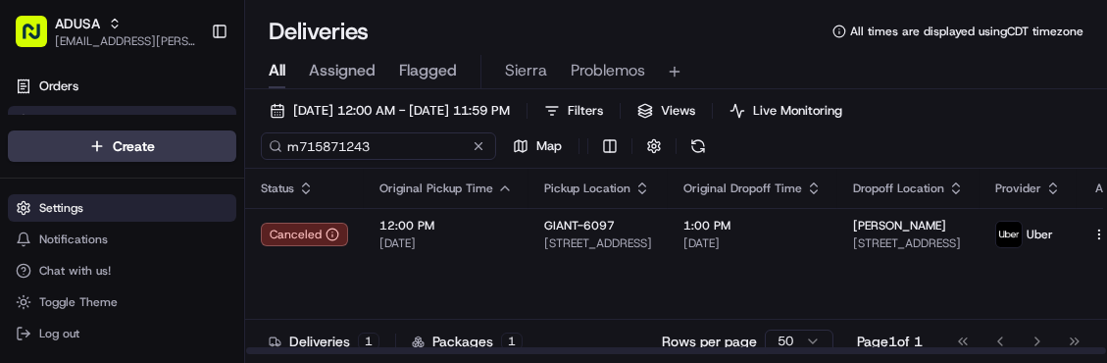
drag, startPoint x: 387, startPoint y: 150, endPoint x: 63, endPoint y: 201, distance: 328.5
click at [63, 201] on div "ADUSA sierra.centeno@adusa.com Toggle Sidebar Orders Deliveries Control Orchest…" at bounding box center [553, 181] width 1107 height 363
paste input "46482"
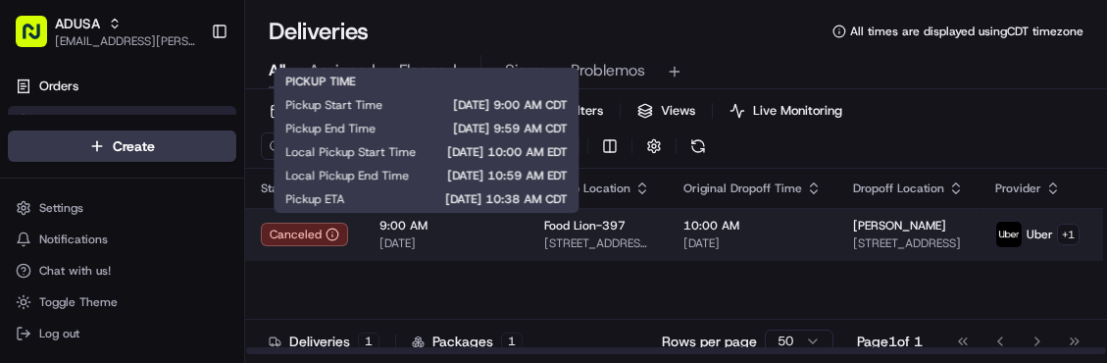
type input "m715846482"
click at [493, 225] on span "9:00 AM" at bounding box center [445, 226] width 133 height 16
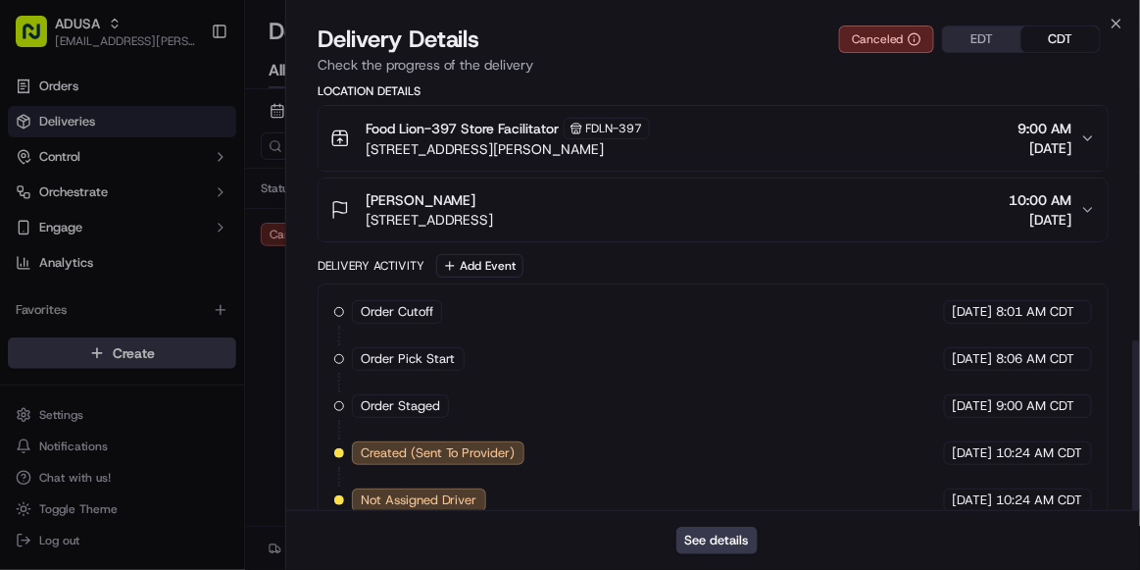
scroll to position [648, 0]
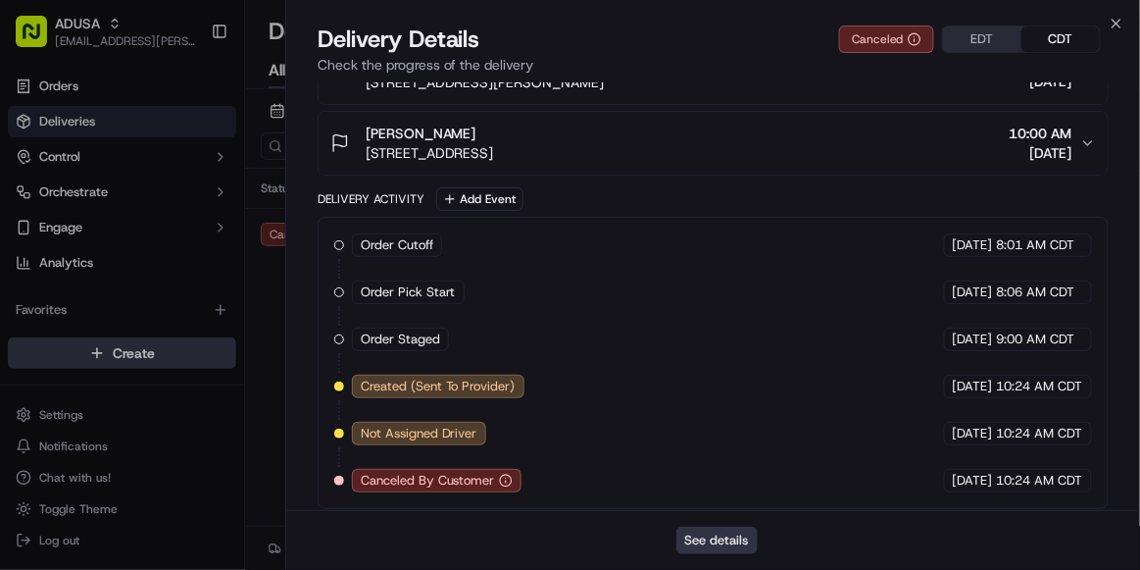
click at [717, 544] on button "See details" at bounding box center [717, 540] width 81 height 27
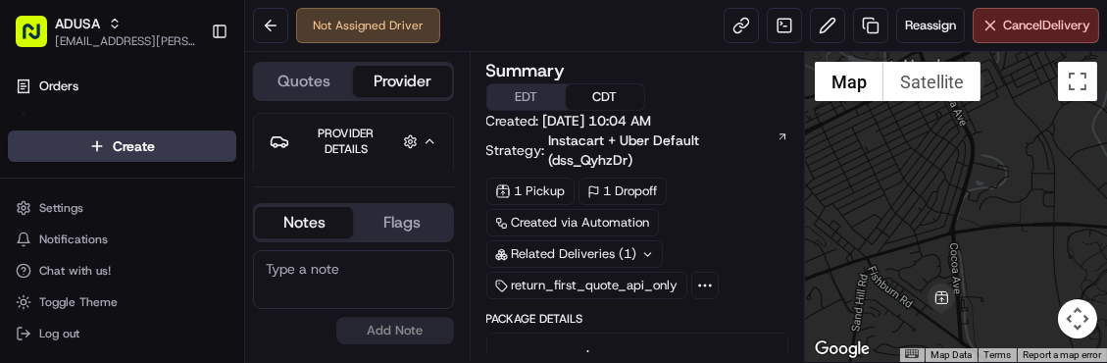
click at [1037, 230] on div at bounding box center [956, 207] width 302 height 310
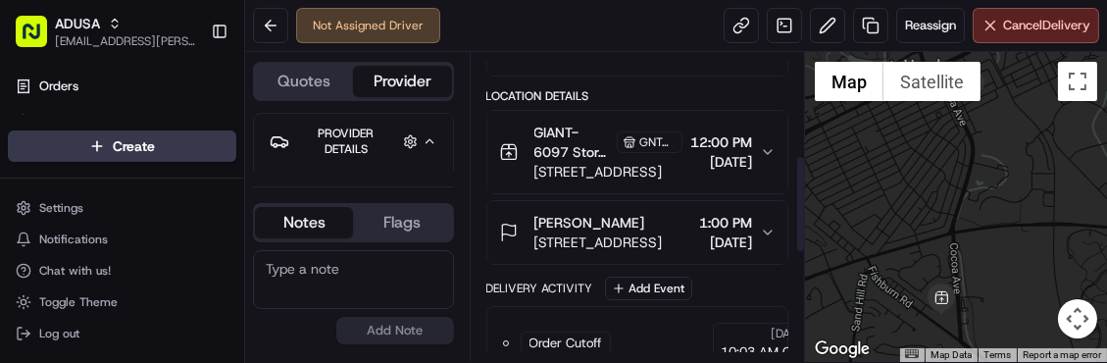
scroll to position [322, 0]
click at [1003, 25] on span "Cancel Delivery" at bounding box center [1046, 26] width 87 height 18
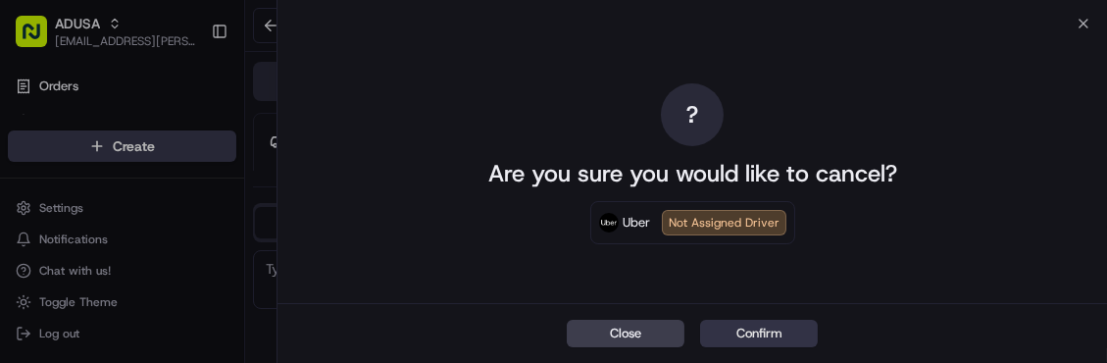
click at [761, 332] on button "Confirm" at bounding box center [759, 333] width 118 height 27
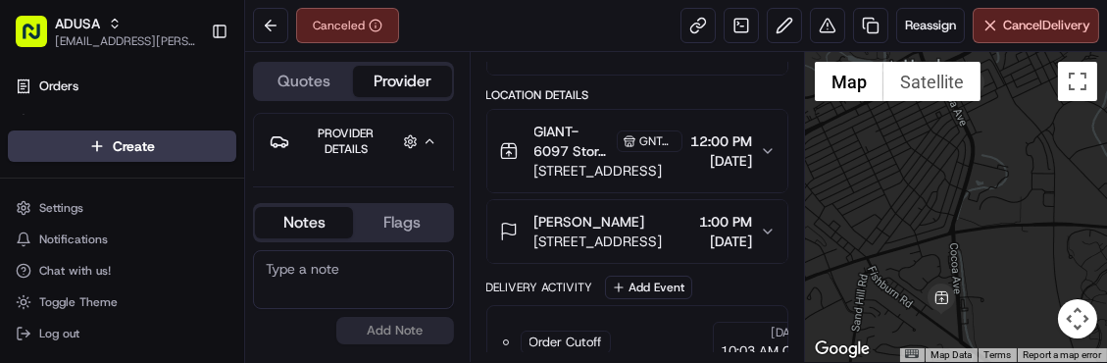
click at [301, 279] on textarea at bounding box center [353, 279] width 201 height 59
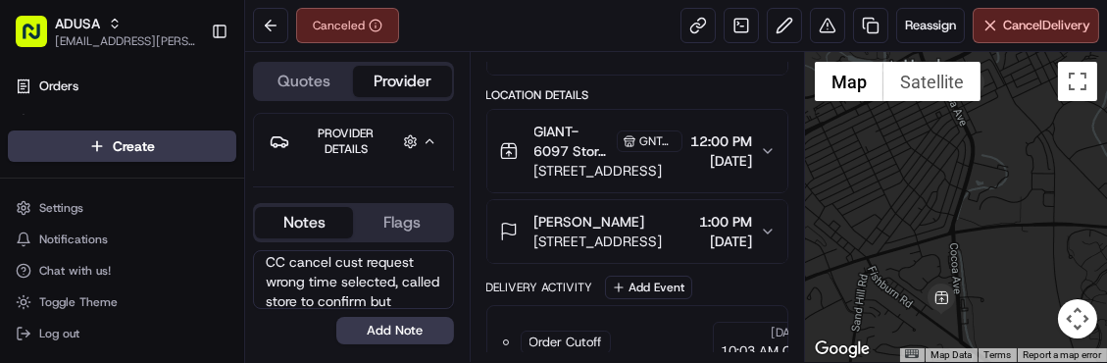
scroll to position [26, 0]
type textarea "CC cancel cust request wrong time selected, called store to confirm but no answ…"
click at [422, 336] on button "Add Note" at bounding box center [395, 330] width 118 height 27
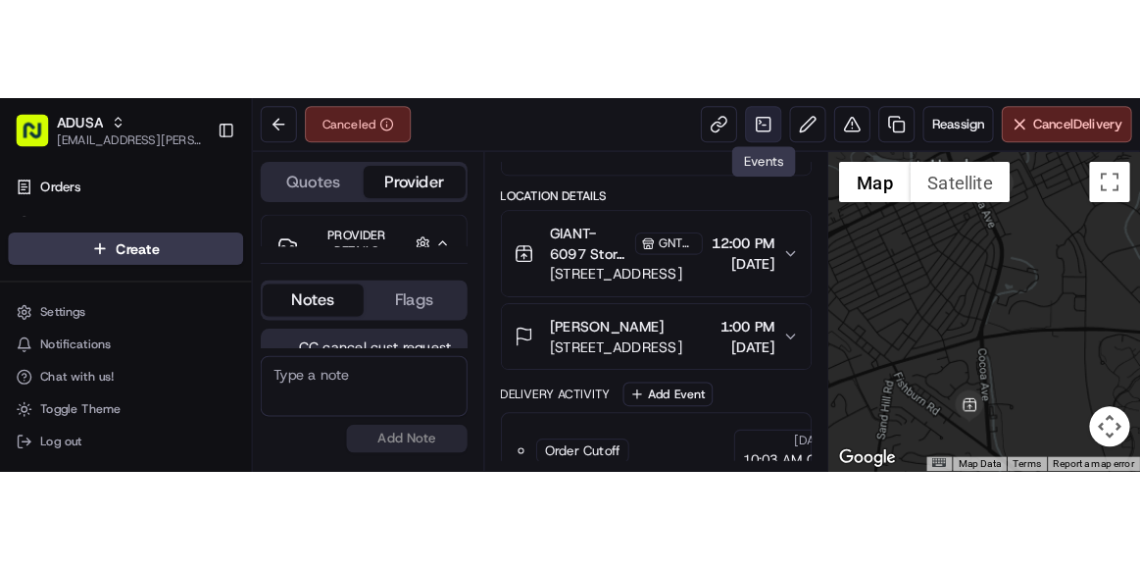
scroll to position [91, 0]
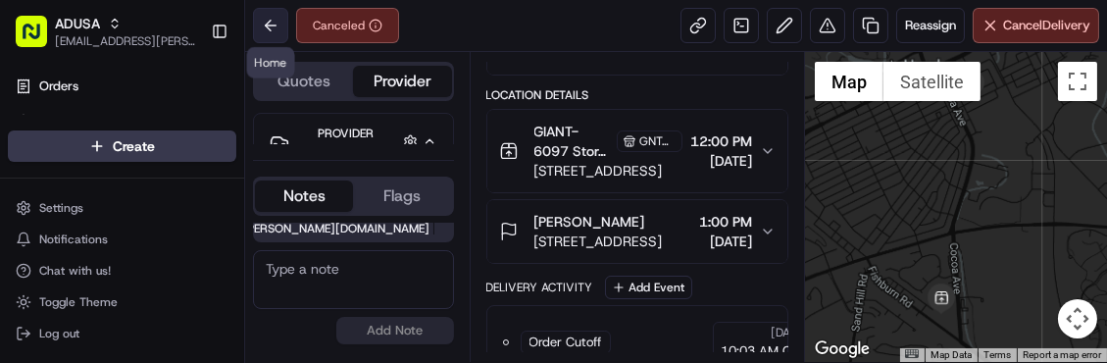
click at [268, 28] on button at bounding box center [270, 25] width 35 height 35
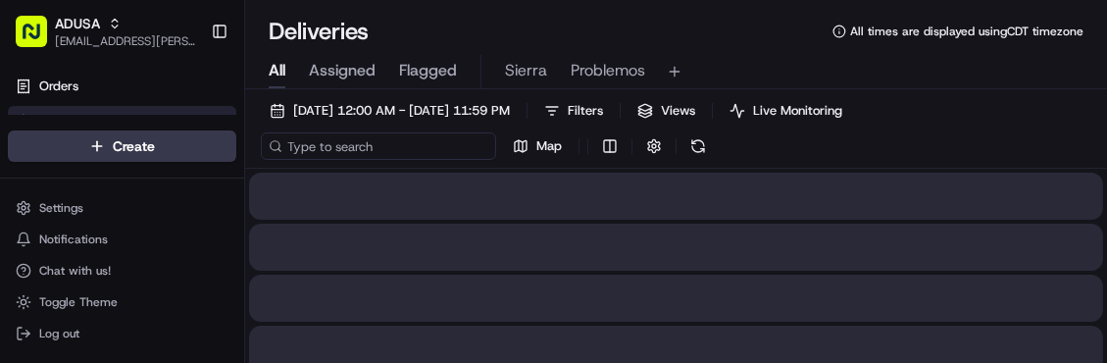
click at [372, 151] on input at bounding box center [378, 145] width 235 height 27
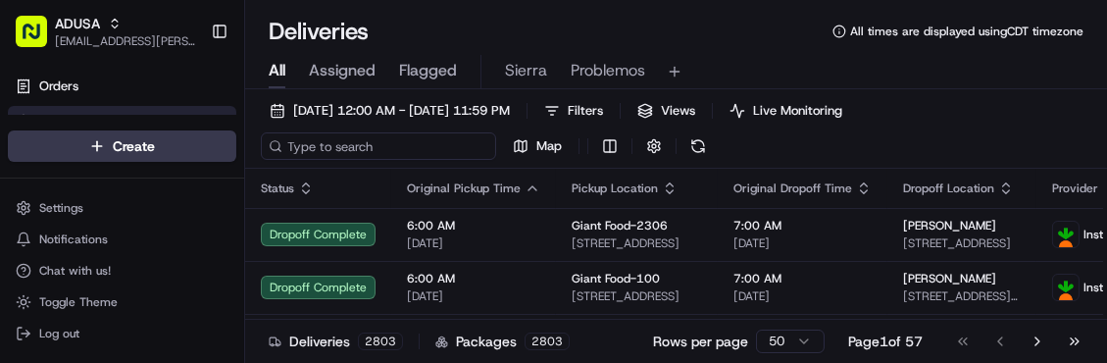
paste input "m715760801"
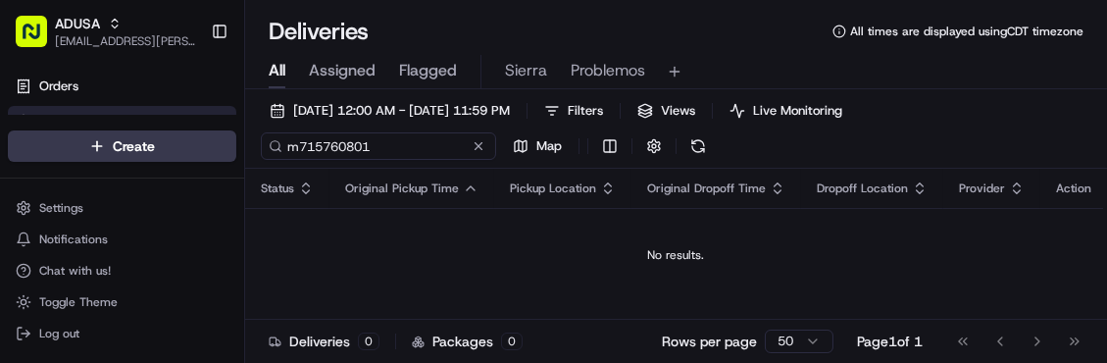
type input "m715760801"
click at [965, 70] on div "All Assigned Flagged Sierra Problemos" at bounding box center [676, 72] width 862 height 34
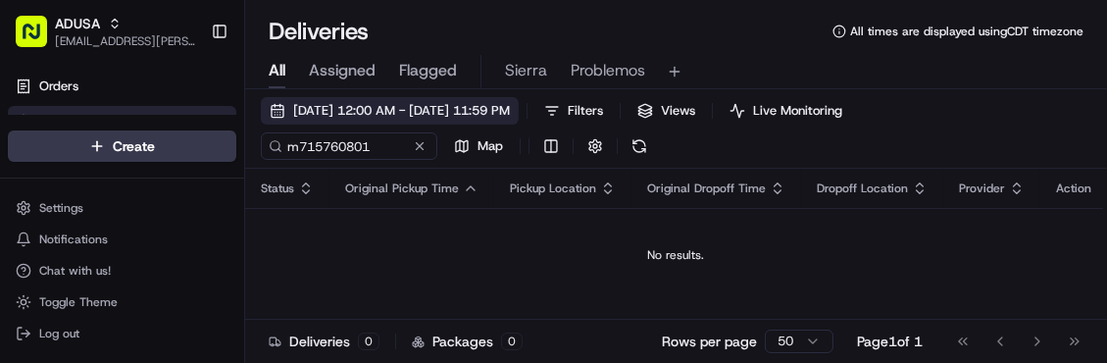
click at [274, 103] on button "[DATE] 12:00 AM - [DATE] 11:59 PM" at bounding box center [390, 110] width 258 height 27
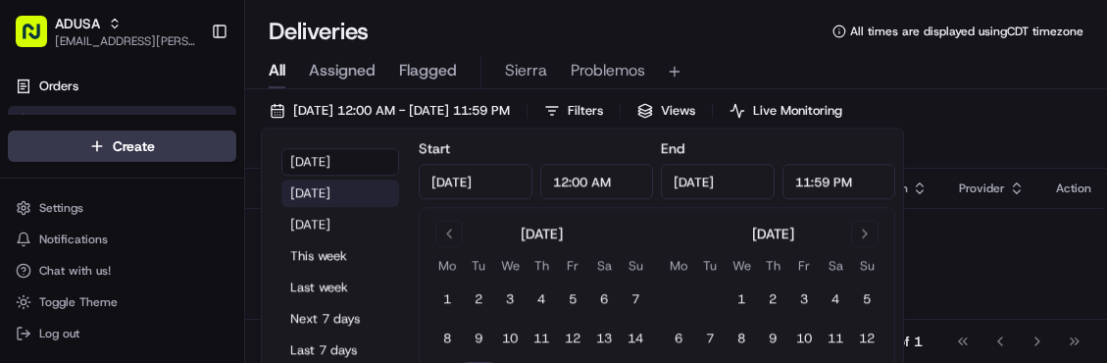
click at [336, 193] on button "[DATE]" at bounding box center [340, 192] width 118 height 27
type input "Sep 15, 2025"
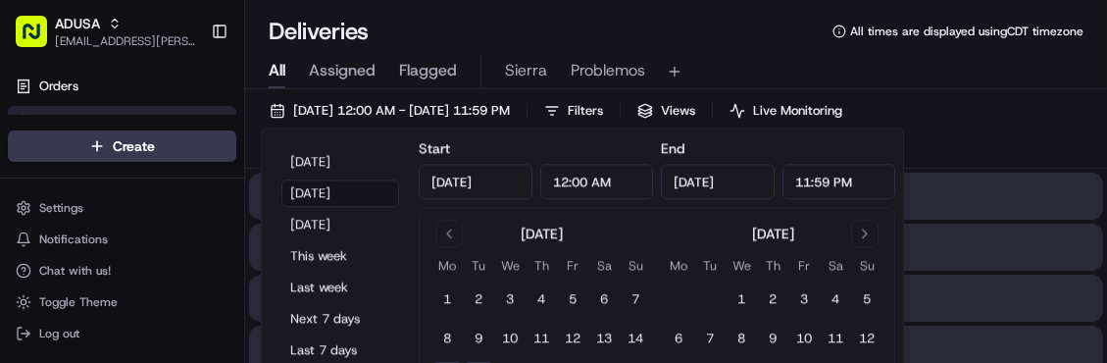
click at [1004, 84] on div "All Assigned Flagged Sierra Problemos" at bounding box center [676, 72] width 862 height 34
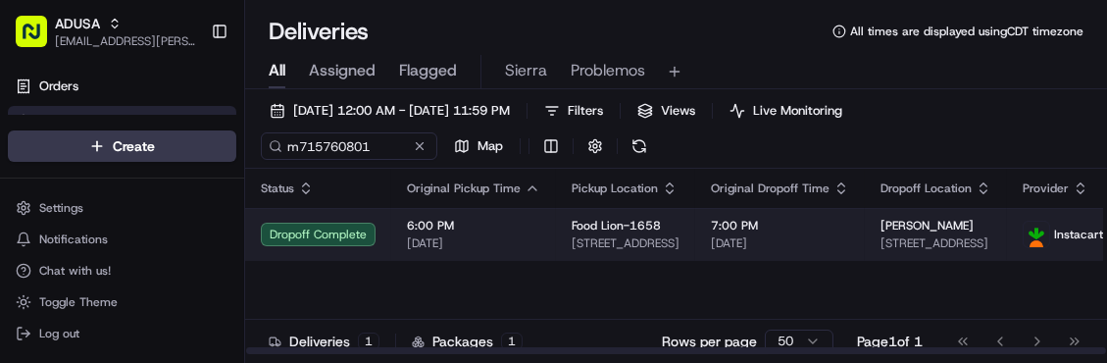
click at [514, 254] on td "6:00 PM 09/15/2025" at bounding box center [473, 234] width 165 height 53
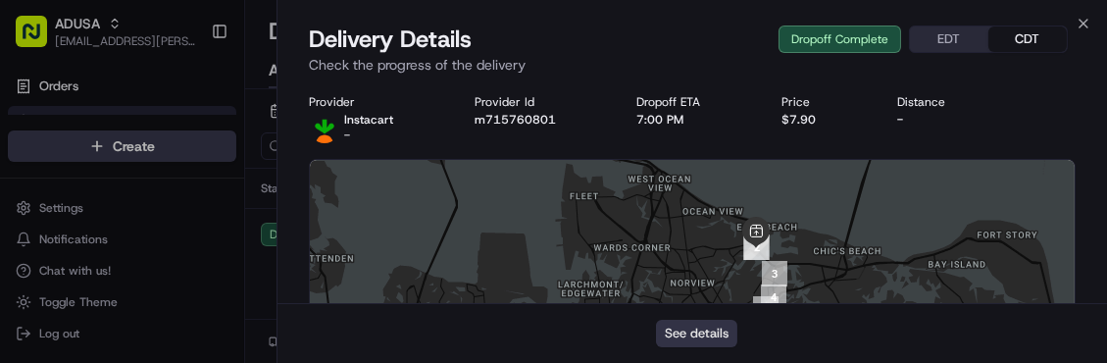
click at [674, 333] on button "See details" at bounding box center [696, 333] width 81 height 27
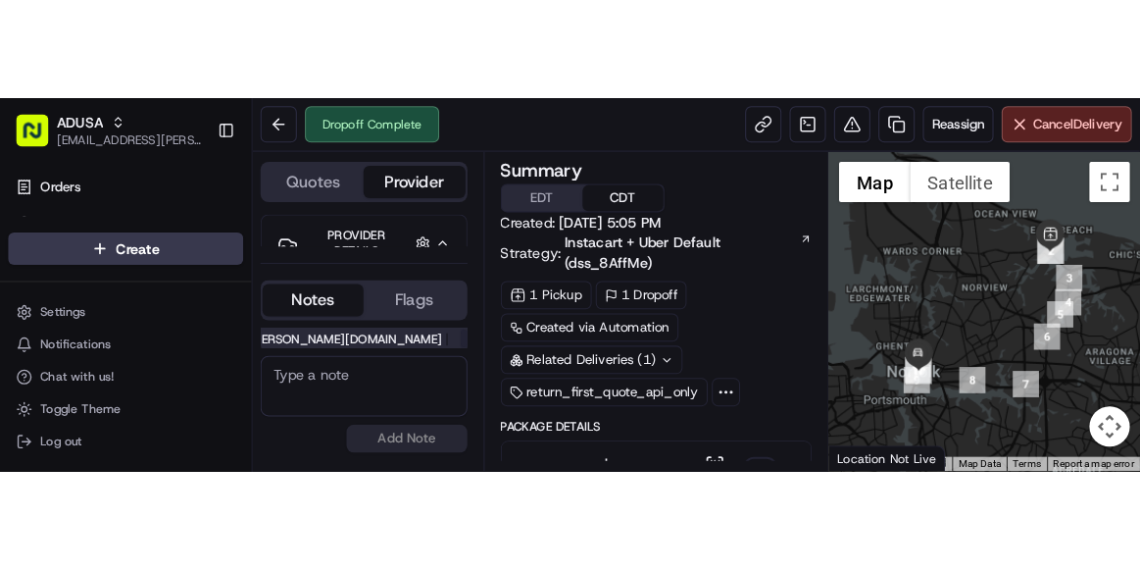
scroll to position [91, 0]
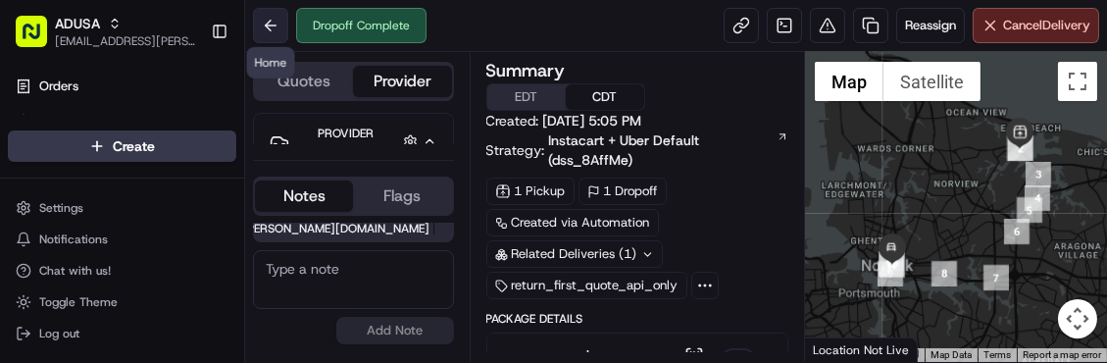
click at [268, 15] on button at bounding box center [270, 25] width 35 height 35
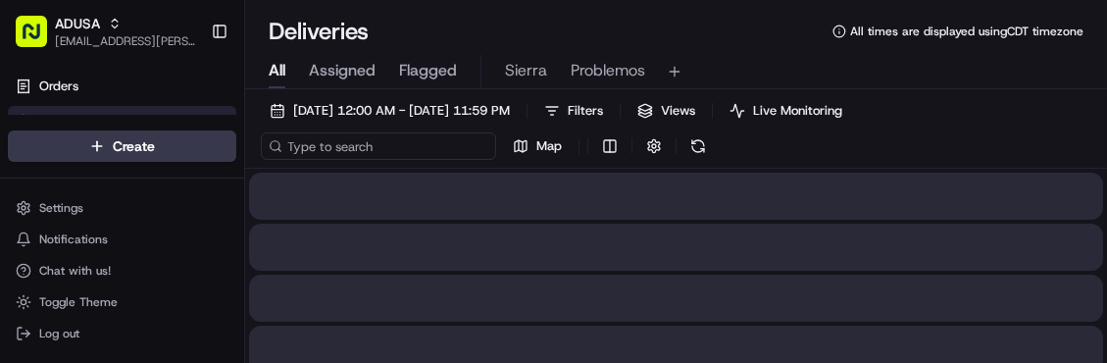
click at [342, 145] on input at bounding box center [378, 145] width 235 height 27
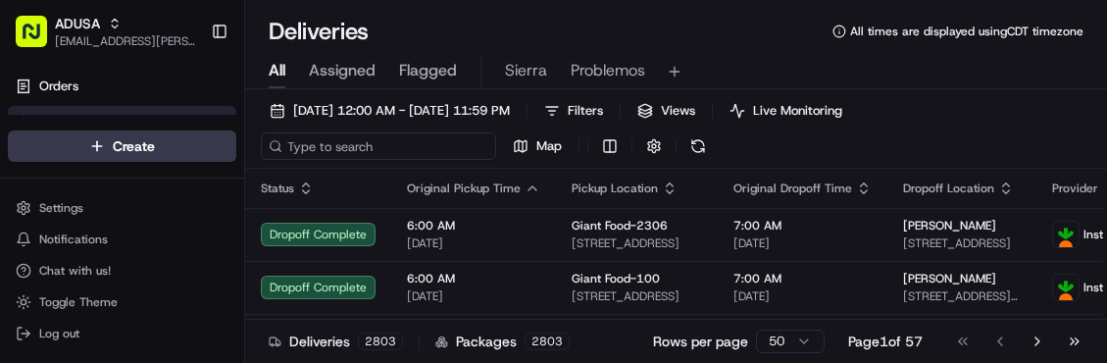
paste input "m714276921"
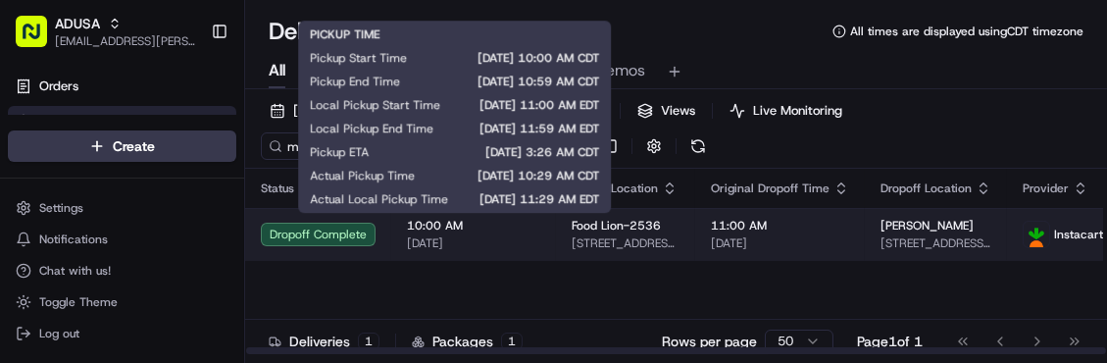
type input "m714276921"
click at [516, 240] on span "[DATE]" at bounding box center [473, 243] width 133 height 16
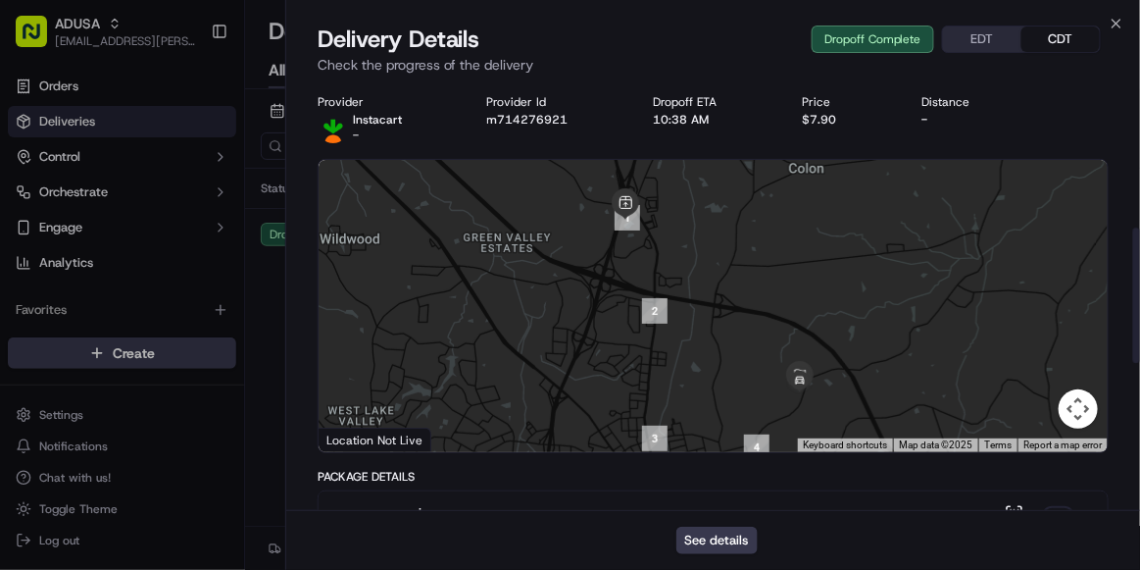
scroll to position [926, 0]
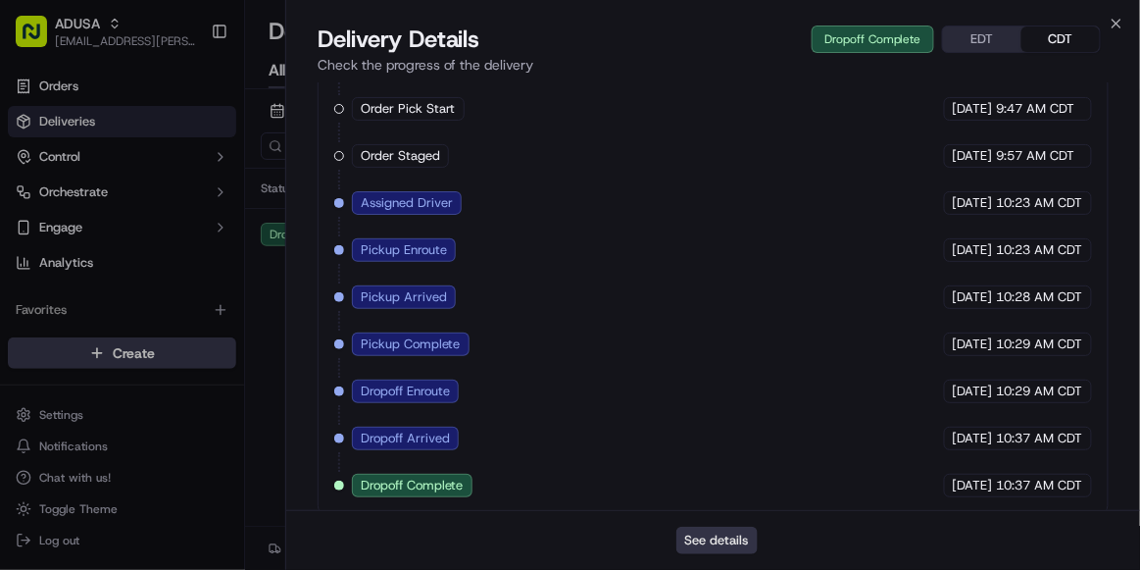
click at [716, 362] on button "See details" at bounding box center [717, 540] width 81 height 27
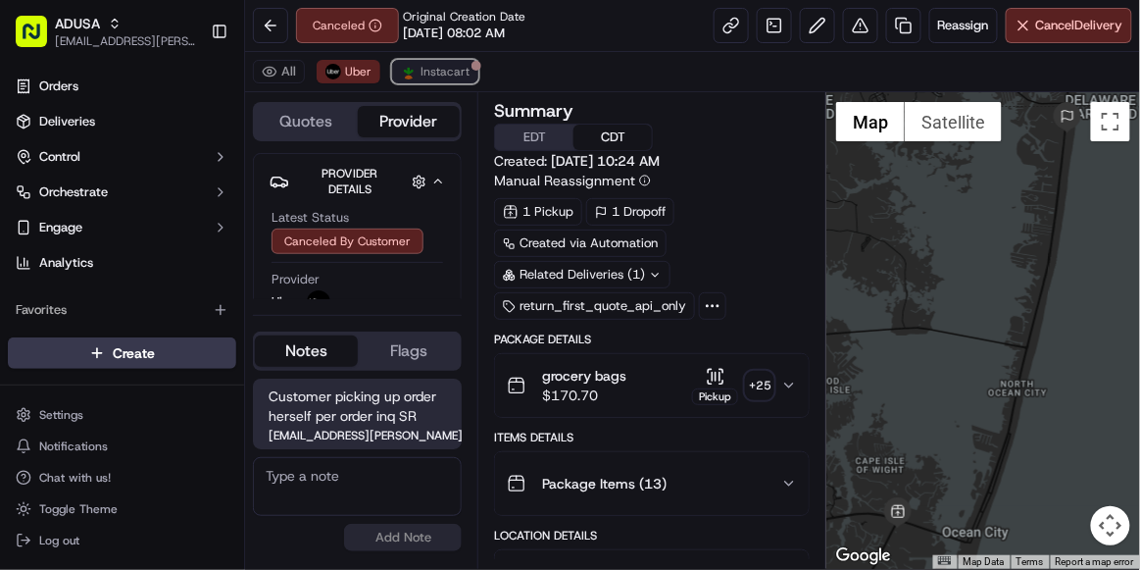
click at [424, 64] on span "Instacart" at bounding box center [445, 72] width 49 height 16
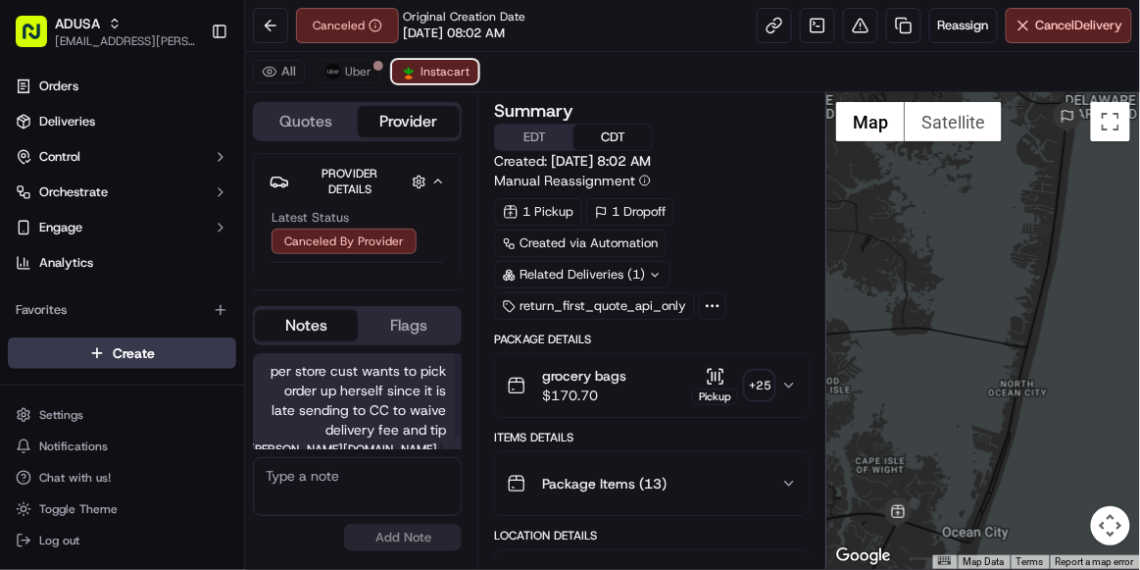
scroll to position [13, 0]
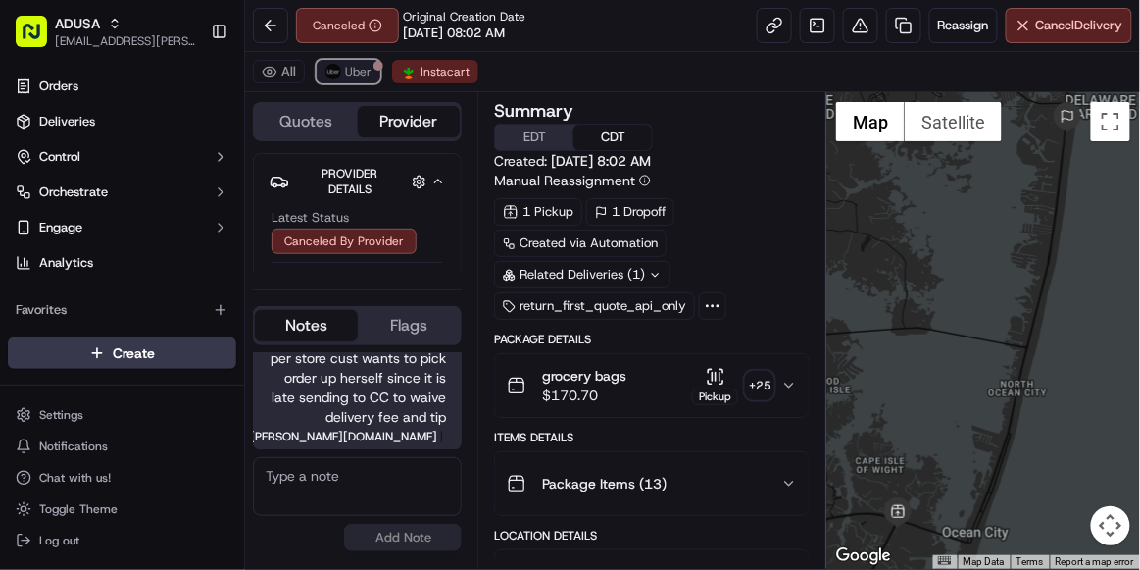
click at [346, 78] on span "Uber" at bounding box center [358, 72] width 26 height 16
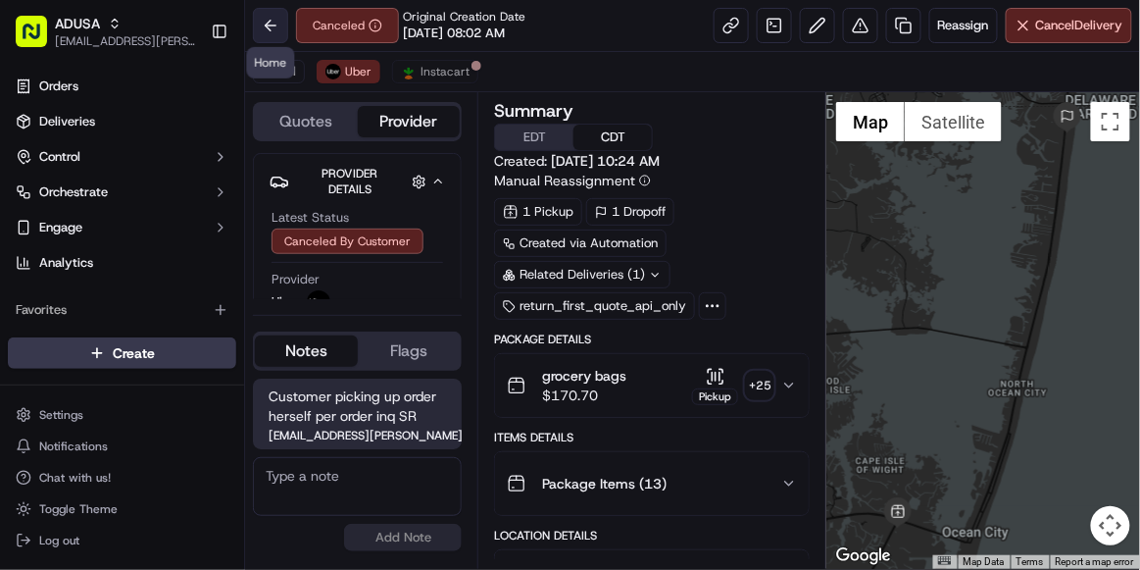
click at [269, 32] on button at bounding box center [270, 25] width 35 height 35
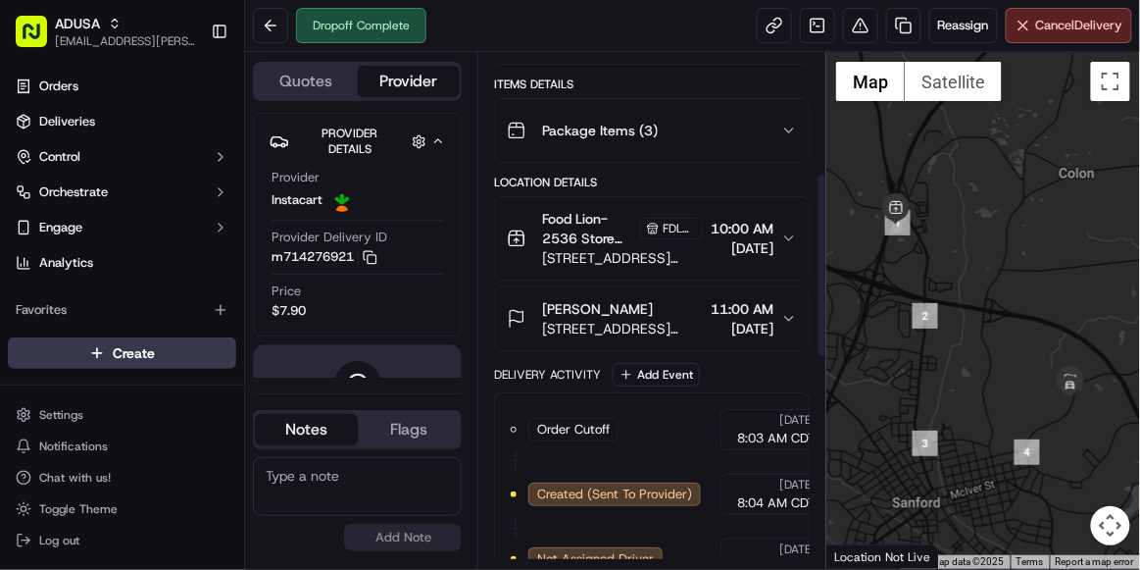
scroll to position [334, 0]
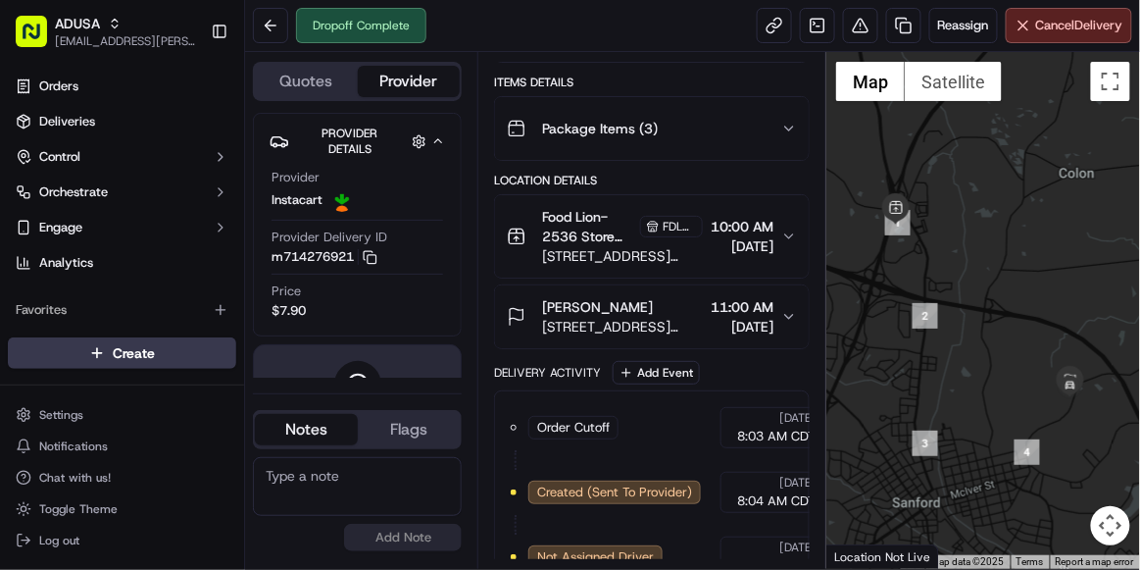
click at [324, 477] on textarea at bounding box center [357, 486] width 209 height 59
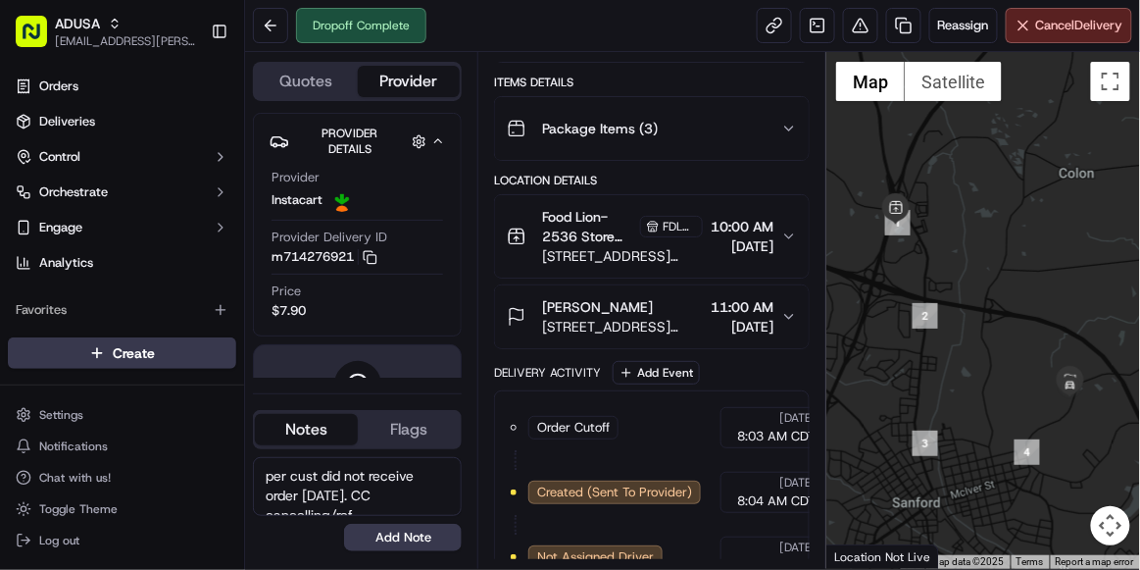
scroll to position [7, 0]
type textarea "per cust did not receive order [DATE]. CC cancelling/refunding"
click at [401, 543] on button "Add Note" at bounding box center [403, 537] width 118 height 27
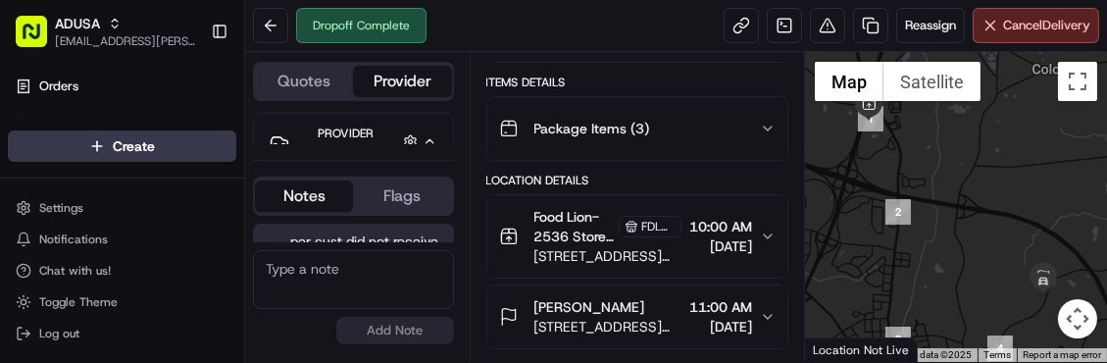
scroll to position [0, 0]
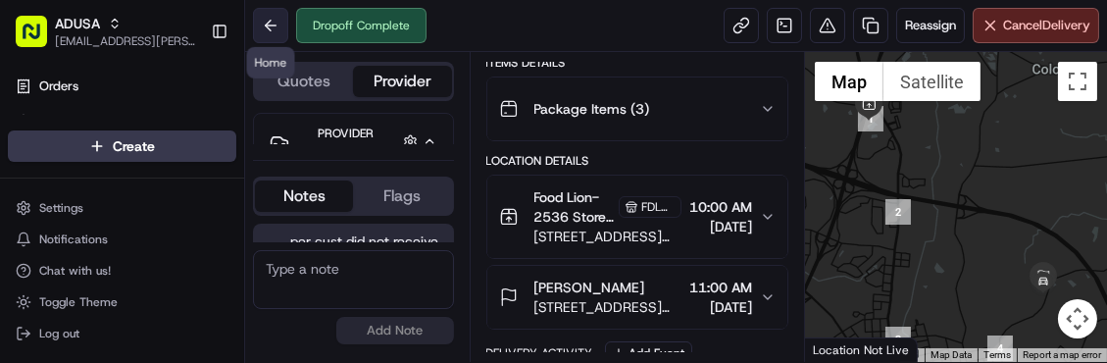
click at [269, 31] on button at bounding box center [270, 25] width 35 height 35
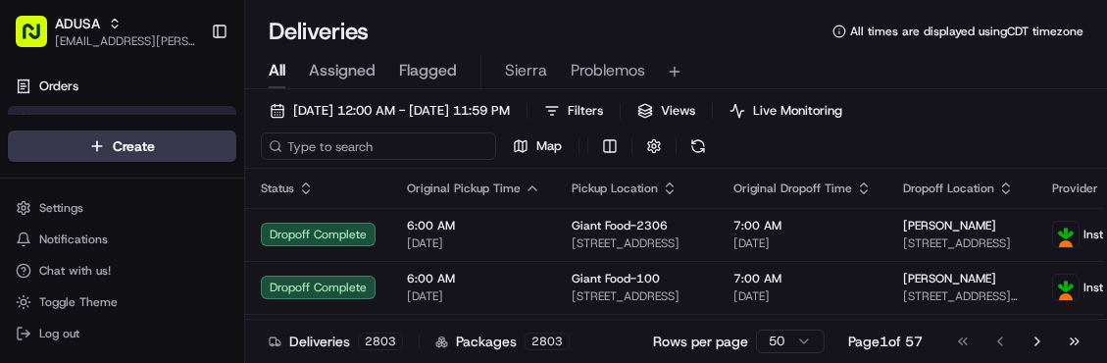
click at [357, 156] on input at bounding box center [378, 145] width 235 height 27
paste input "m714190894"
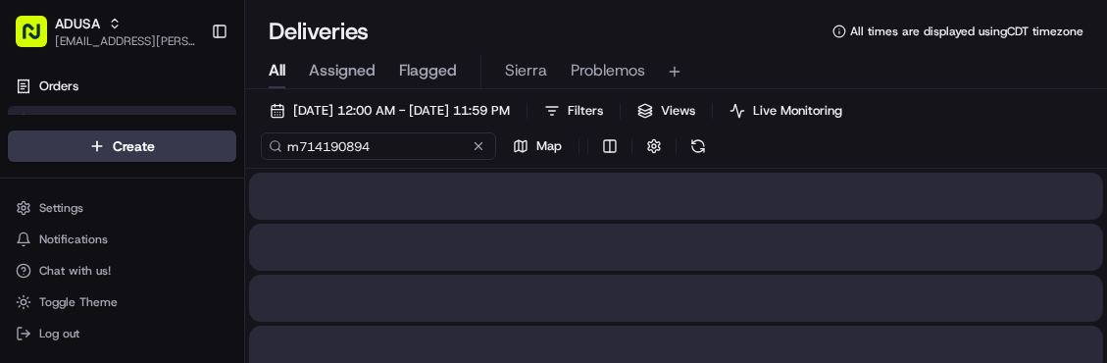
type input "m714190894"
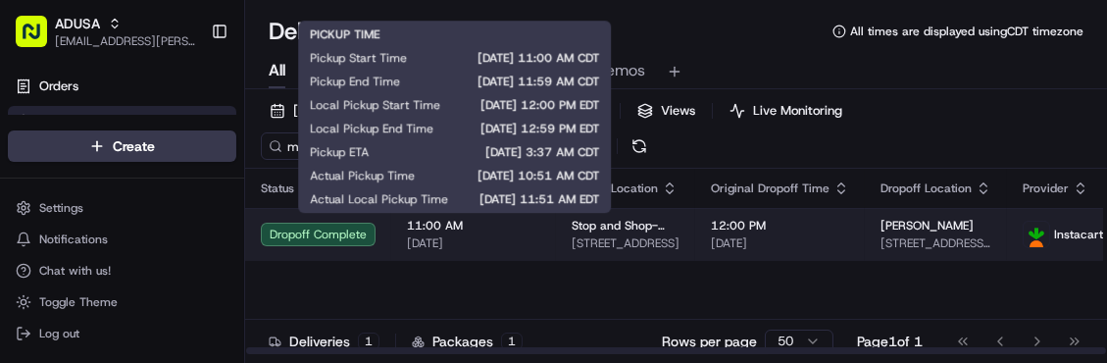
click at [502, 235] on span "[DATE]" at bounding box center [473, 243] width 133 height 16
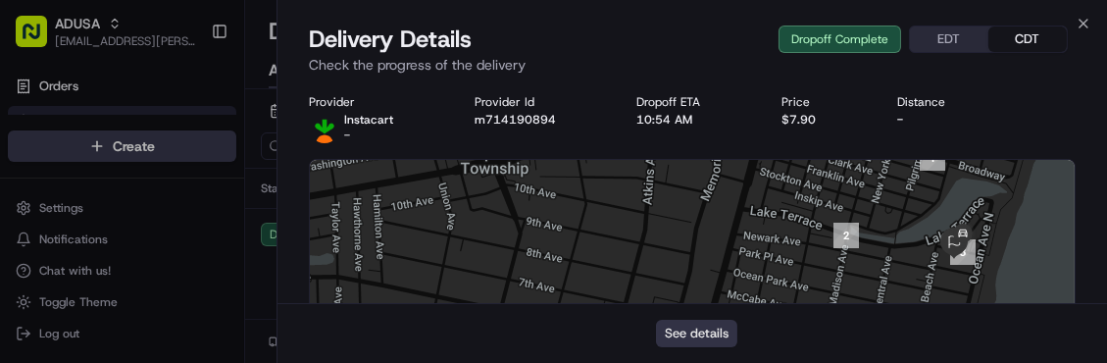
click at [694, 339] on button "See details" at bounding box center [696, 333] width 81 height 27
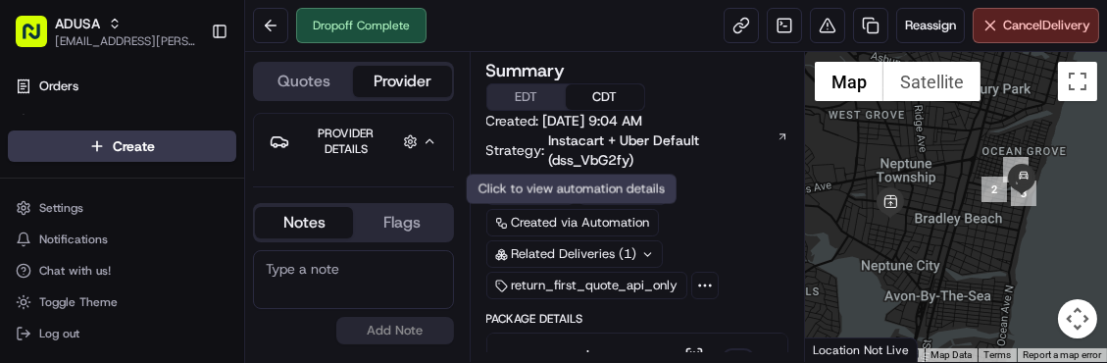
click at [386, 272] on textarea at bounding box center [353, 279] width 201 height 59
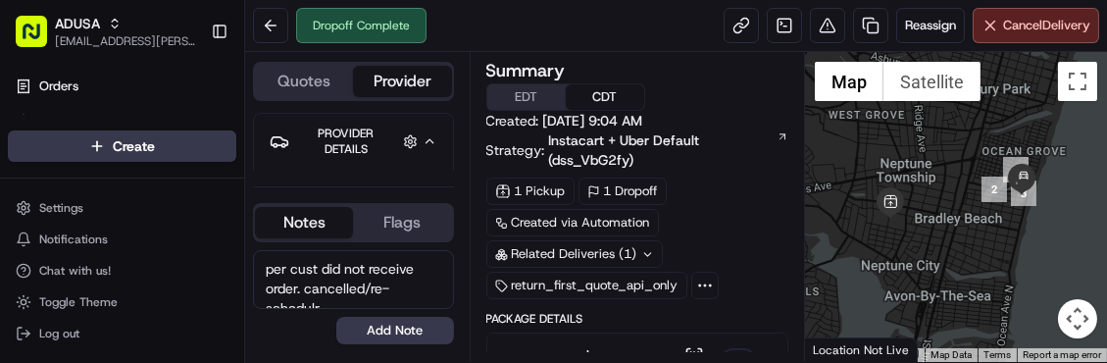
scroll to position [7, 0]
type textarea "per cust did not receive order. cancelled/re-scheduled by CC"
click at [400, 336] on button "Add Note" at bounding box center [395, 330] width 118 height 27
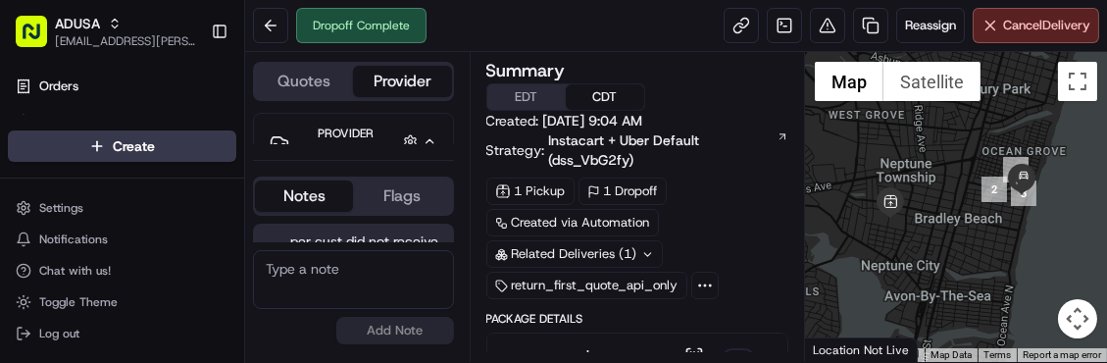
scroll to position [72, 0]
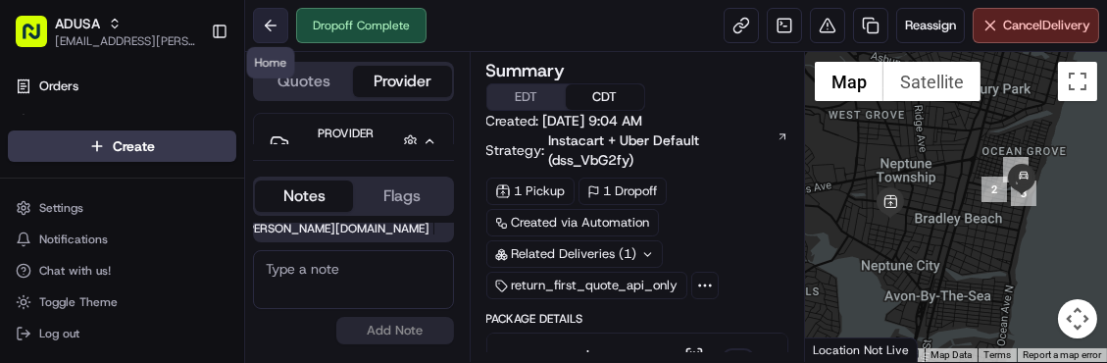
click at [268, 31] on button at bounding box center [270, 25] width 35 height 35
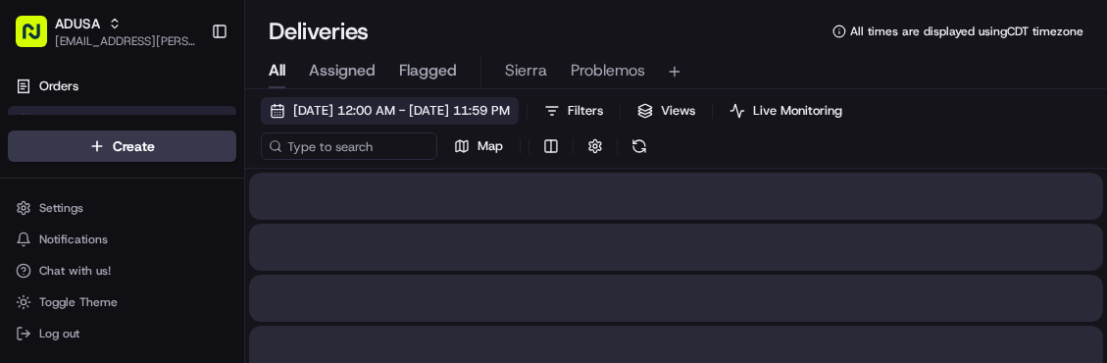
click at [283, 112] on button "[DATE] 12:00 AM - [DATE] 11:59 PM" at bounding box center [390, 110] width 258 height 27
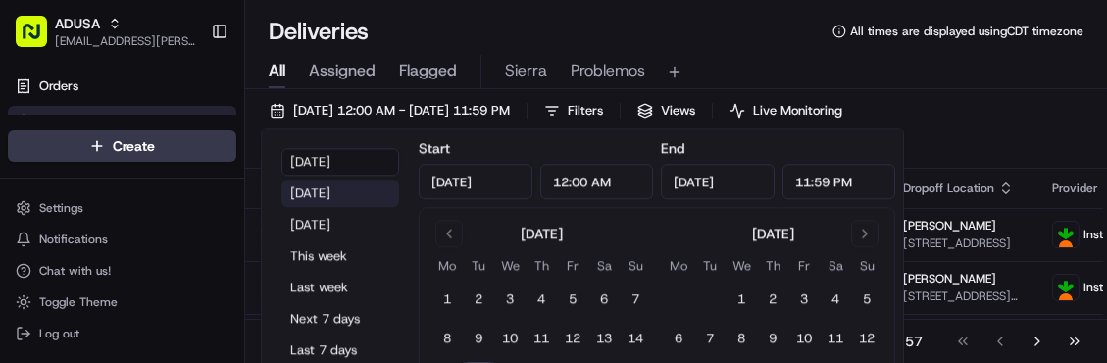
click at [327, 193] on button "[DATE]" at bounding box center [340, 192] width 118 height 27
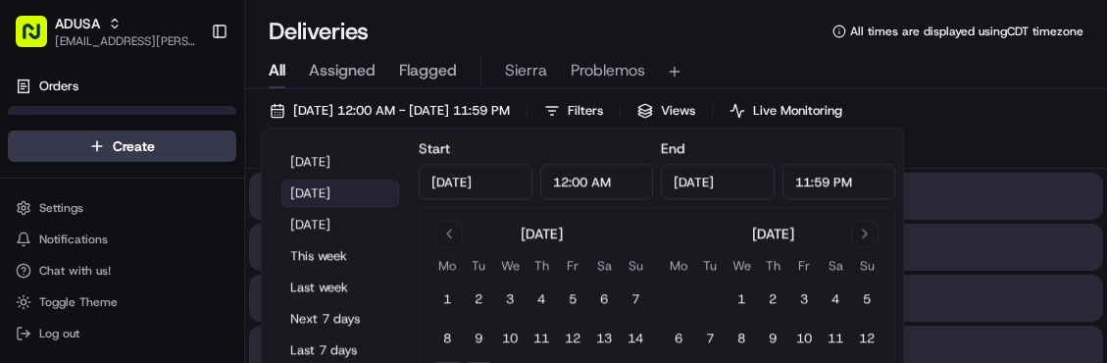
type input "[DATE]"
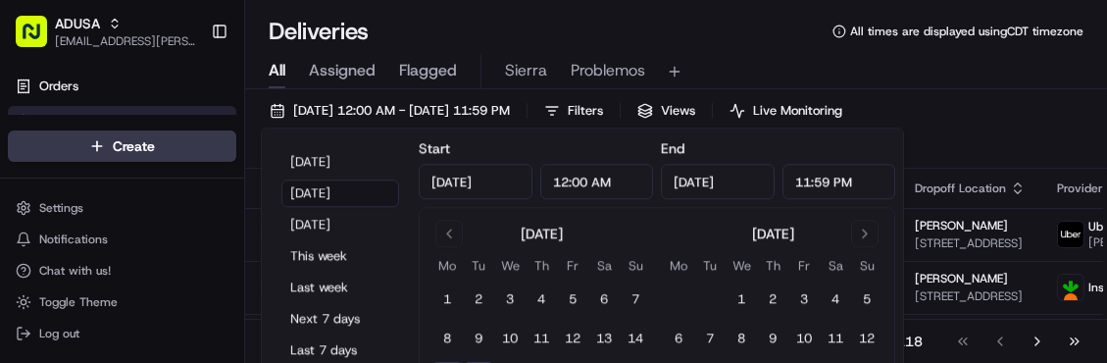
click at [1035, 86] on div "All Assigned Flagged Sierra Problemos" at bounding box center [676, 72] width 862 height 34
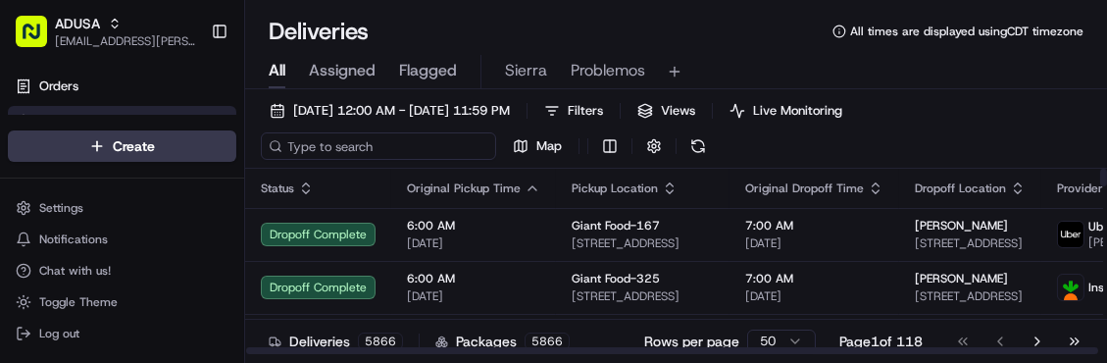
click at [305, 153] on input at bounding box center [378, 145] width 235 height 27
paste input "m694684622"
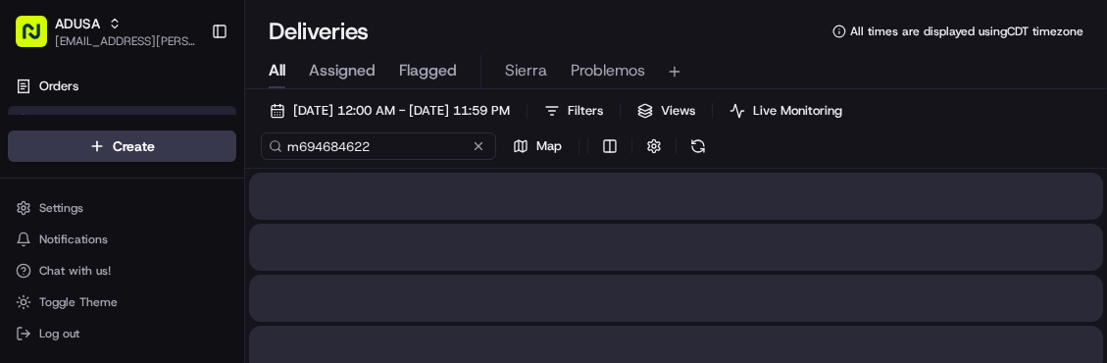
type input "m694684622"
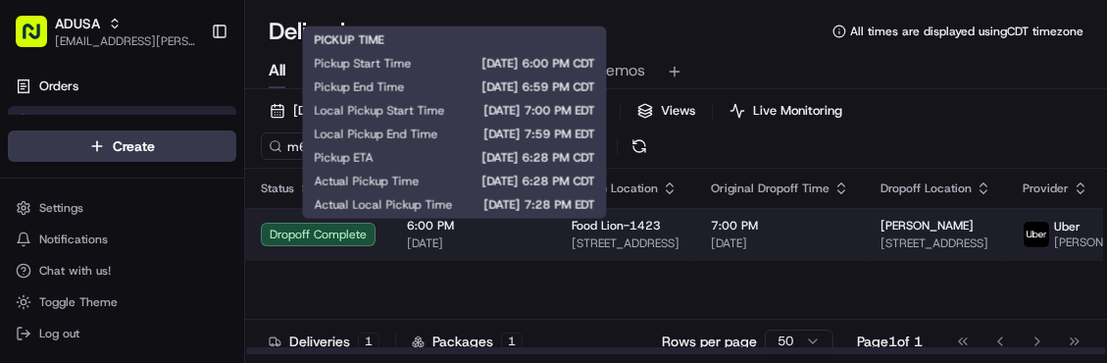
click at [519, 238] on span "[DATE]" at bounding box center [473, 243] width 133 height 16
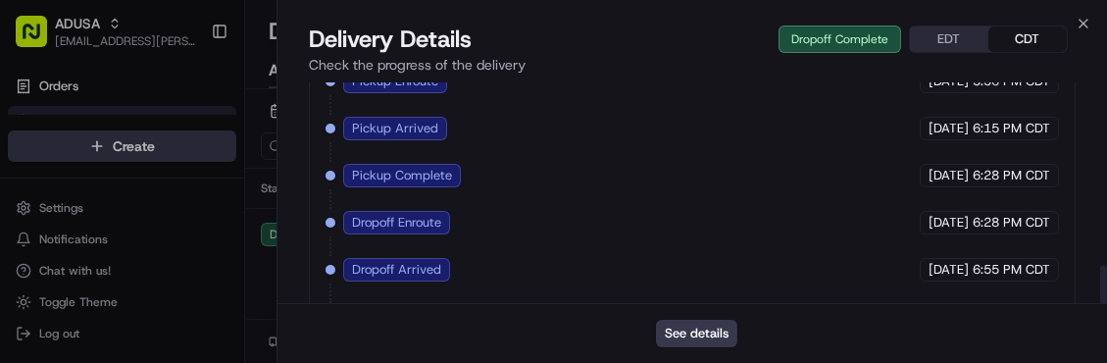
scroll to position [1035, 0]
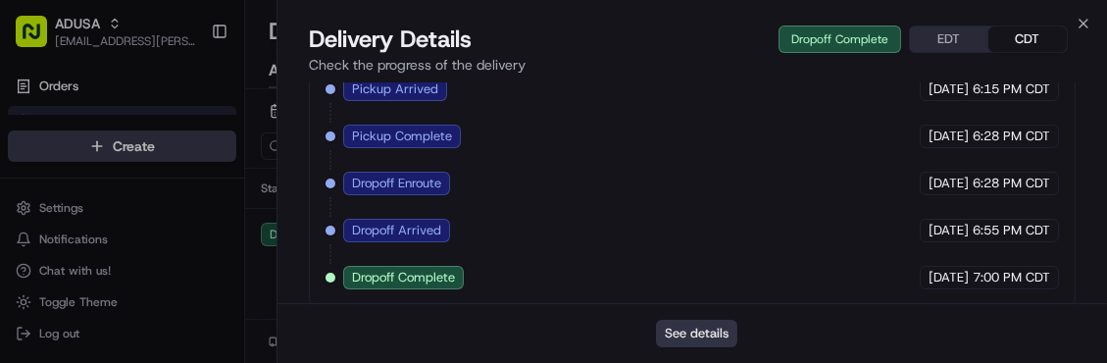
click at [678, 335] on button "See details" at bounding box center [696, 333] width 81 height 27
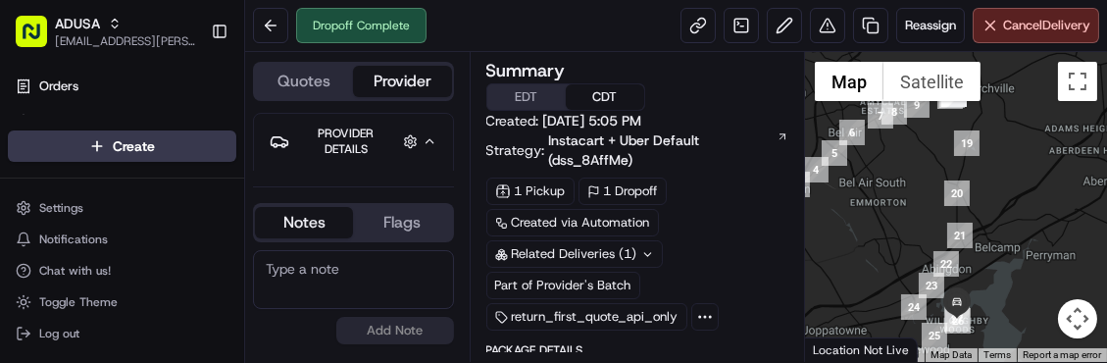
click at [337, 266] on textarea at bounding box center [353, 279] width 201 height 59
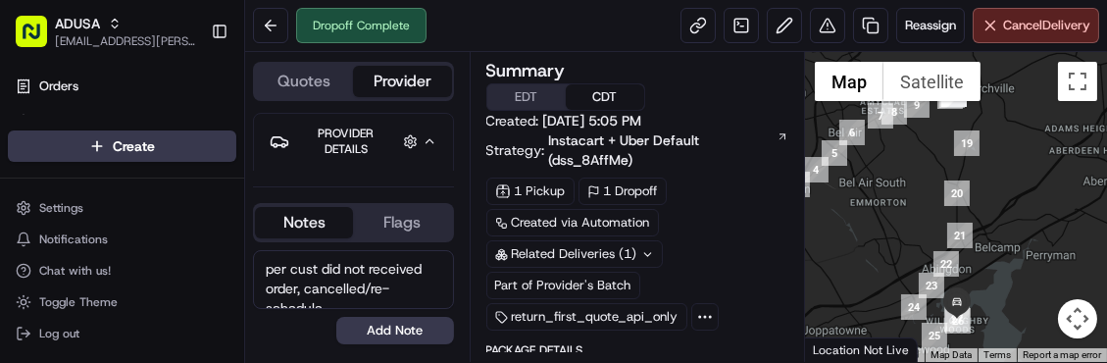
scroll to position [7, 0]
type textarea "per cust did not received order, cancelled/re-scheduled by CC"
click at [406, 327] on button "Add Note" at bounding box center [395, 330] width 118 height 27
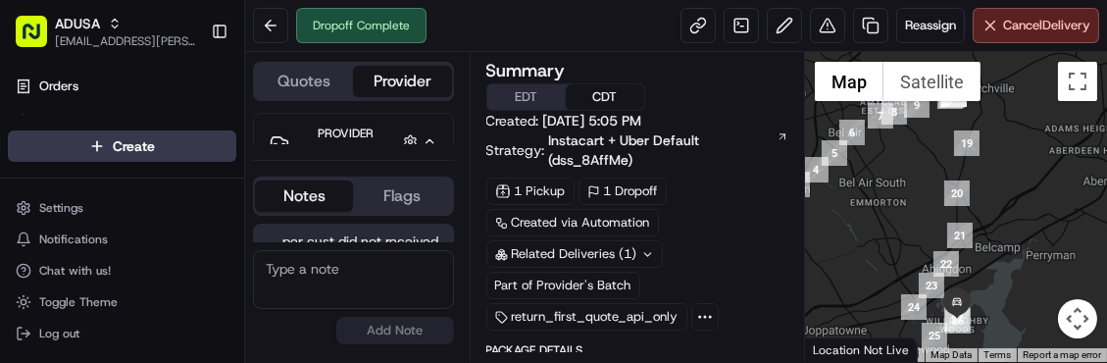
scroll to position [72, 0]
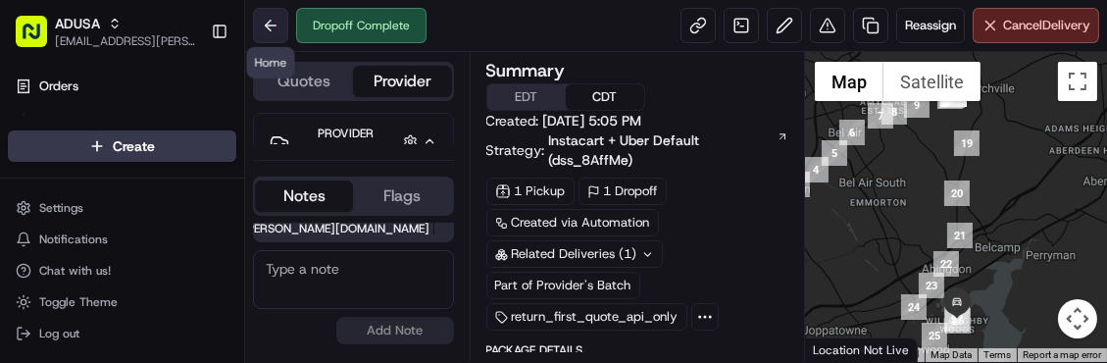
click at [279, 24] on button at bounding box center [270, 25] width 35 height 35
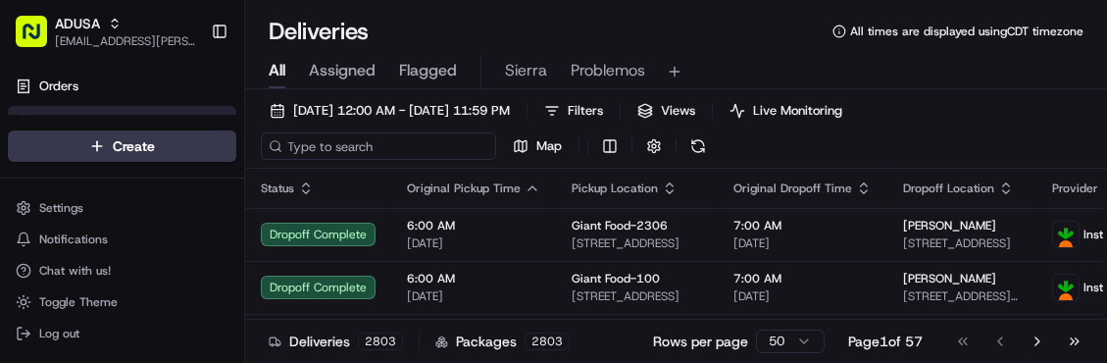
click at [343, 151] on input at bounding box center [378, 145] width 235 height 27
paste input "m694684622"
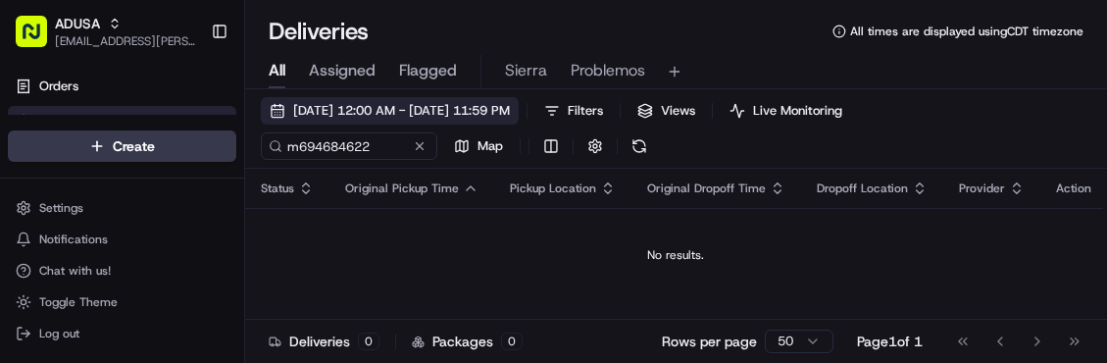
click at [280, 112] on button "[DATE] 12:00 AM - [DATE] 11:59 PM" at bounding box center [390, 110] width 258 height 27
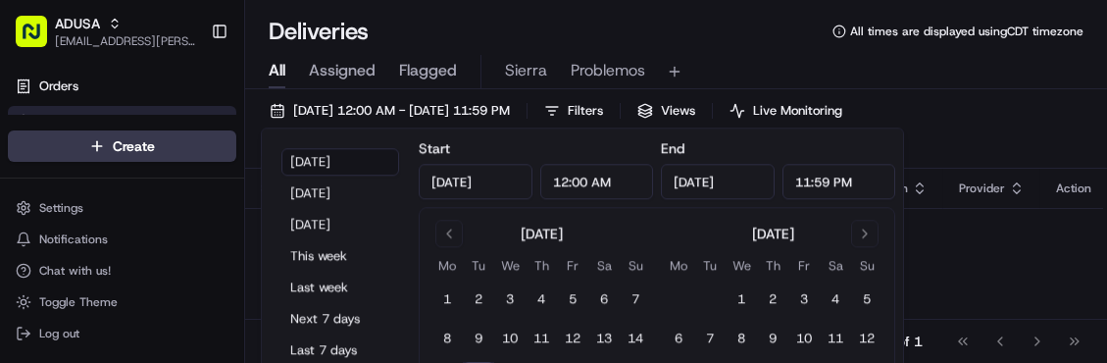
click at [1007, 232] on td "No results." at bounding box center [676, 255] width 862 height 94
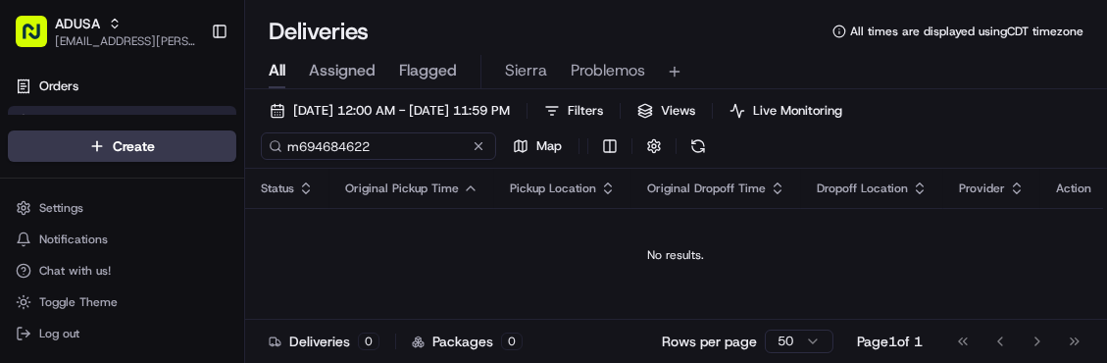
drag, startPoint x: 387, startPoint y: 144, endPoint x: 88, endPoint y: 166, distance: 299.8
click at [88, 166] on div "ADUSA [EMAIL_ADDRESS][PERSON_NAME][DOMAIN_NAME] Toggle Sidebar Orders Deliverie…" at bounding box center [553, 181] width 1107 height 363
paste input "715240443"
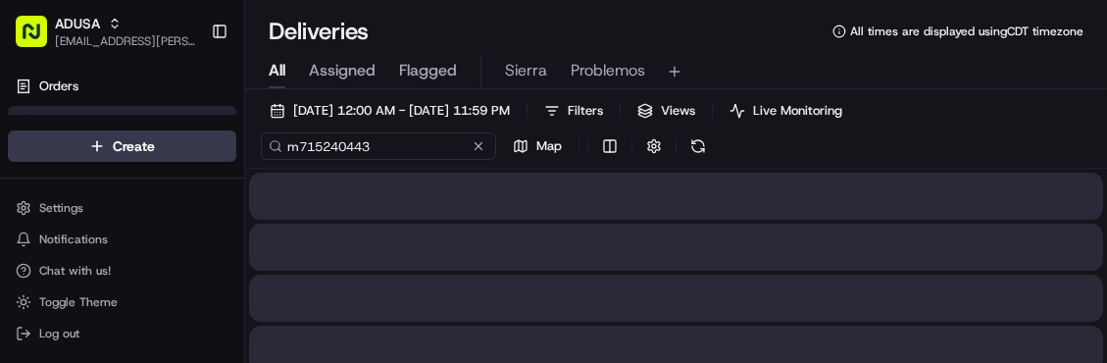
type input "m715240443"
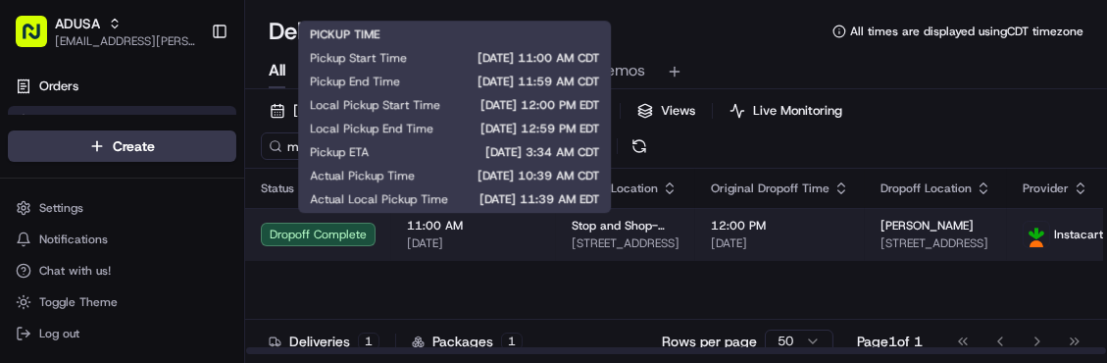
click at [511, 243] on span "[DATE]" at bounding box center [473, 243] width 133 height 16
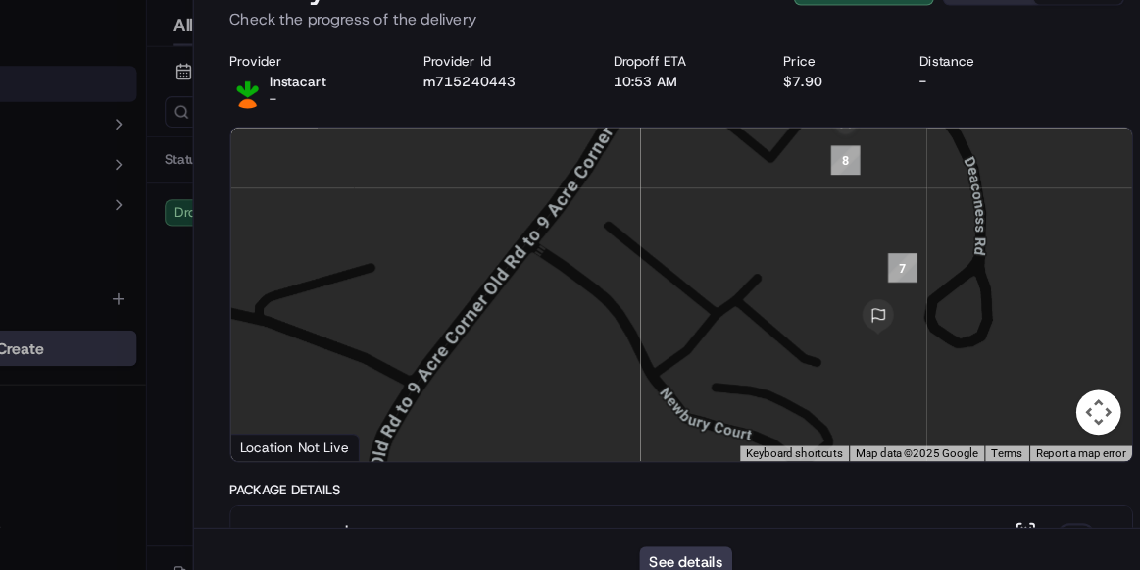
drag, startPoint x: 933, startPoint y: 384, endPoint x: 896, endPoint y: 209, distance: 179.4
click at [896, 209] on div at bounding box center [713, 306] width 789 height 292
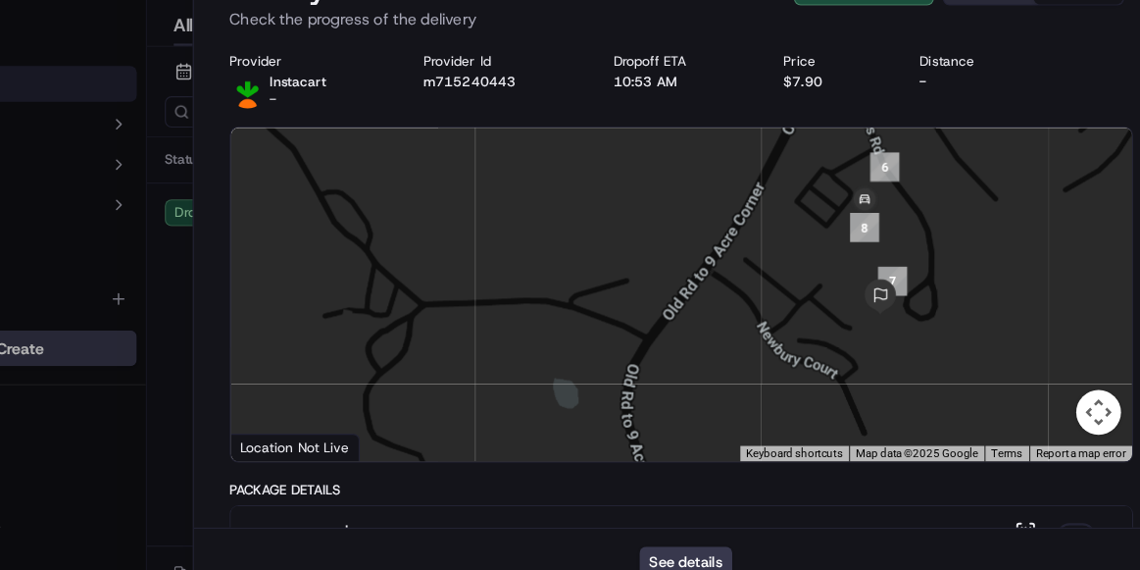
drag, startPoint x: 885, startPoint y: 226, endPoint x: 887, endPoint y: 274, distance: 48.1
click at [887, 274] on div at bounding box center [713, 306] width 789 height 292
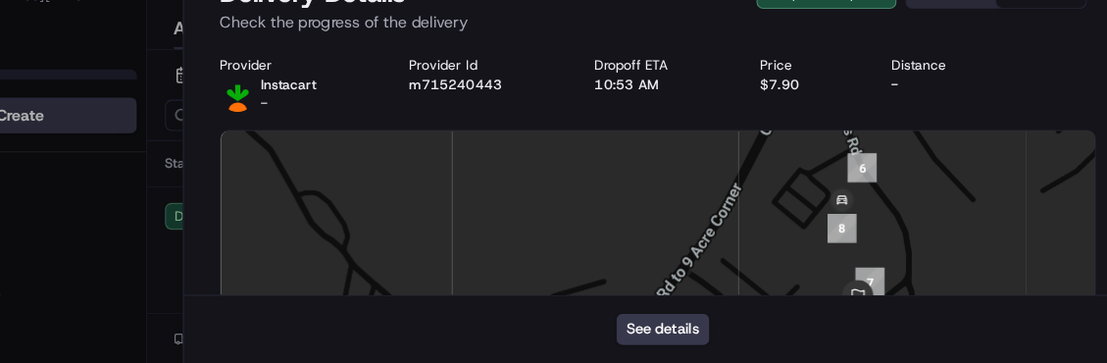
click at [839, 329] on div "See details" at bounding box center [691, 333] width 829 height 60
click at [1013, 131] on div "Provider Instacart - Provider Id m715240443 Dropoff ETA 10:53 AM Price $7.90 Di…" at bounding box center [692, 118] width 767 height 49
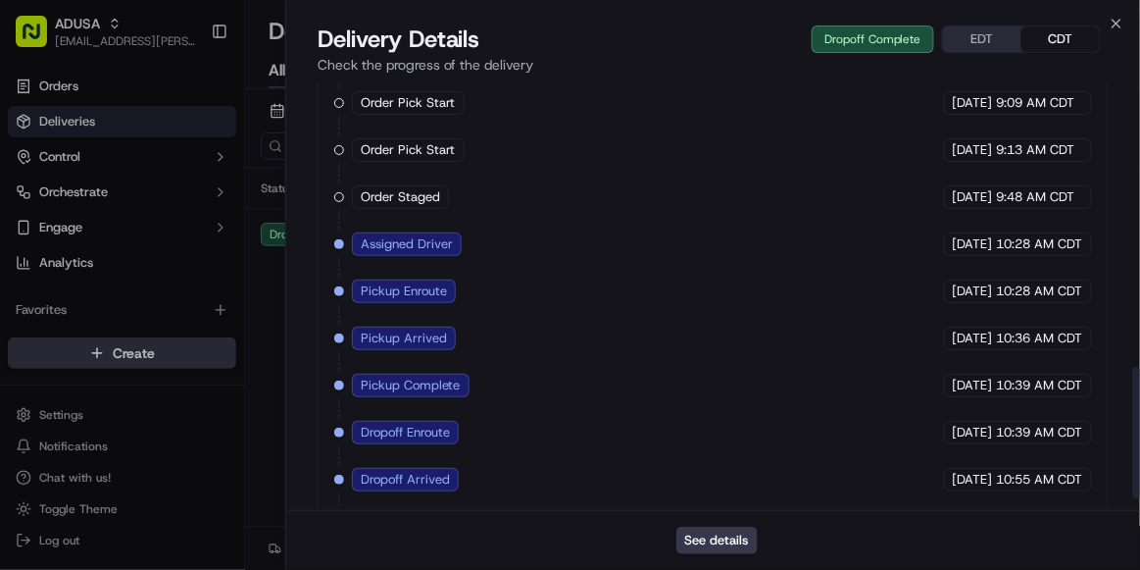
scroll to position [973, 0]
